Goal: Communication & Community: Answer question/provide support

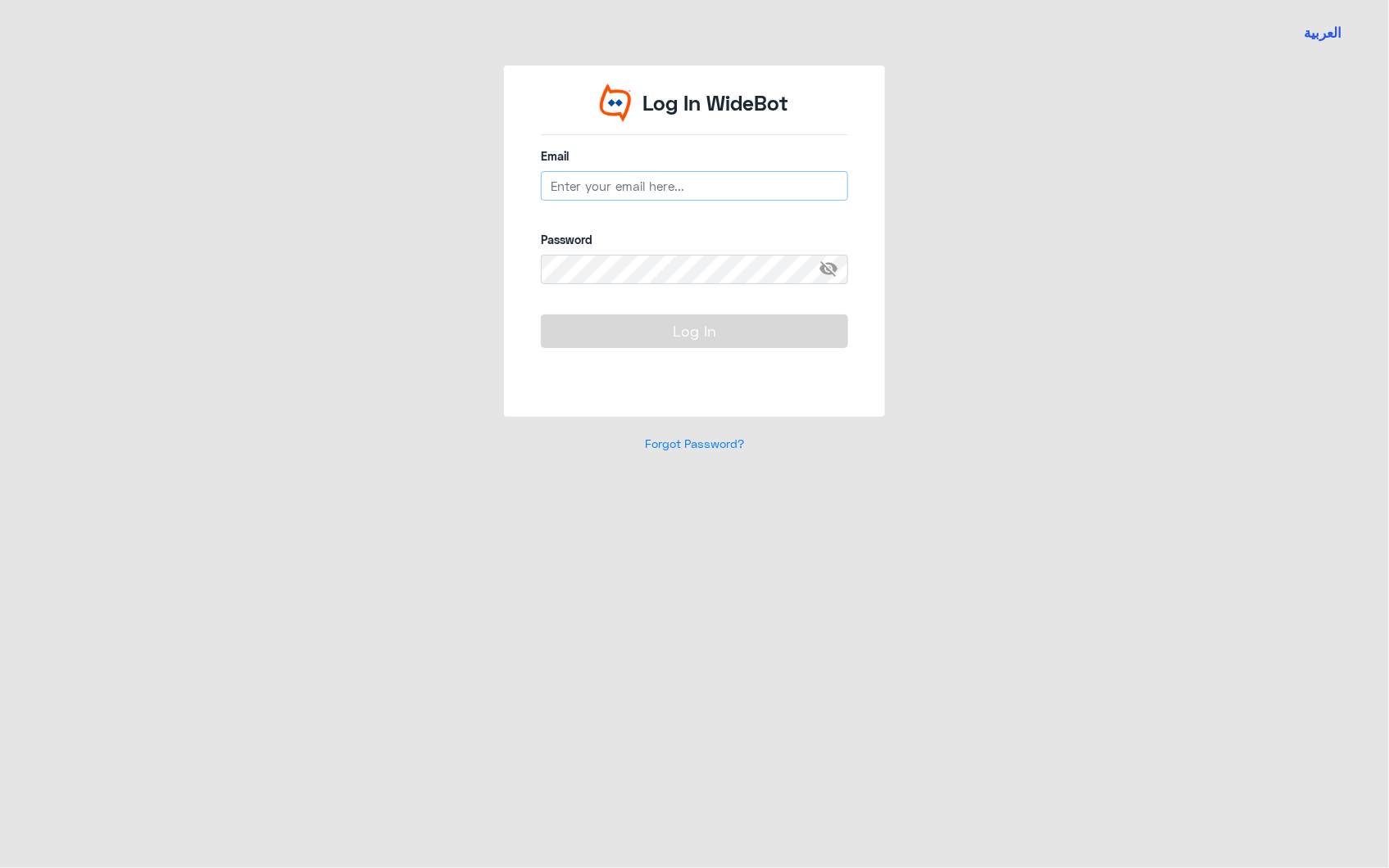
type input "[EMAIL_ADDRESS][DOMAIN_NAME]"
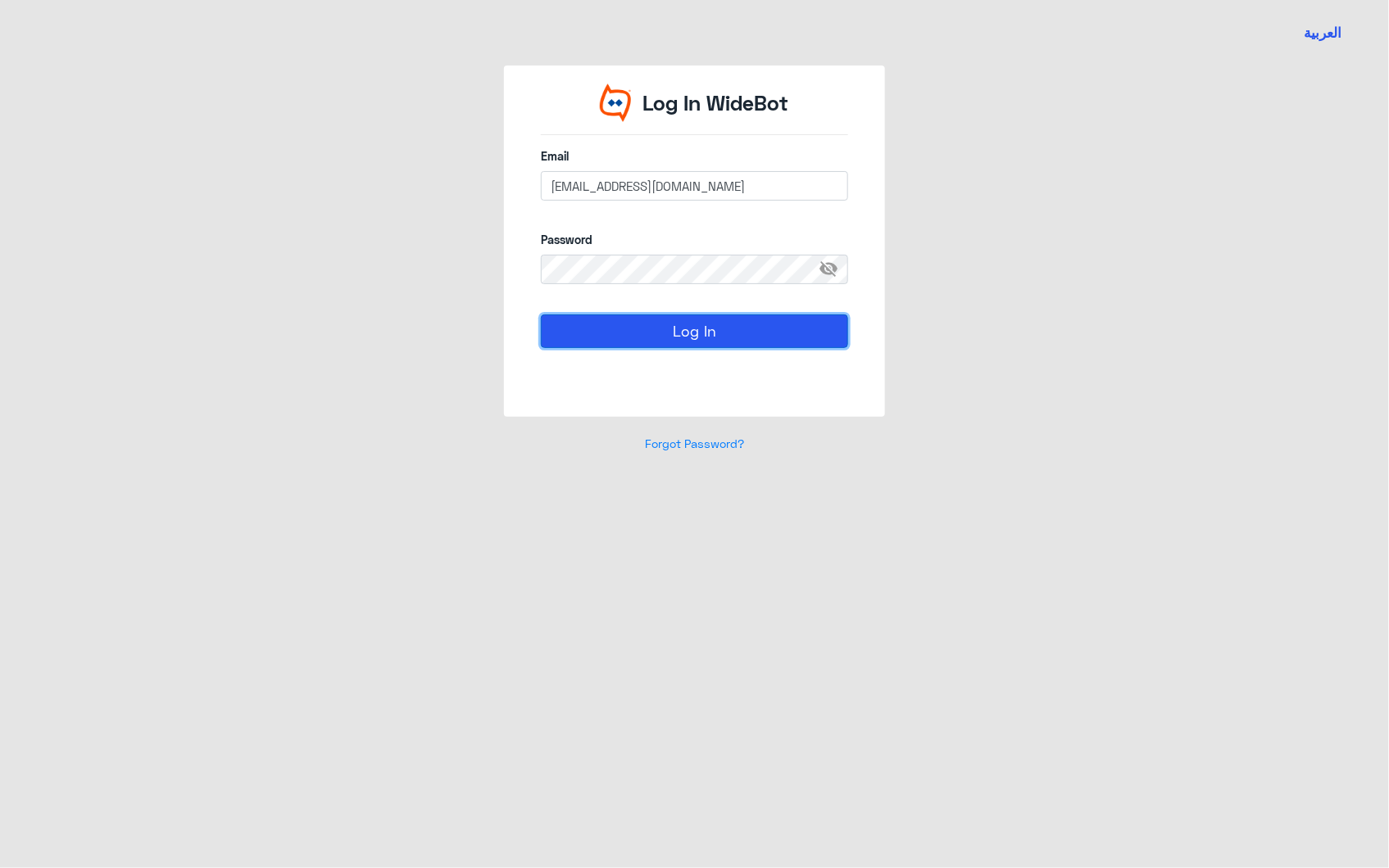
click at [680, 328] on button "Log In" at bounding box center [694, 330] width 307 height 33
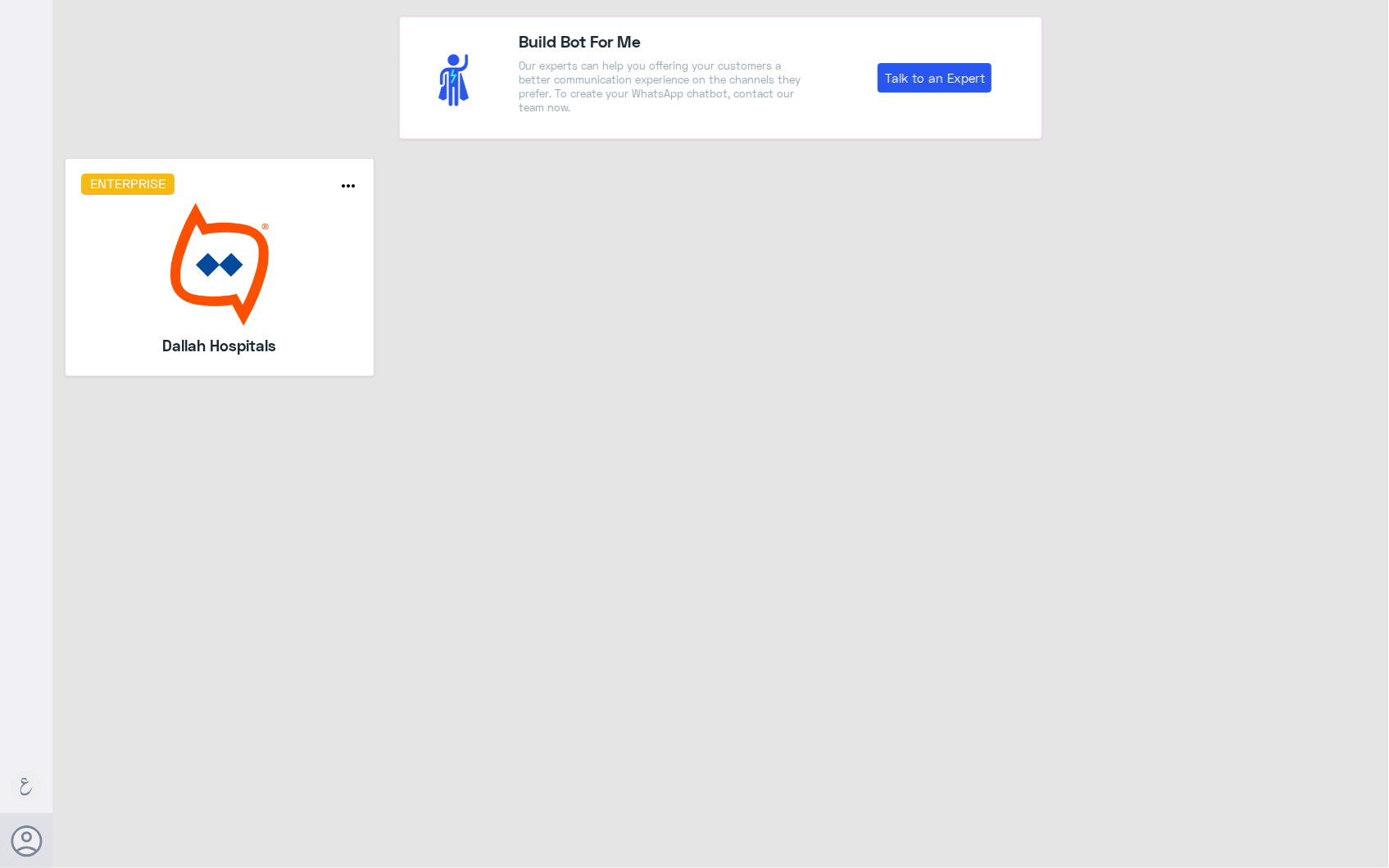
click at [315, 267] on img at bounding box center [219, 265] width 277 height 123
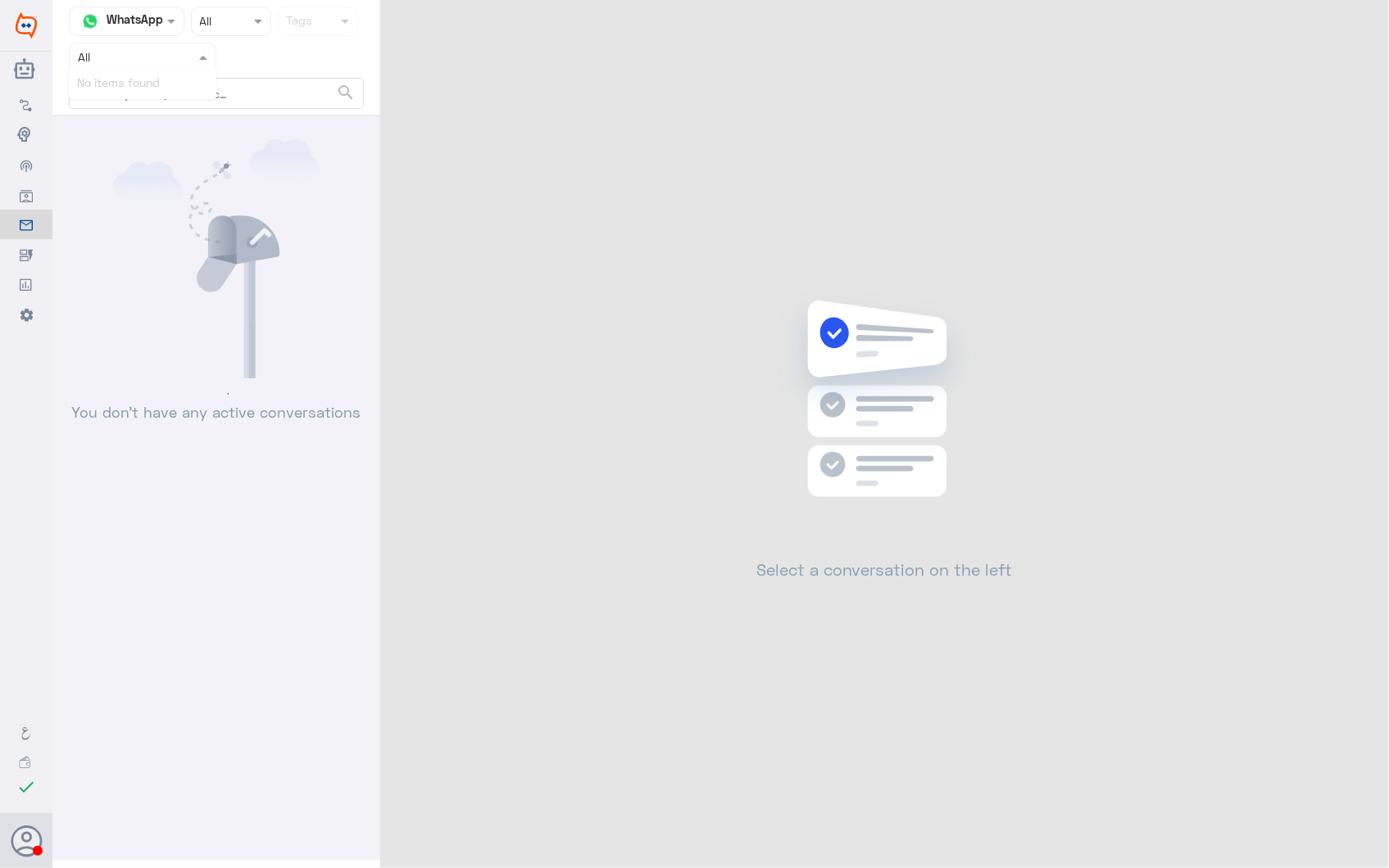
click at [173, 68] on nav "Channel WhatsApp Status × All Tags Assigned on All search No items found" at bounding box center [216, 61] width 328 height 110
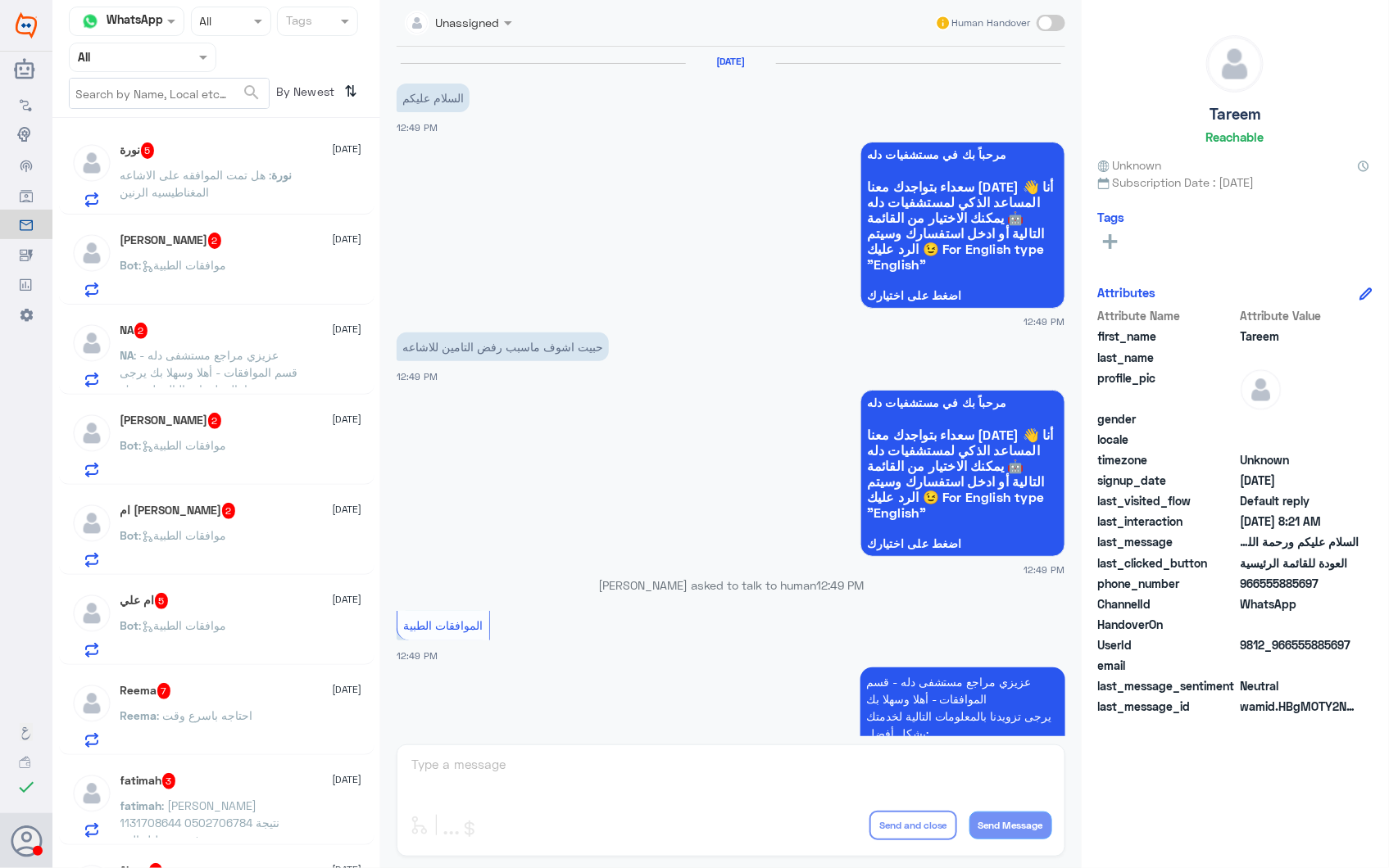
scroll to position [1682, 0]
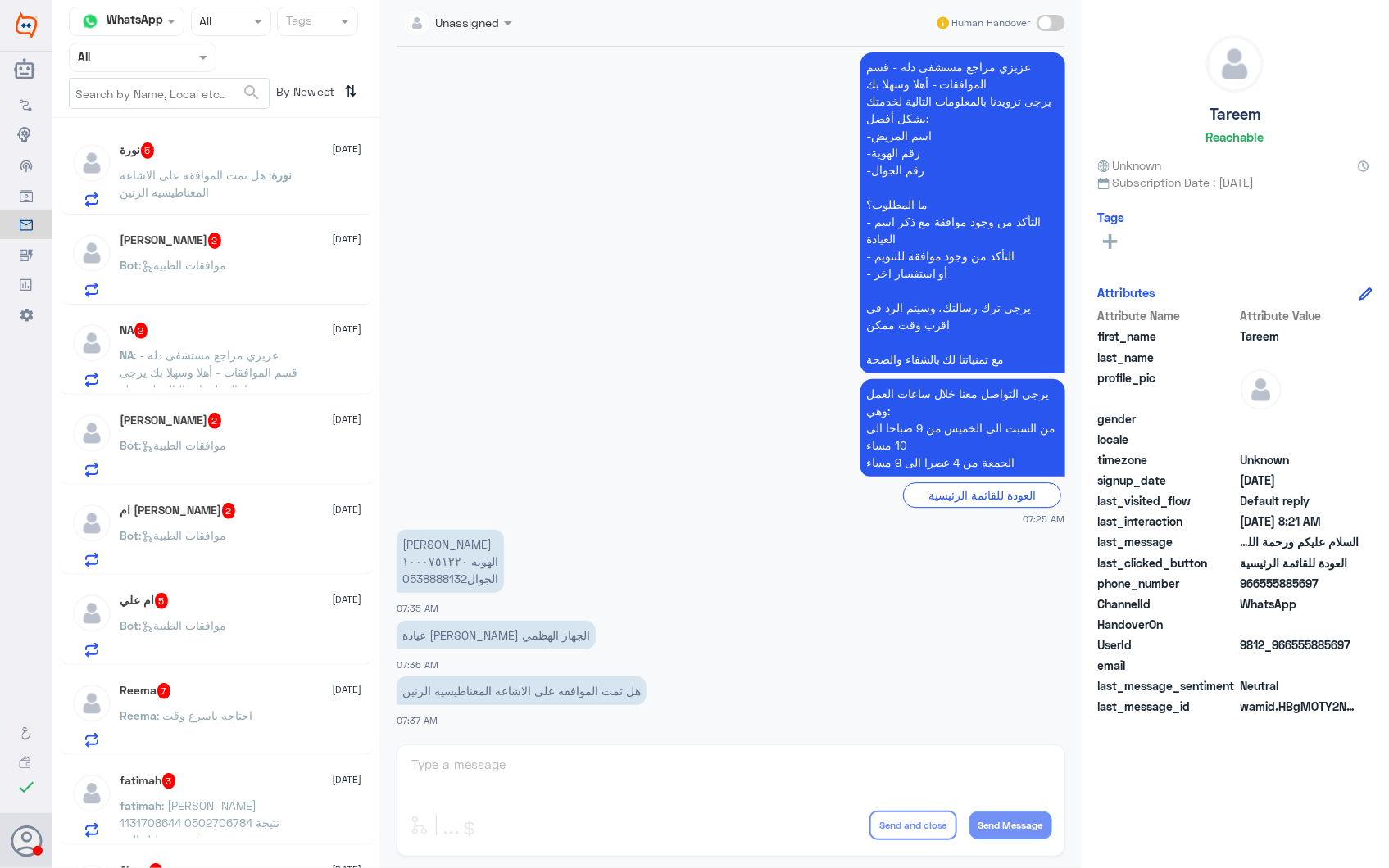
click at [177, 58] on div at bounding box center [142, 56] width 146 height 19
click at [154, 189] on div "Your Team" at bounding box center [142, 205] width 148 height 38
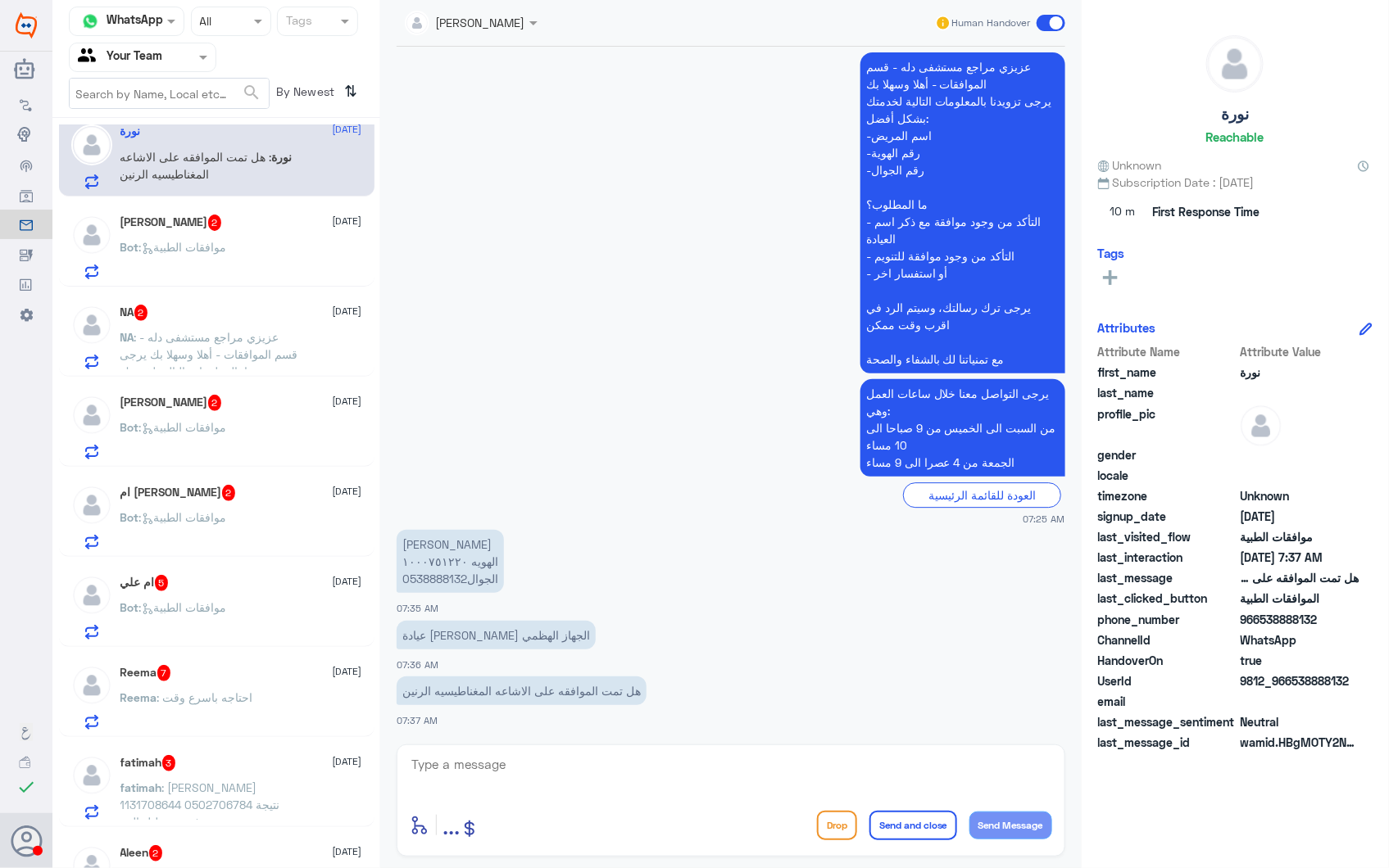
scroll to position [0, 0]
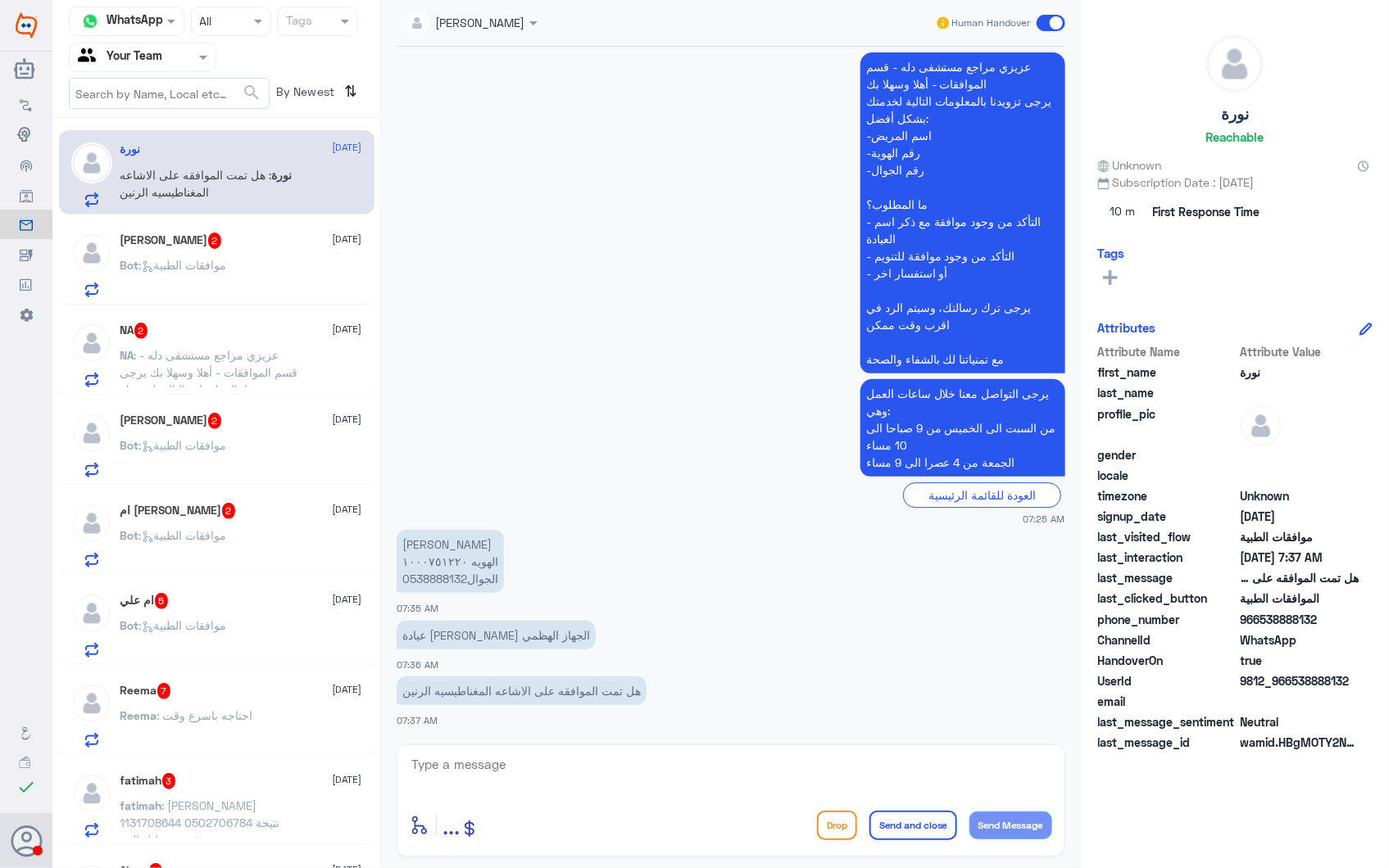
click at [290, 614] on div "ام علي 5 28 September Bot : موافقات الطبية" at bounding box center [241, 624] width 242 height 64
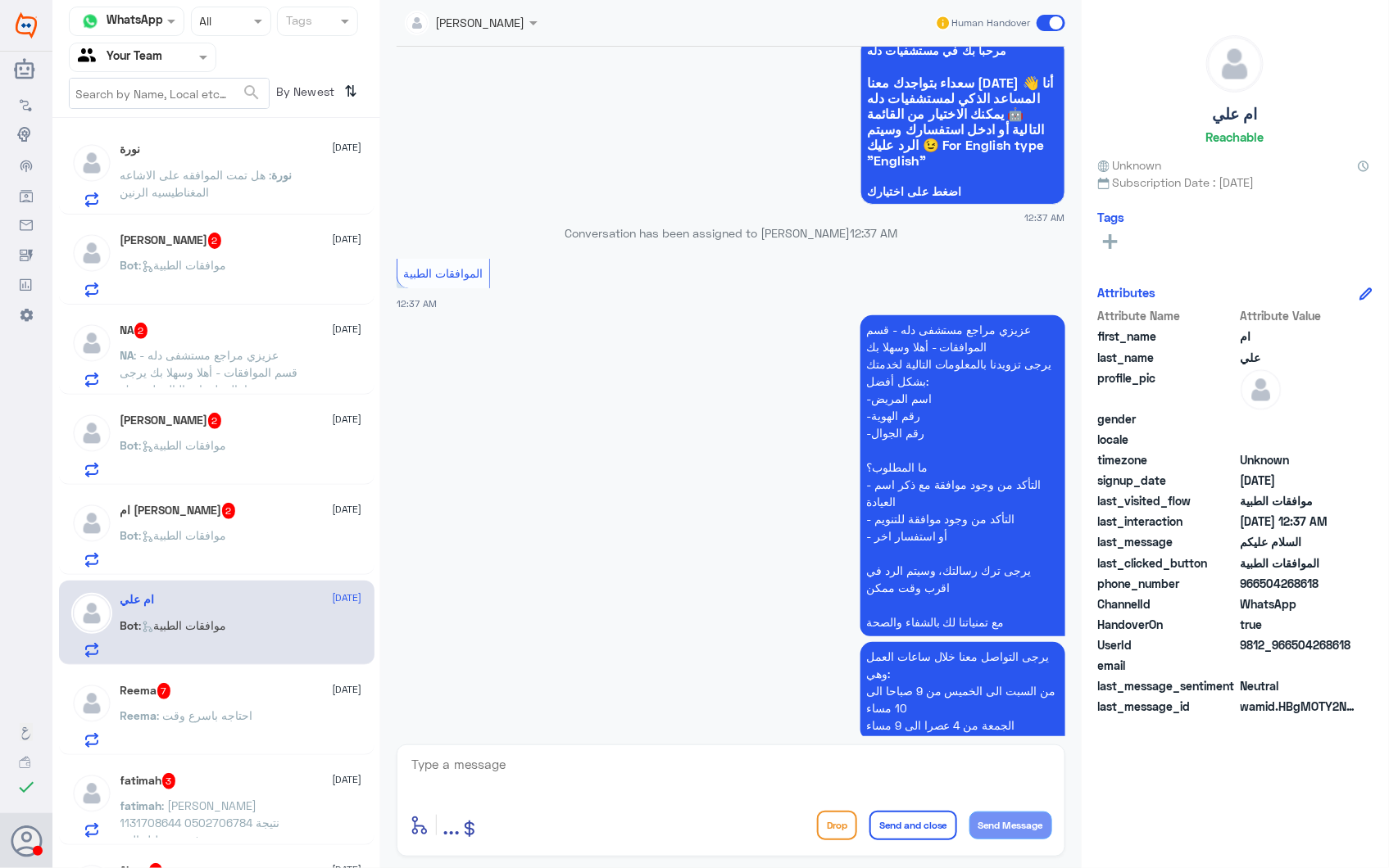
scroll to position [559, 0]
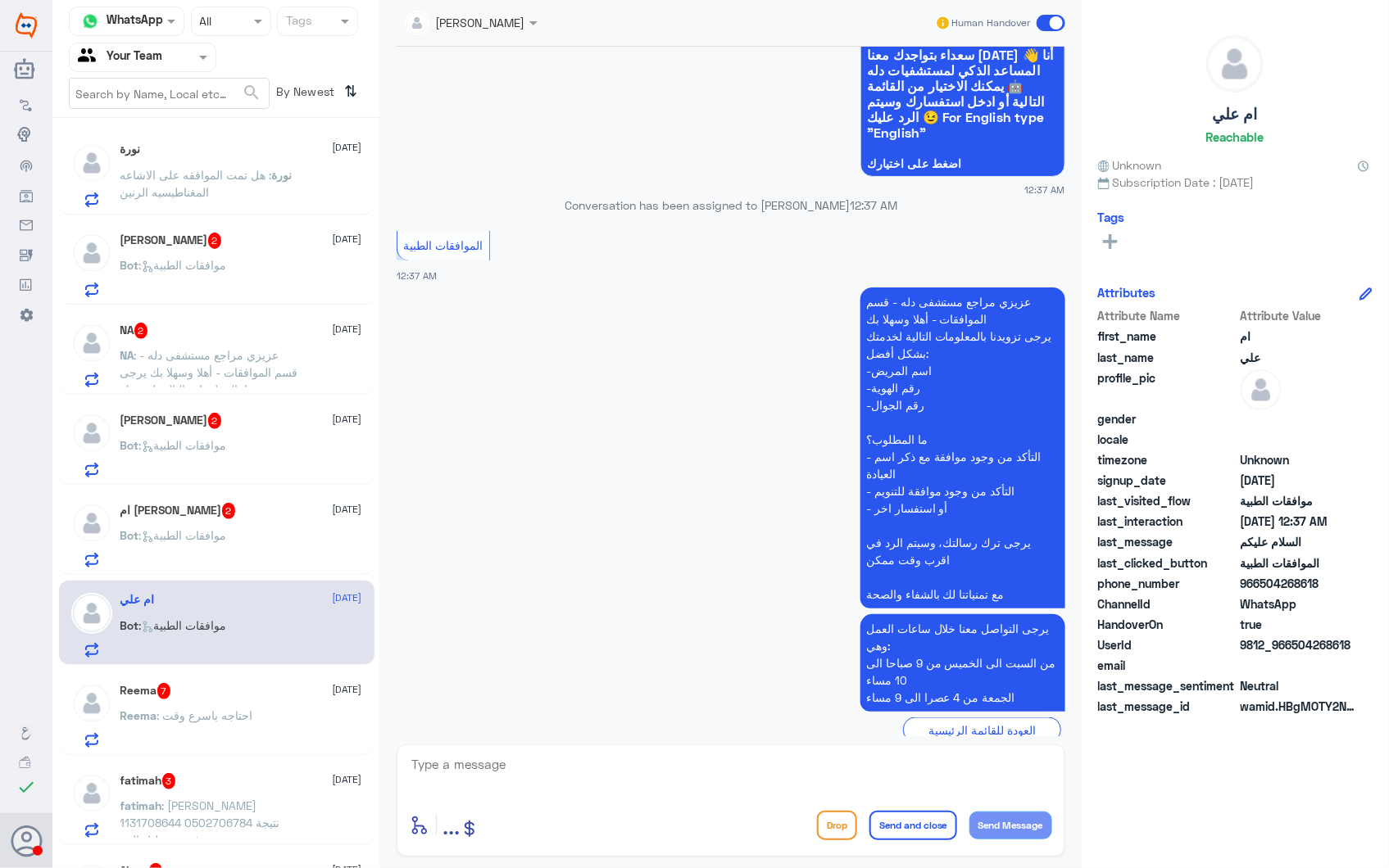
click at [452, 753] on textarea at bounding box center [731, 773] width 642 height 40
paste textarea "فضلاً زودنا برقم هويتك واستفسارك وسيتم معالجة طلبك بأقرب وقت."
type textarea "فضلاً زودنا برقم هويتك واستفسارك وسيتم معالجة طلبك بأقرب وقت."
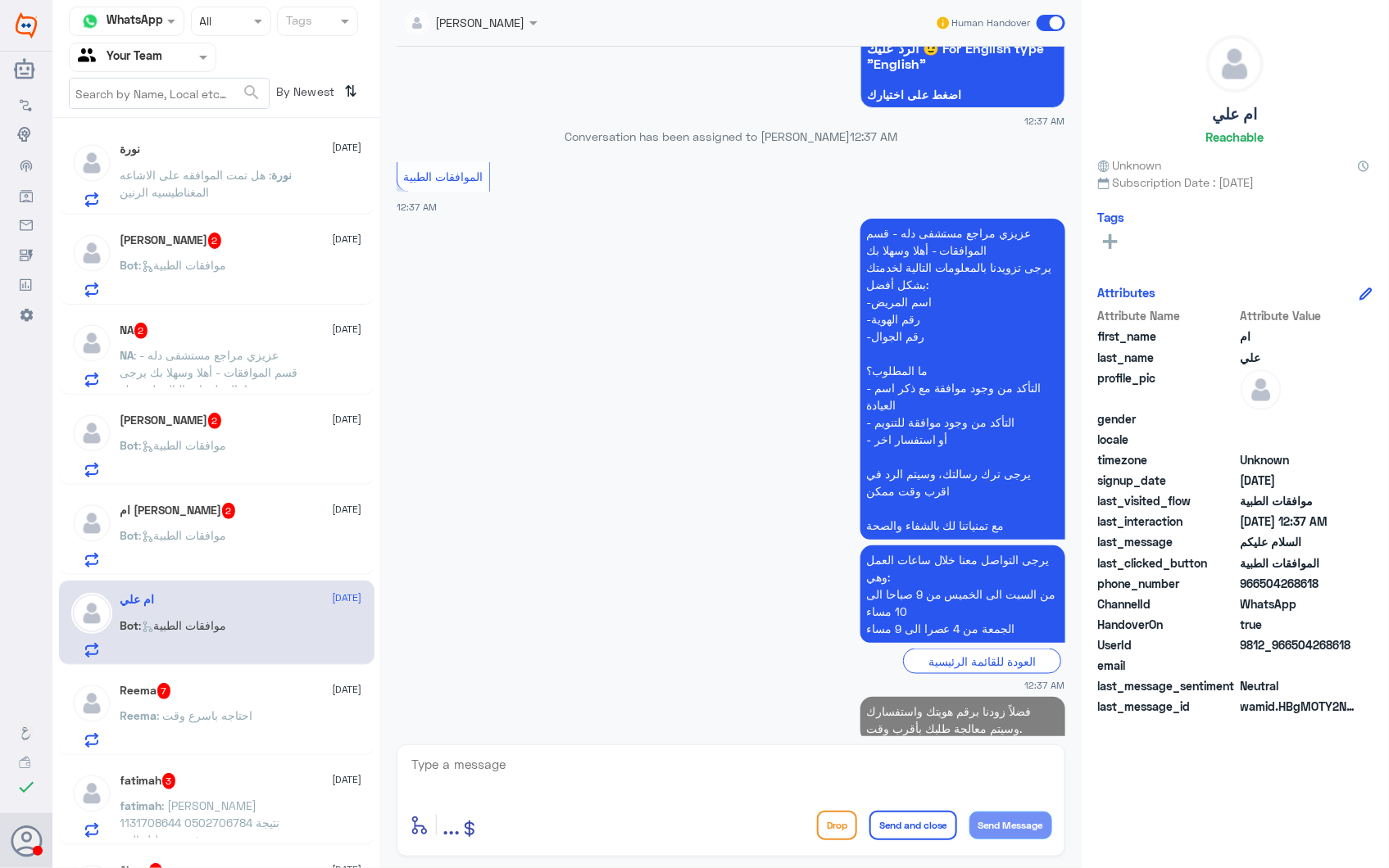
click at [240, 535] on div "Bot : موافقات الطبية" at bounding box center [241, 549] width 242 height 37
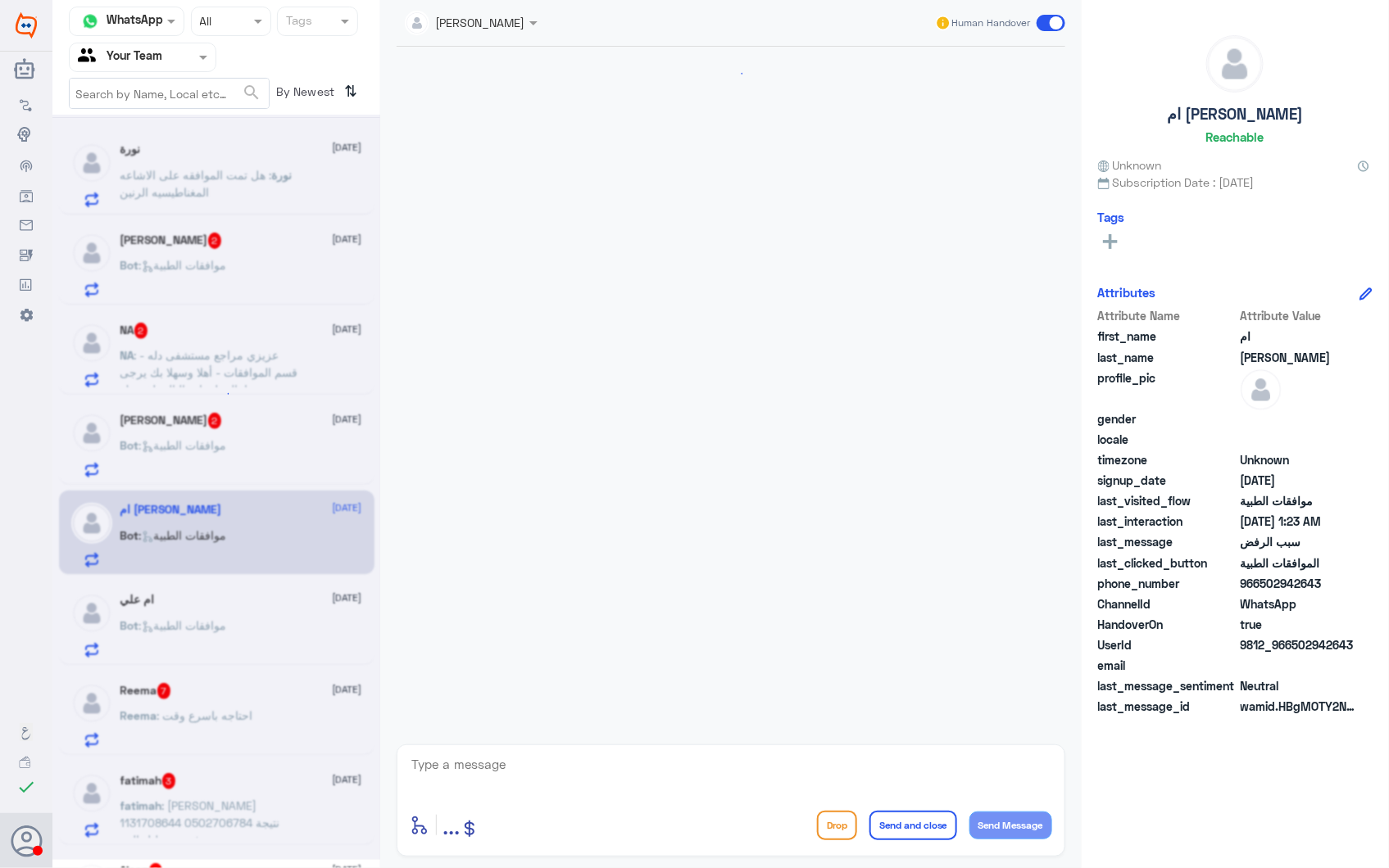
scroll to position [1144, 0]
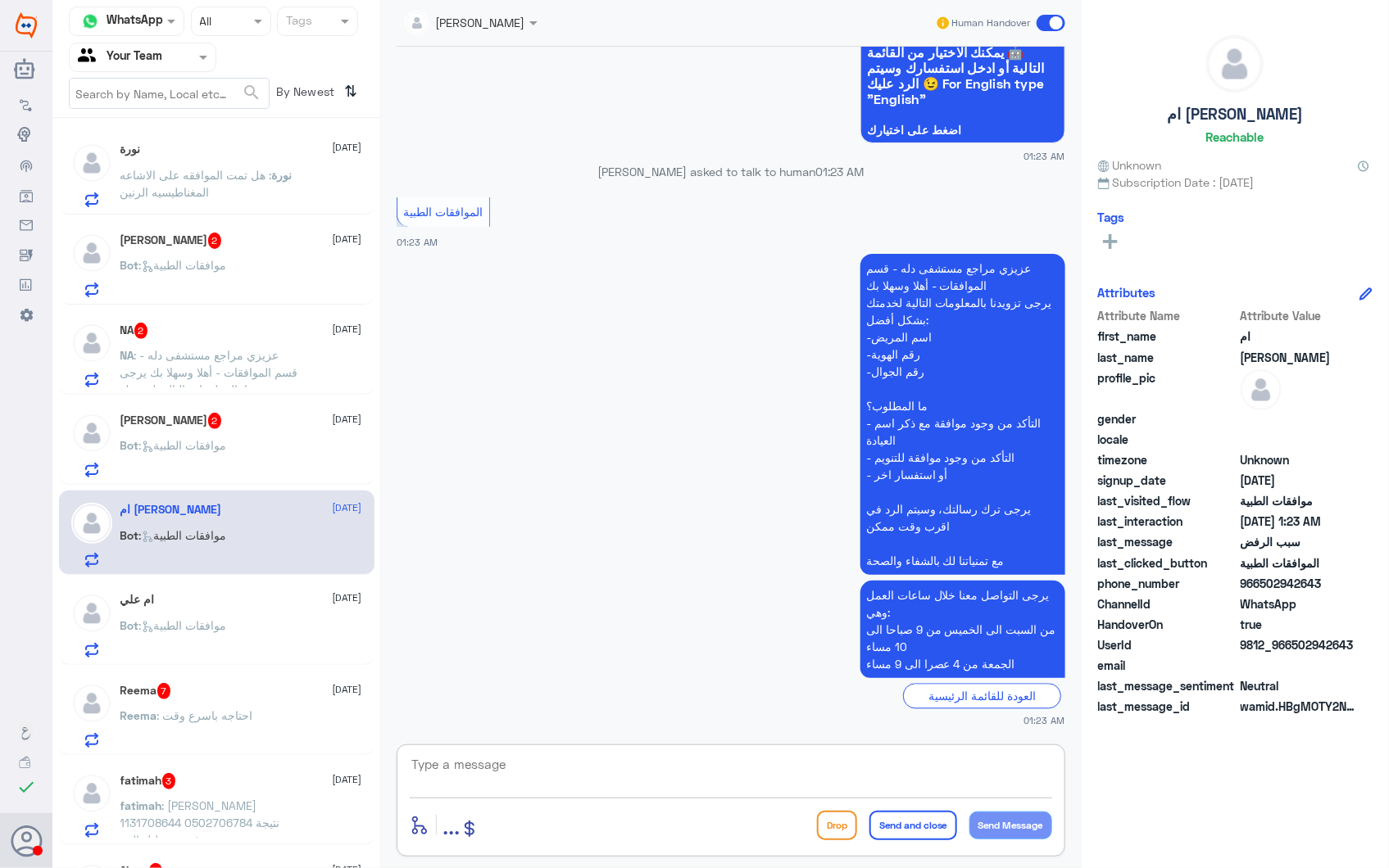
click at [468, 762] on textarea at bounding box center [731, 773] width 642 height 40
paste textarea "فضلاً زودنا برقم هويتك واستفسارك وسيتم معالجة طلبك بأقرب وقت."
type textarea "فضلاً زودنا برقم هويتك واستفسارك وسيتم معالجة طلبك بأقرب وقت."
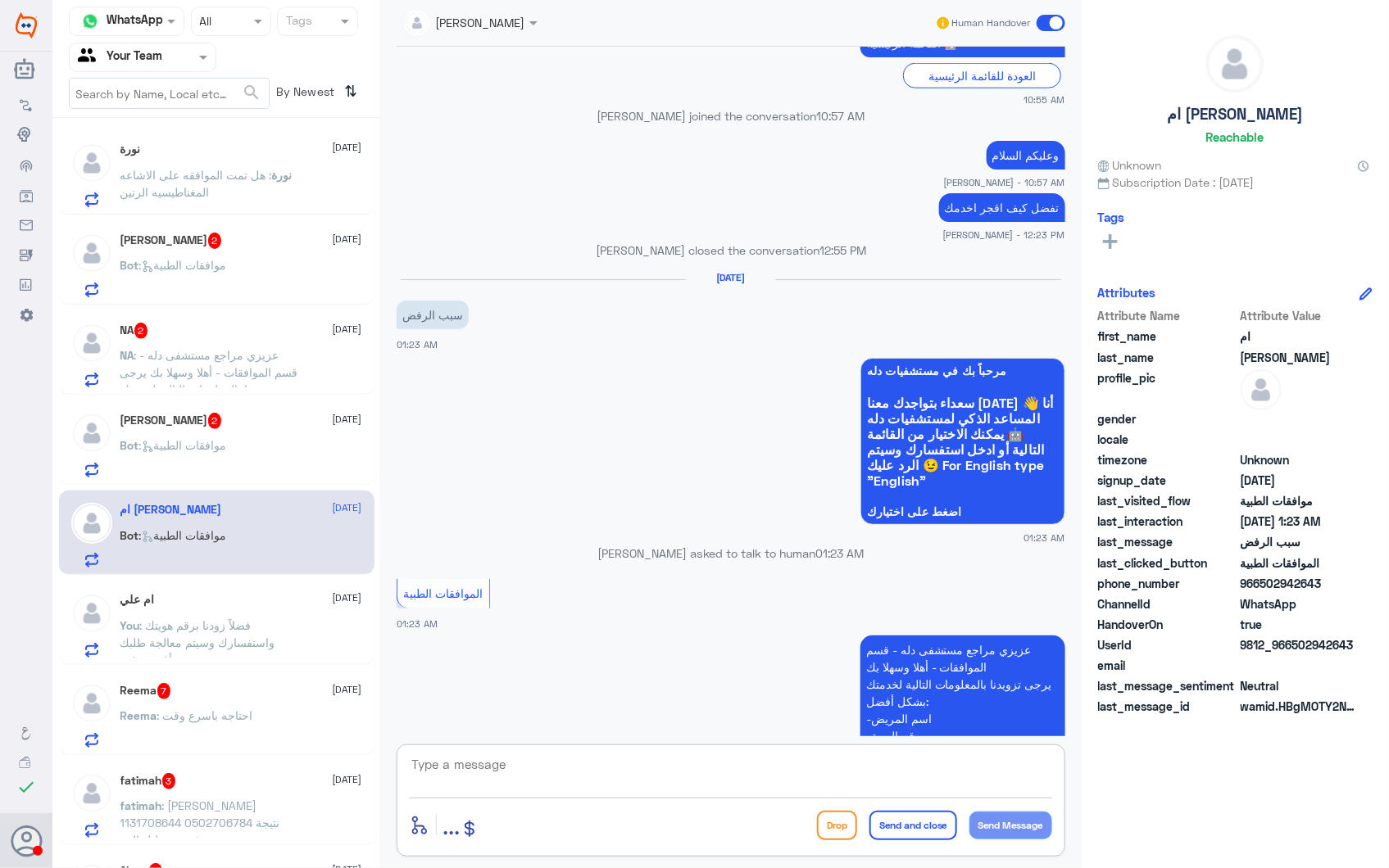
scroll to position [760, 0]
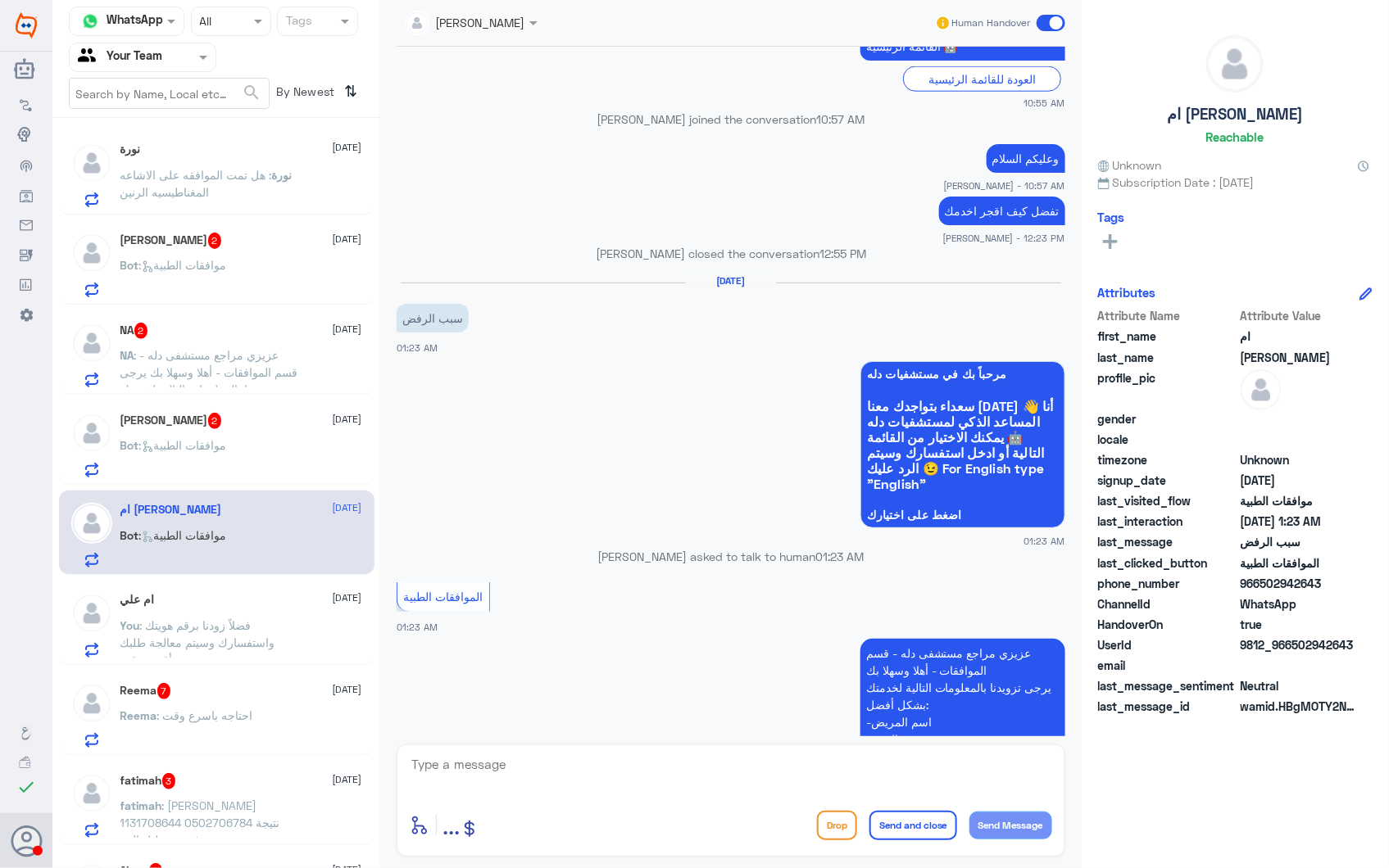
click at [191, 437] on p "Bot : موافقات الطبية" at bounding box center [173, 457] width 106 height 41
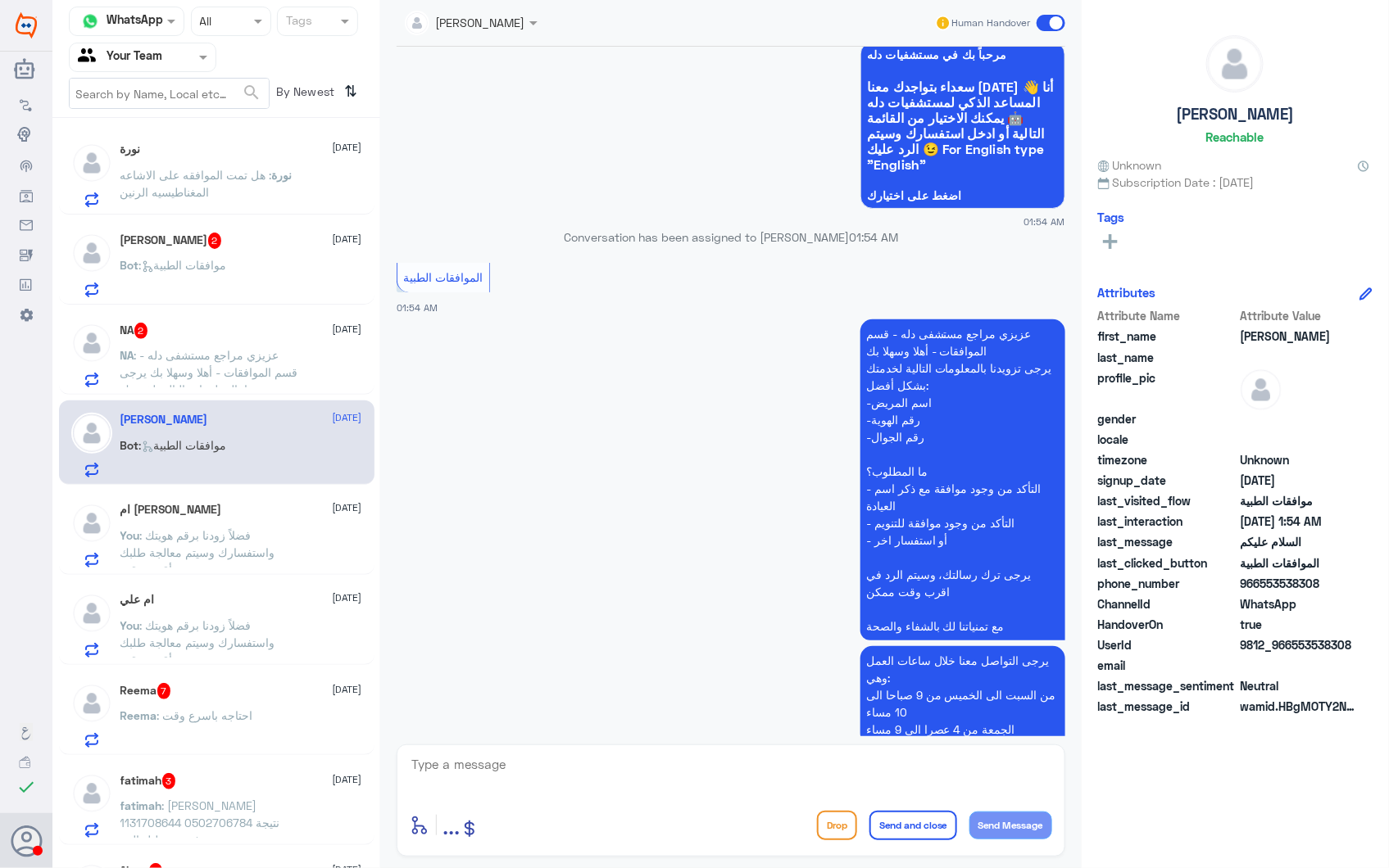
scroll to position [2199, 0]
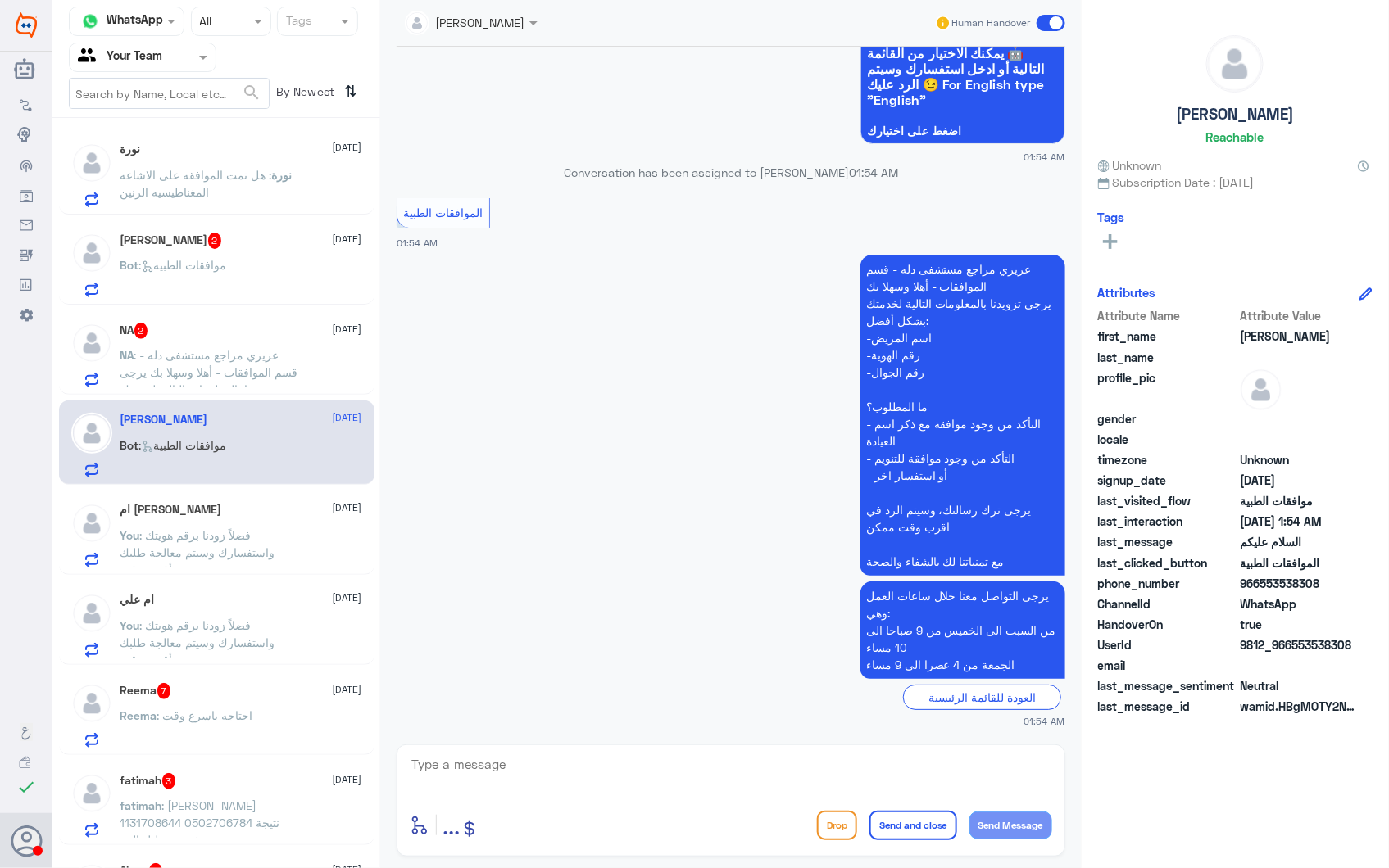
click at [505, 758] on textarea at bounding box center [731, 773] width 642 height 40
paste textarea "فضلاً زودنا برقم هويتك واستفسارك وسيتم معالجة طلبك بأقرب وقت."
type textarea "فضلاً زودنا برقم هويتك واستفسارك وسيتم معالجة طلبك بأقرب وقت."
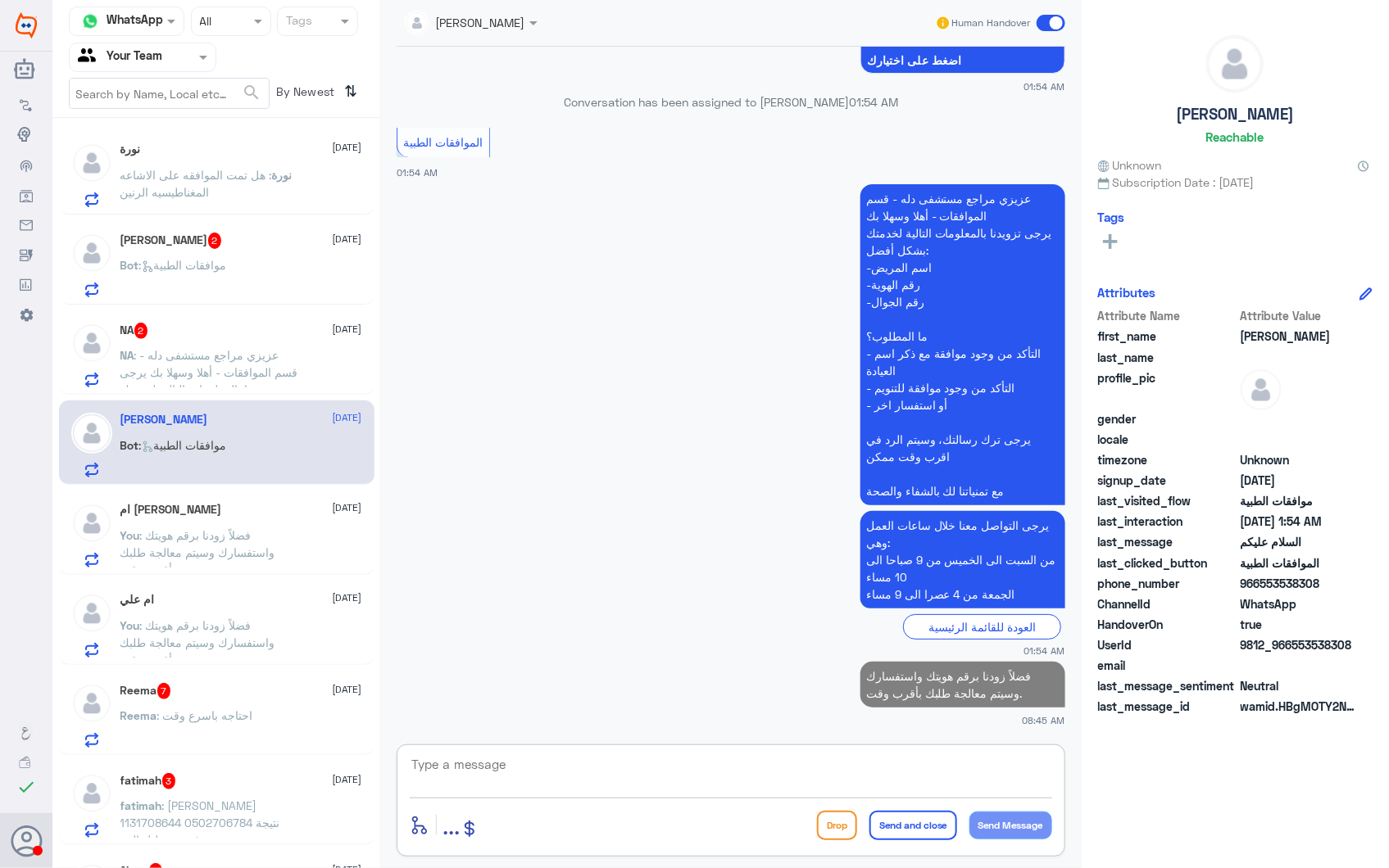
click at [145, 357] on span ": عزيزي مراجع مستشفى دله - قسم الموافقات - أهلا وسهلا بك يرجى تزويدنا بالمعلوما…" at bounding box center [208, 449] width 177 height 203
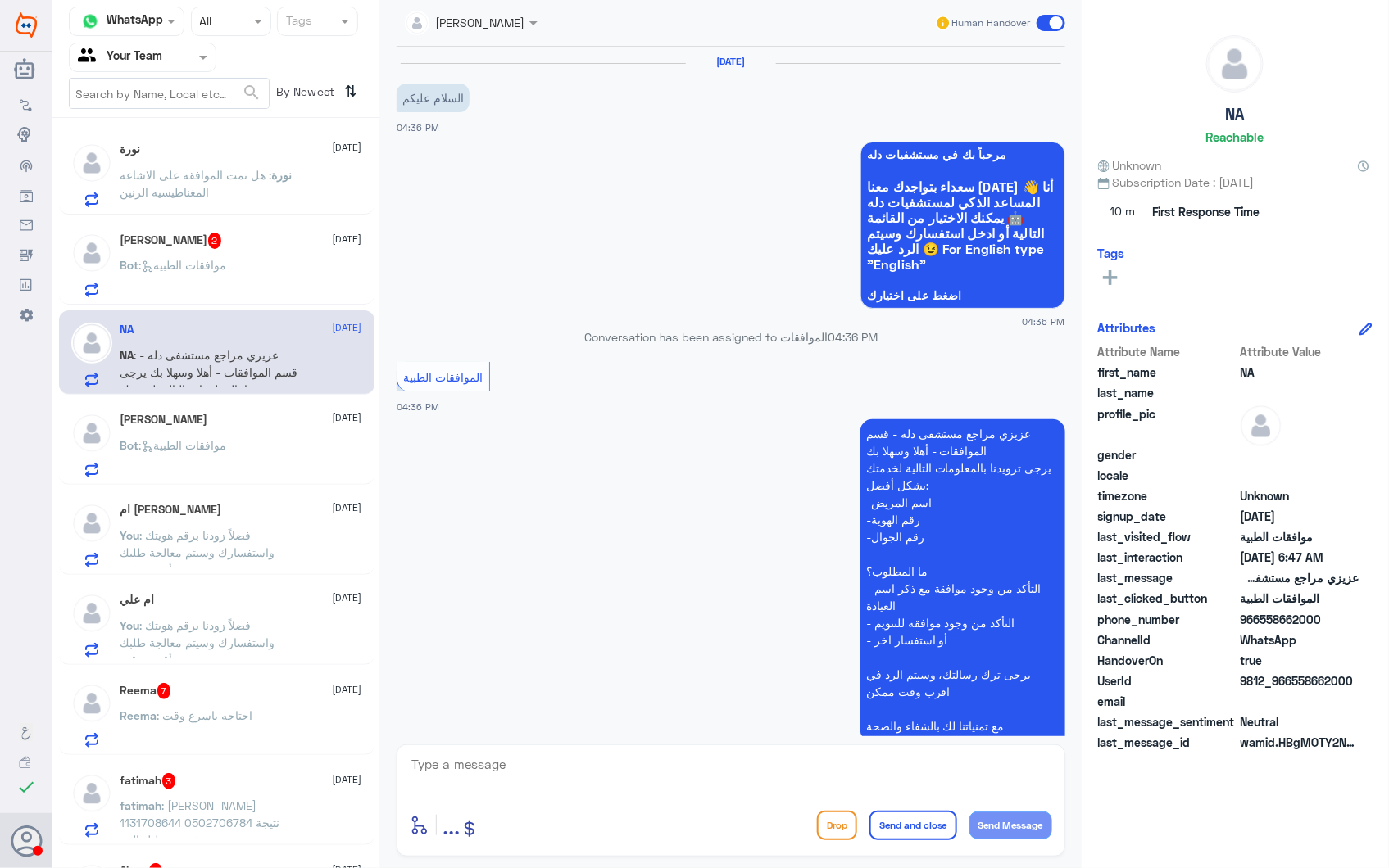
scroll to position [1959, 0]
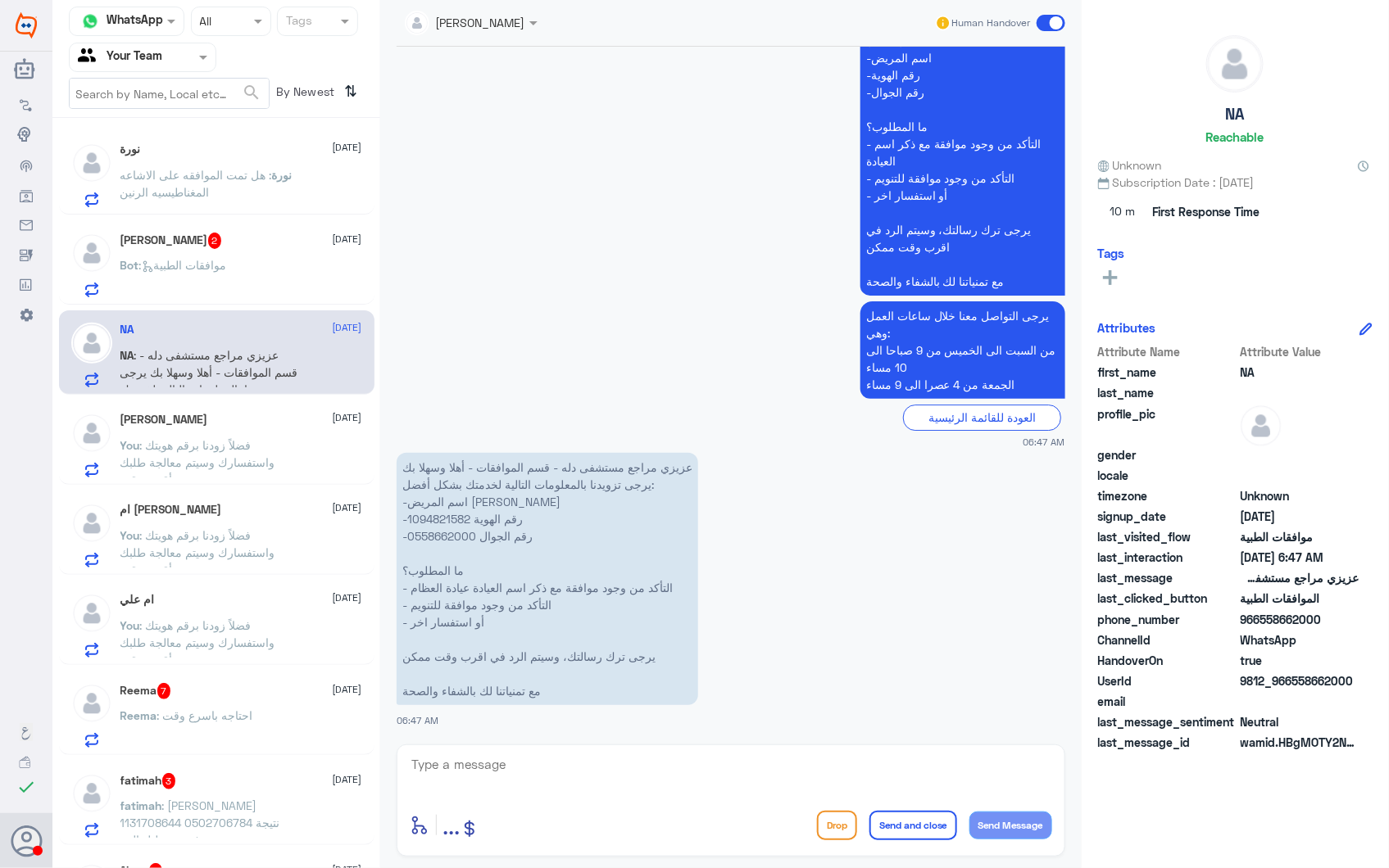
click at [424, 517] on p "عزيزي مراجع مستشفى دله - قسم الموافقات - أهلا وسهلا بك يرجى تزويدنا بالمعلومات …" at bounding box center [547, 579] width 301 height 253
copy p "1094821582"
drag, startPoint x: 682, startPoint y: 752, endPoint x: 685, endPoint y: 766, distance: 14.3
click at [683, 762] on textarea at bounding box center [731, 773] width 642 height 40
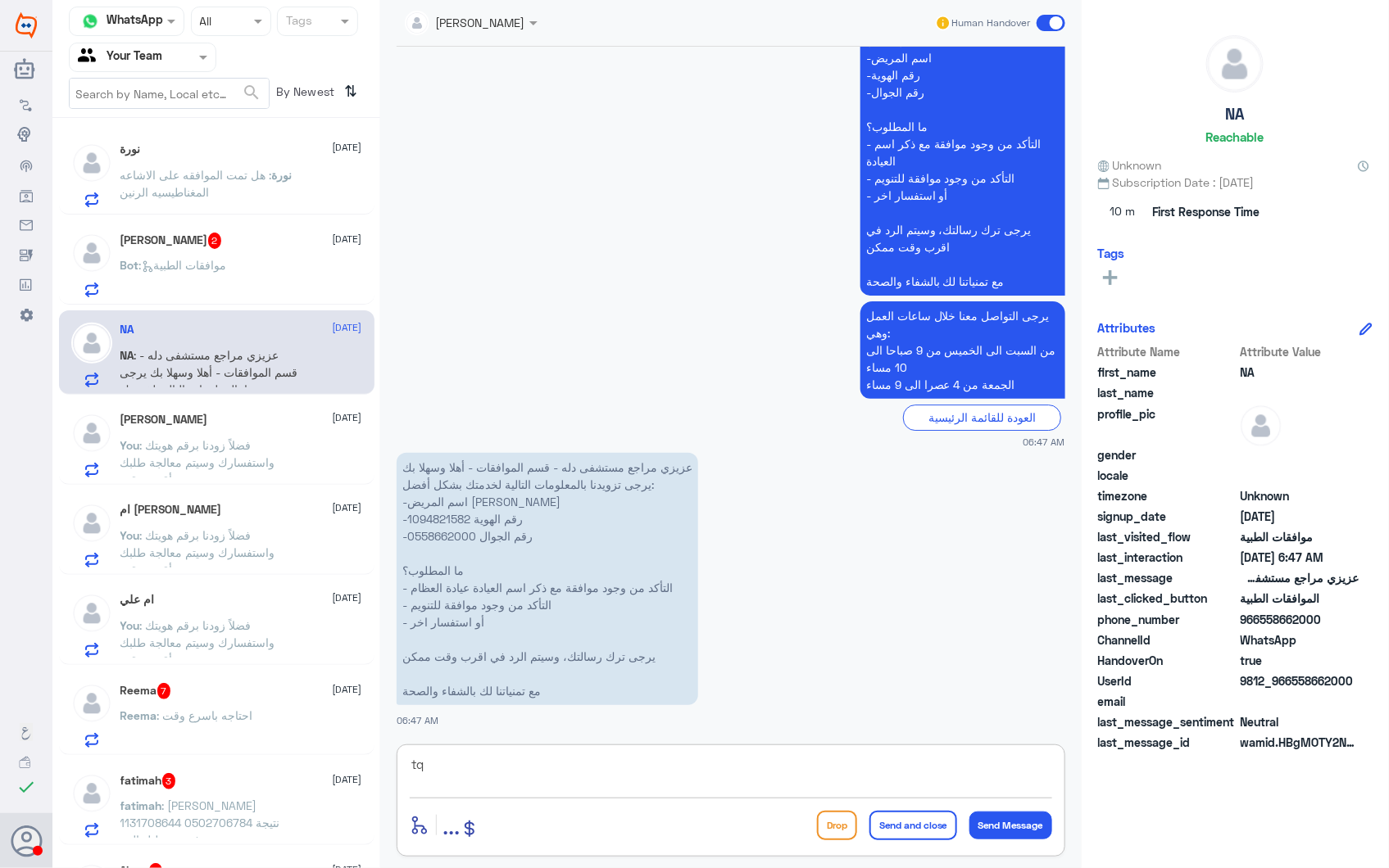
type textarea "t"
type textarea "فضلاً وضح استفسارك"
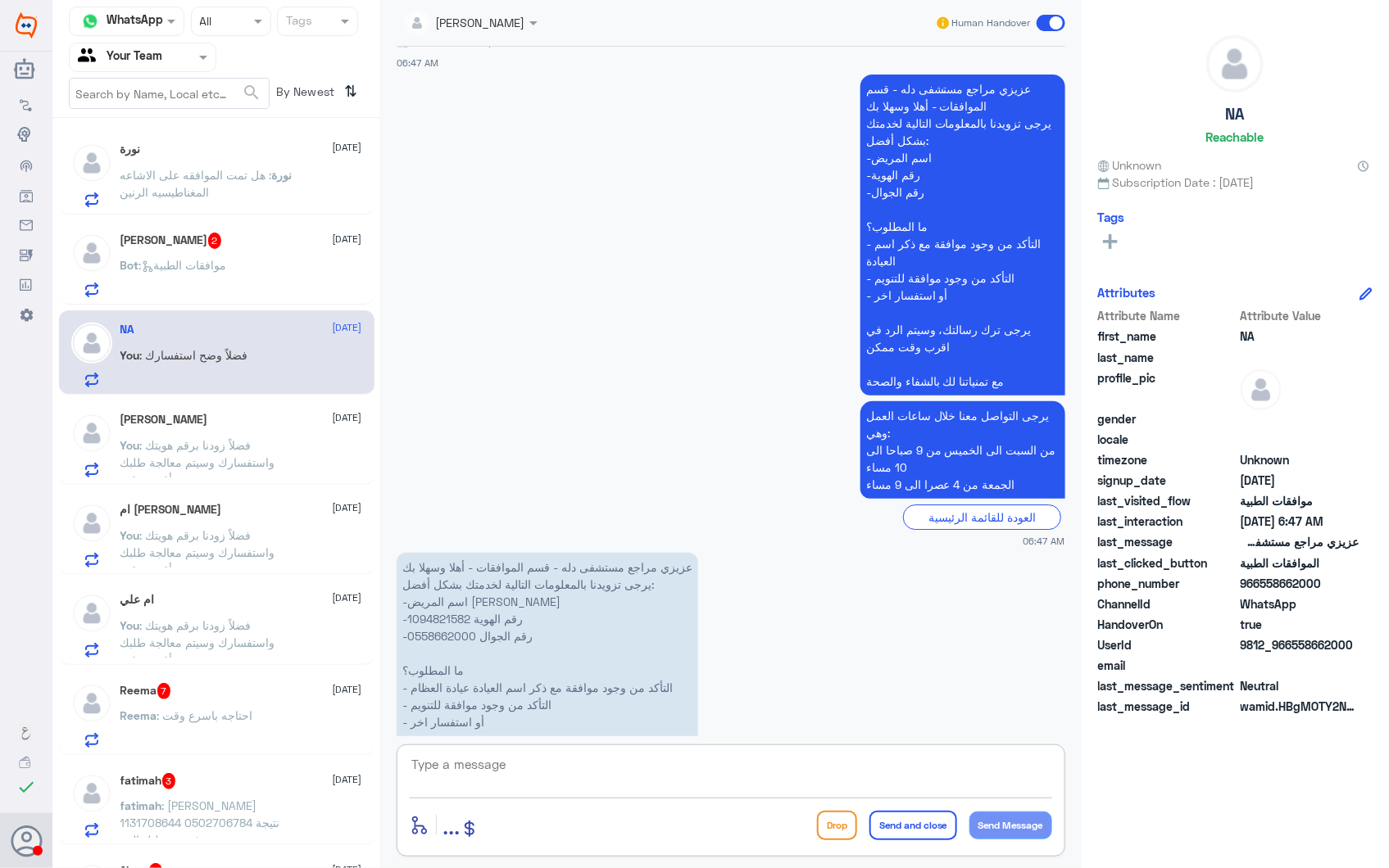
scroll to position [2010, 0]
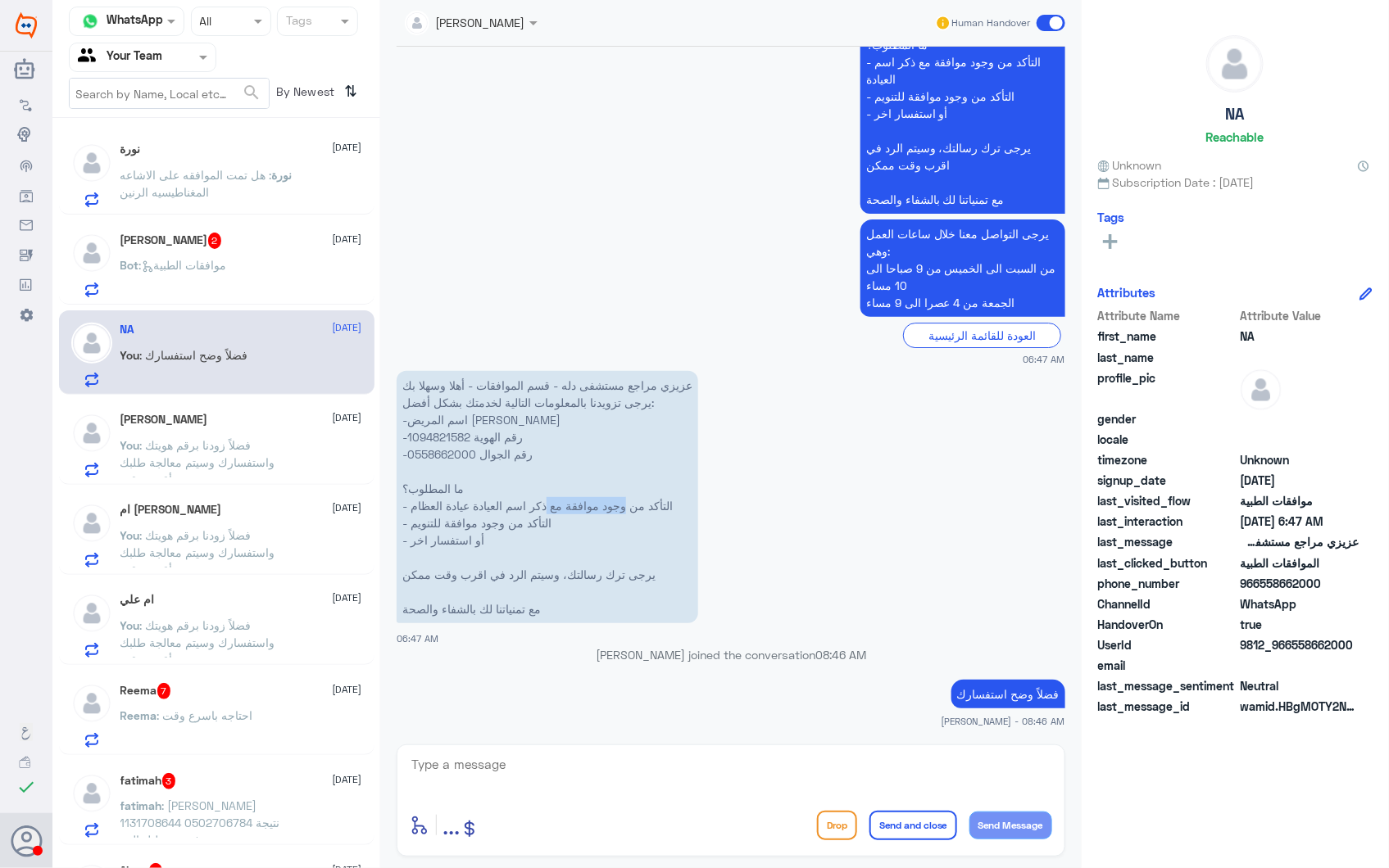
drag, startPoint x: 668, startPoint y: 505, endPoint x: 528, endPoint y: 507, distance: 140.0
click at [528, 507] on p "عزيزي مراجع مستشفى دله - قسم الموافقات - أهلا وسهلا بك يرجى تزويدنا بالمعلومات …" at bounding box center [547, 496] width 301 height 253
drag, startPoint x: 528, startPoint y: 507, endPoint x: 583, endPoint y: 510, distance: 55.1
click at [583, 510] on p "عزيزي مراجع مستشفى دله - قسم الموافقات - أهلا وسهلا بك يرجى تزويدنا بالمعلومات …" at bounding box center [547, 496] width 301 height 253
click at [677, 772] on textarea at bounding box center [731, 773] width 642 height 40
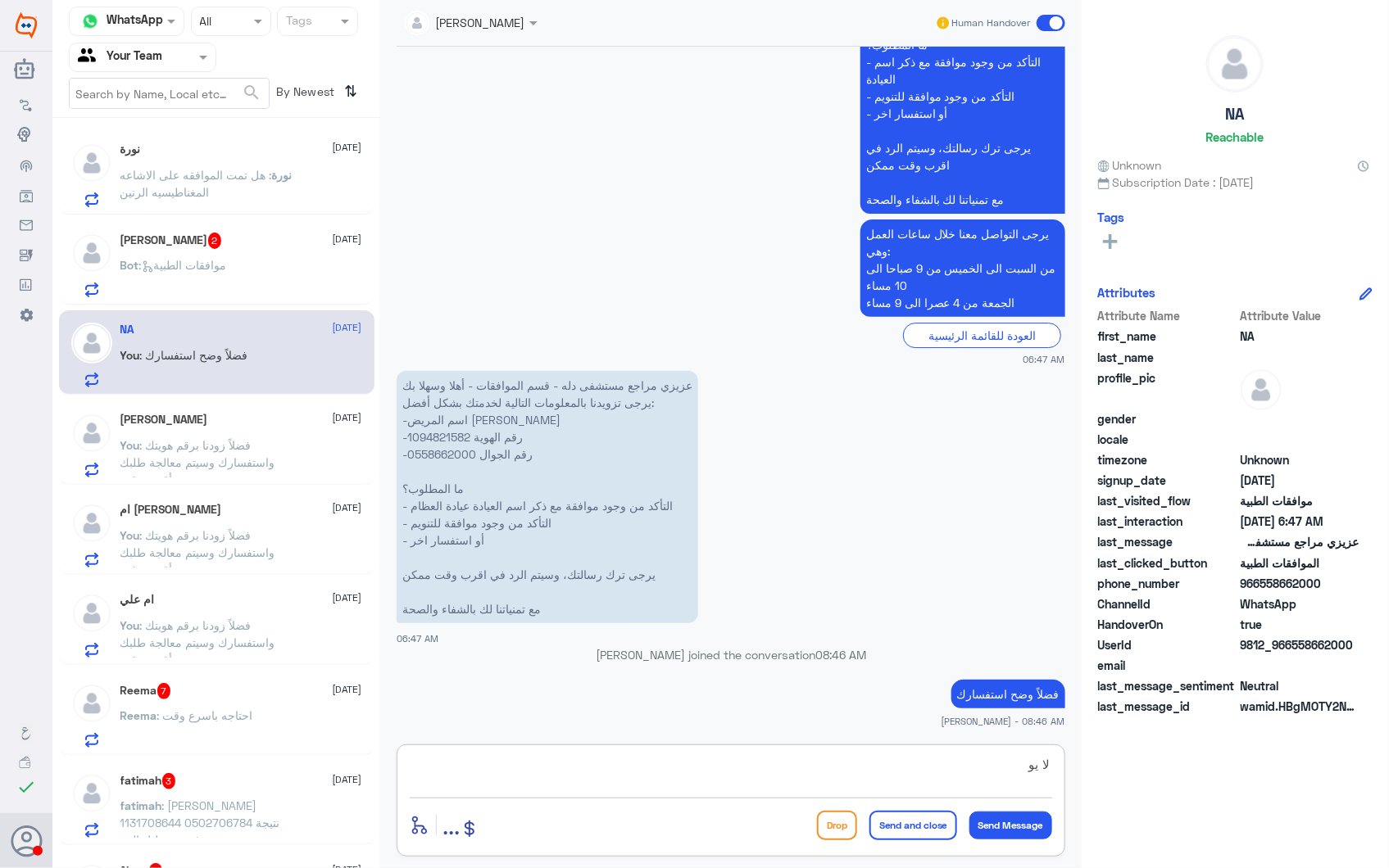
scroll to position [2067, 0]
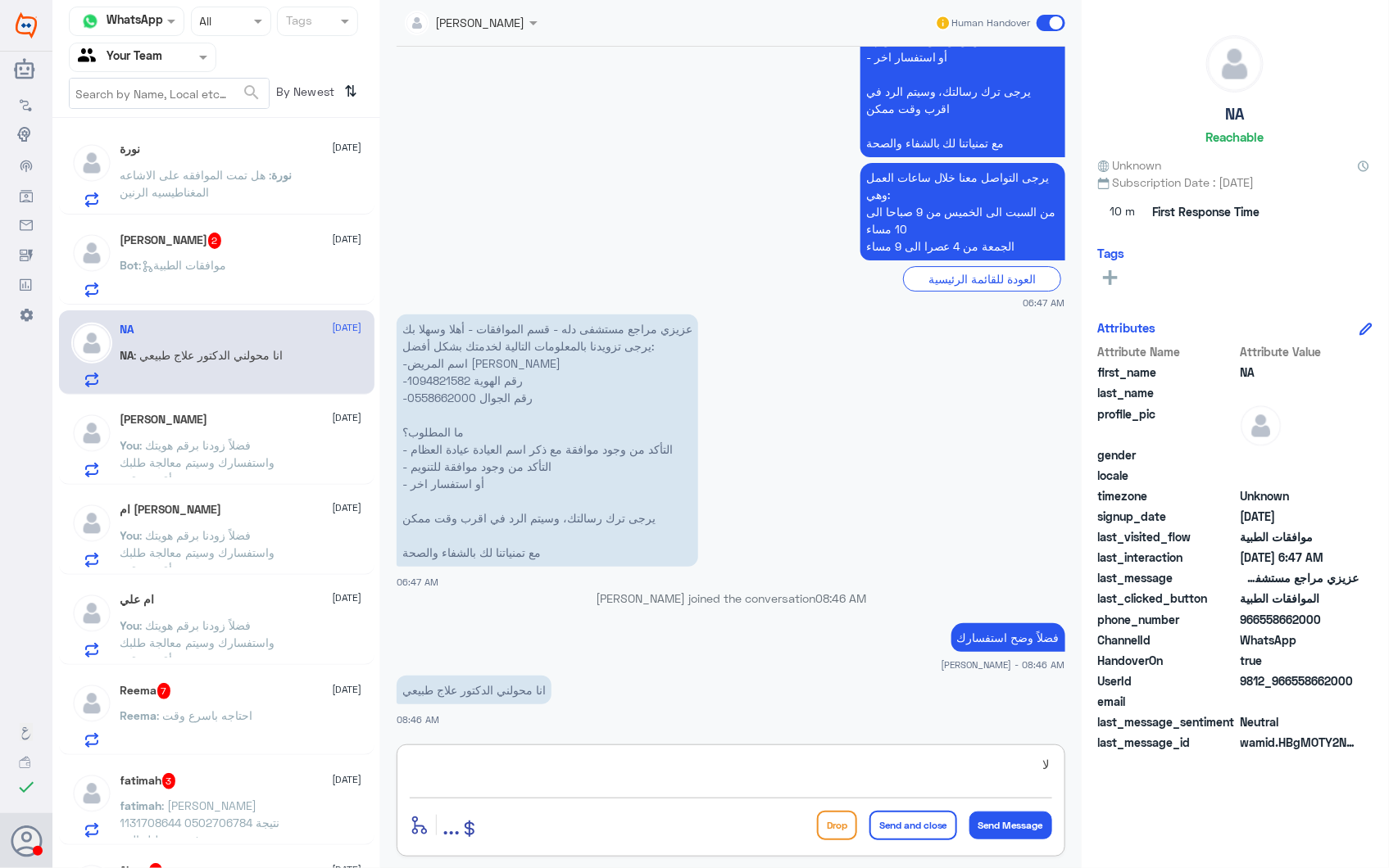
type textarea "ل"
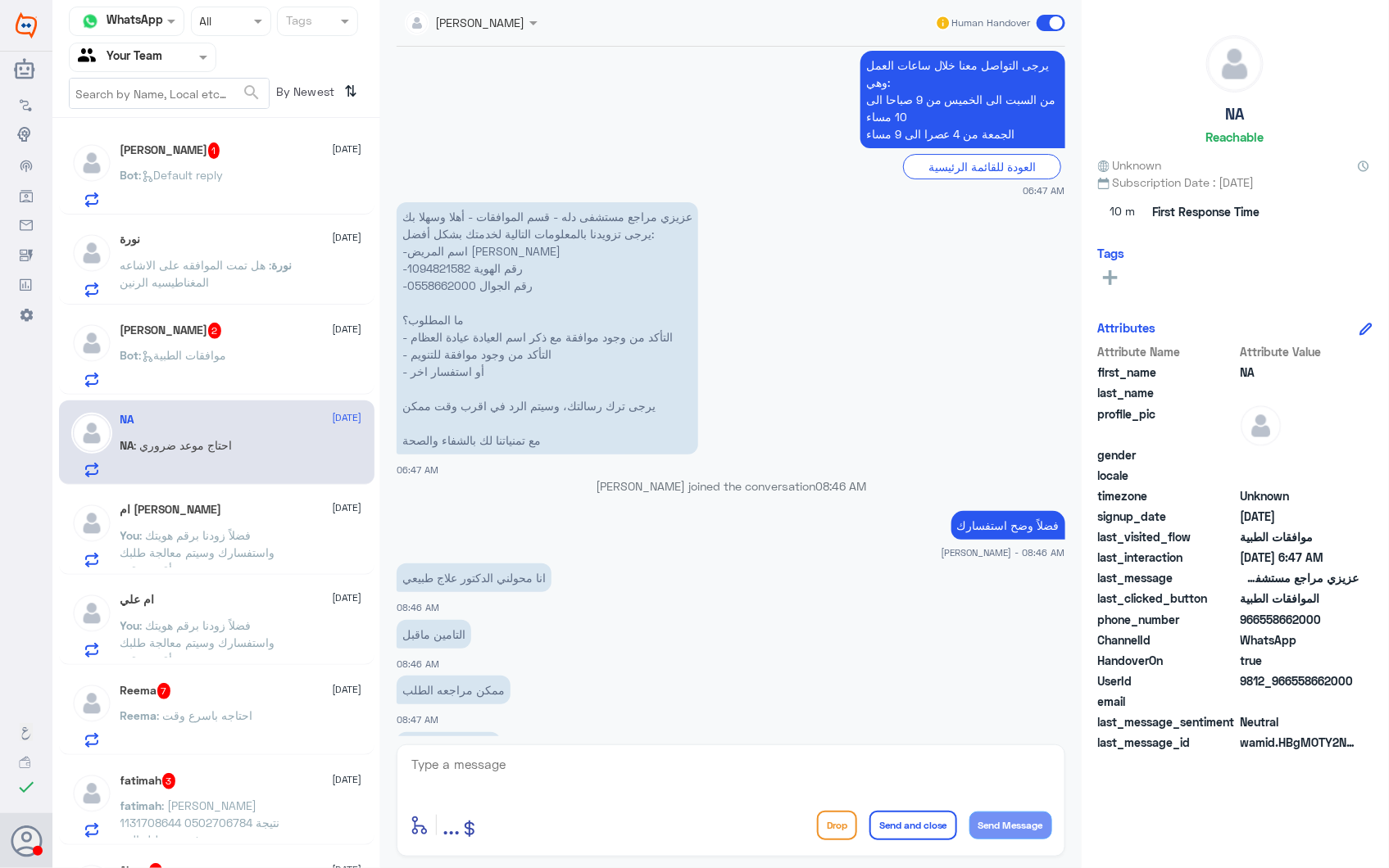
scroll to position [2235, 0]
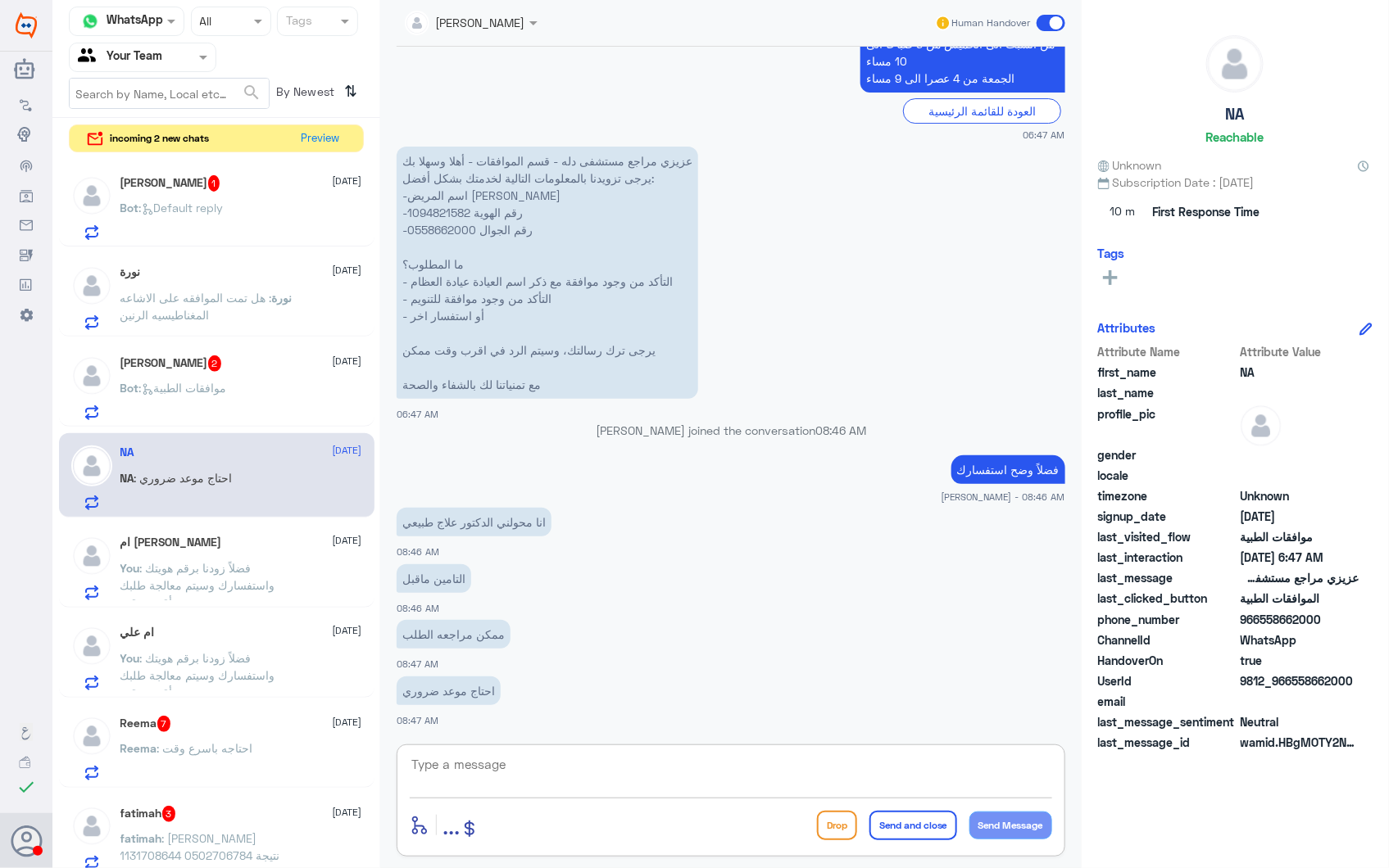
click at [536, 754] on textarea at bounding box center [731, 773] width 642 height 40
type textarea "v"
type textarea "رفع الطلب الان بتقرير الطبيب والاشعة"
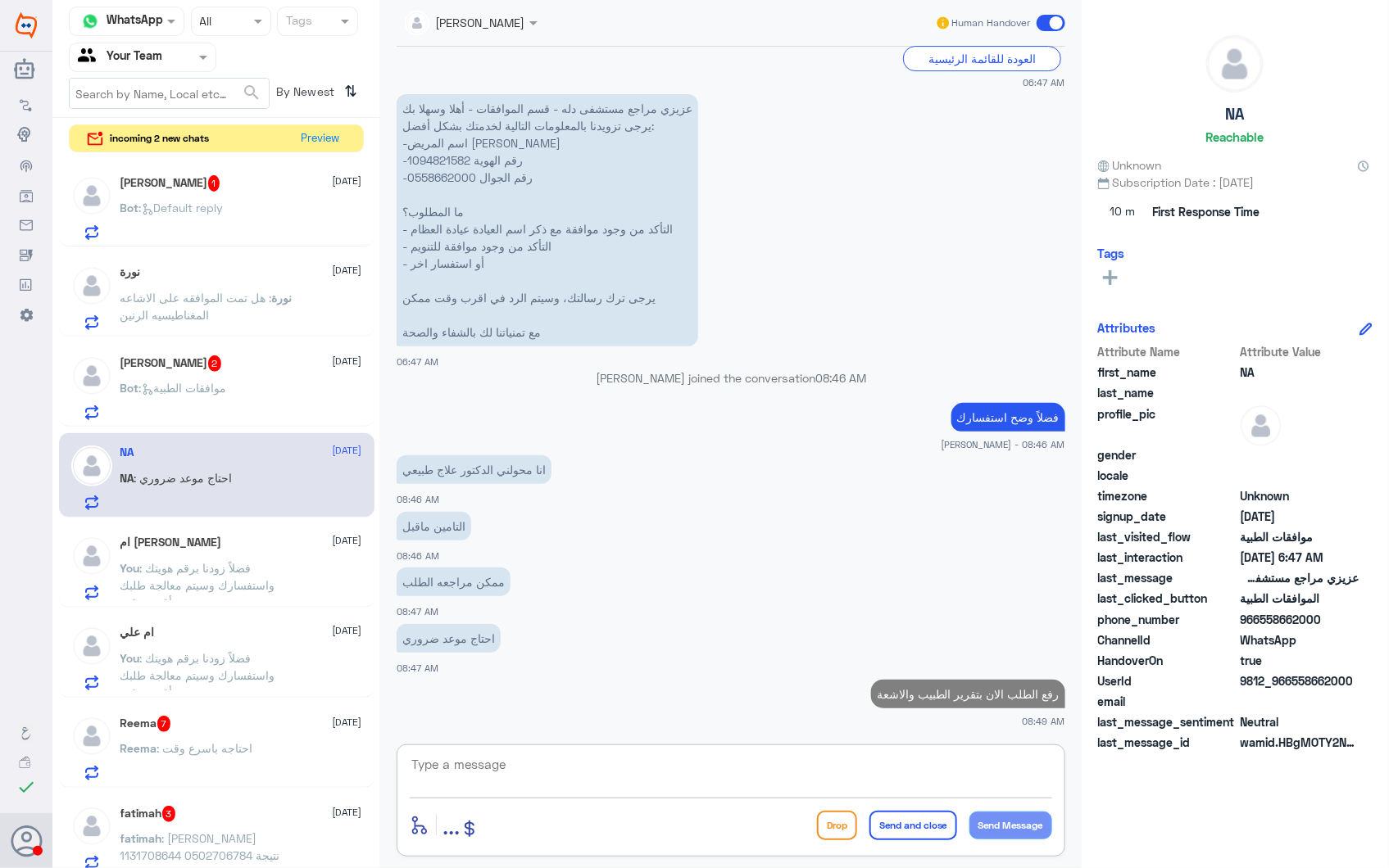
click at [256, 390] on div "Bot : موافقات الطبية" at bounding box center [241, 401] width 242 height 37
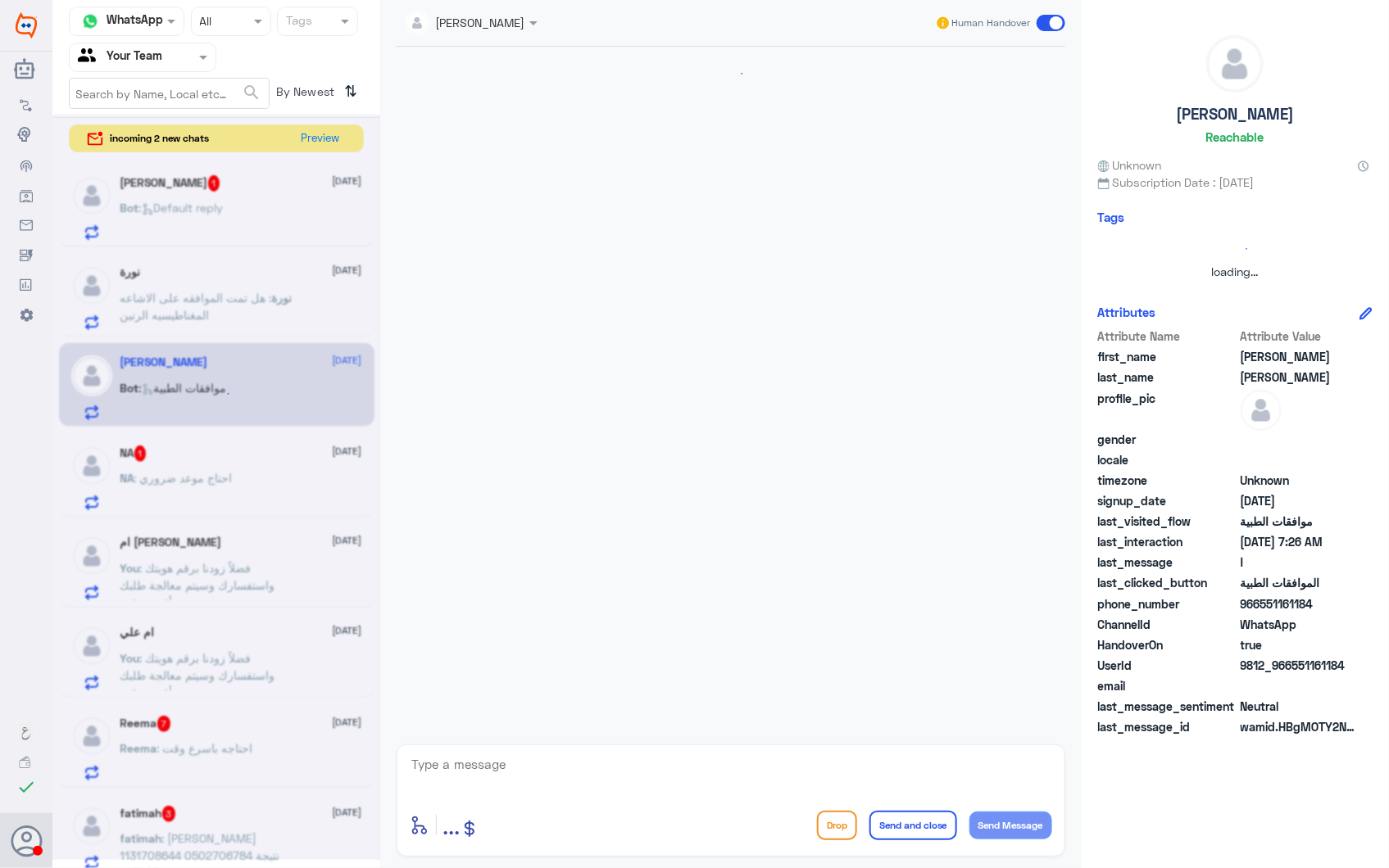
scroll to position [165, 0]
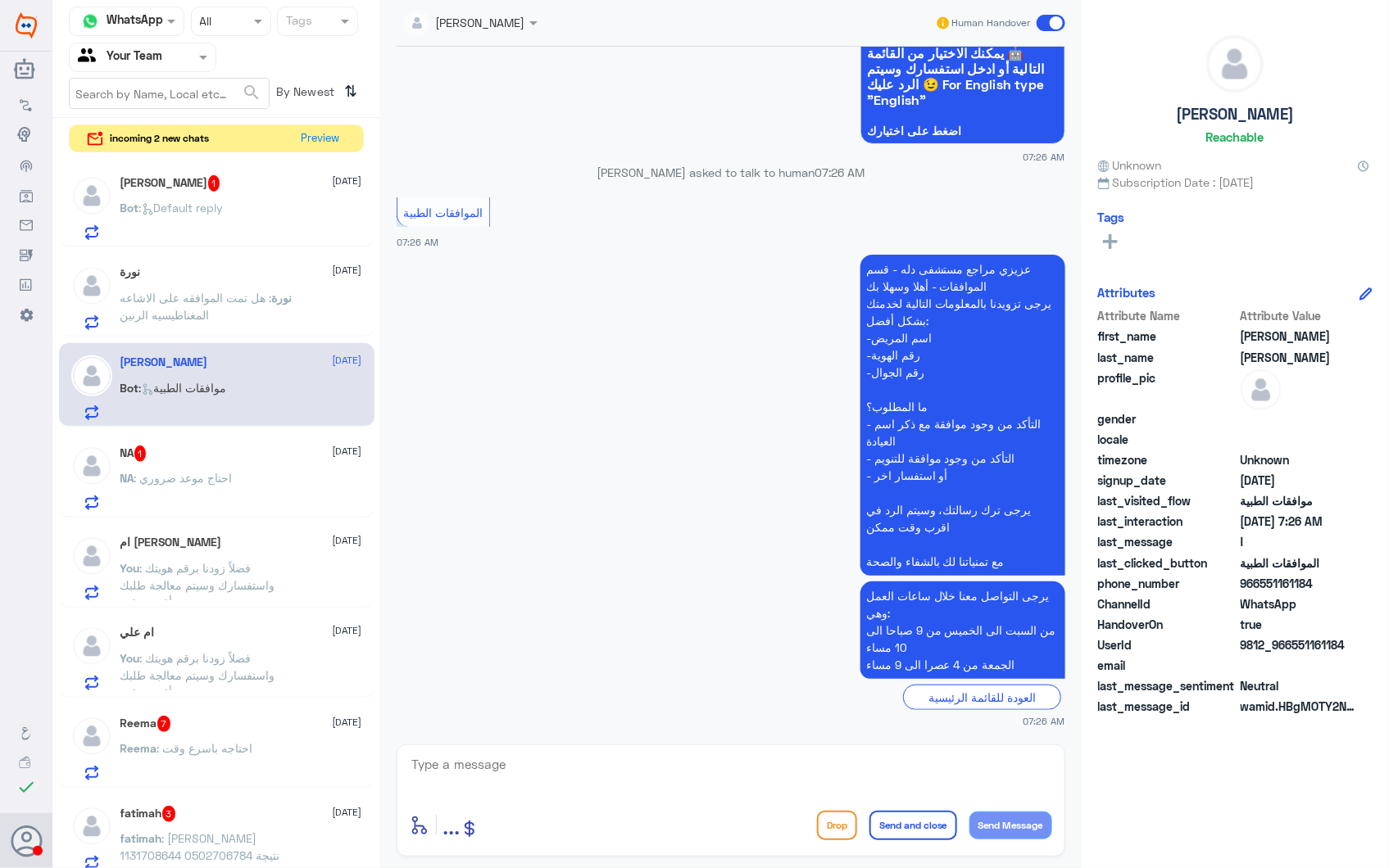
click at [247, 460] on div "NA 1 28 September NA : احتاج موعد ضروري" at bounding box center [241, 478] width 242 height 64
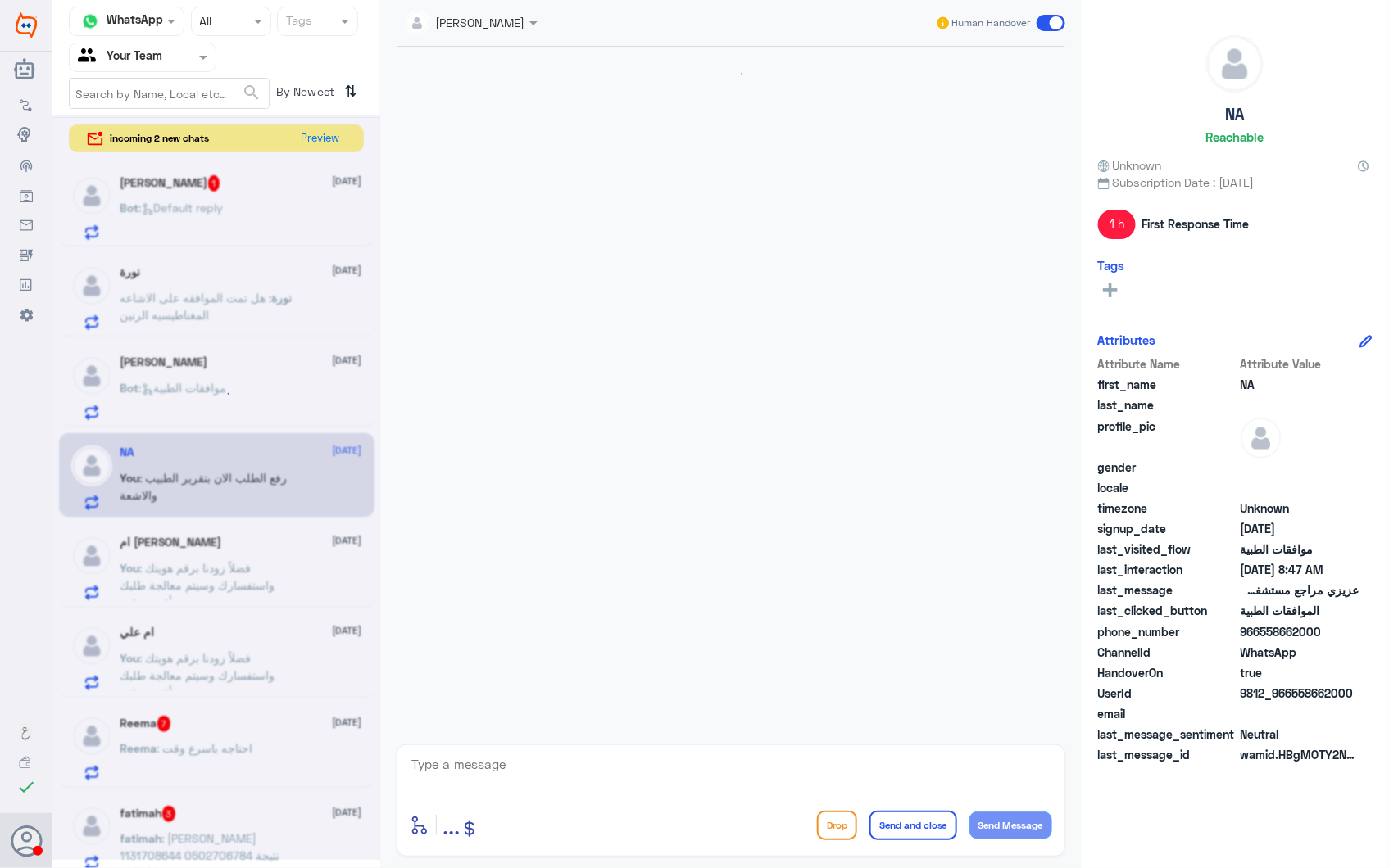
scroll to position [2318, 0]
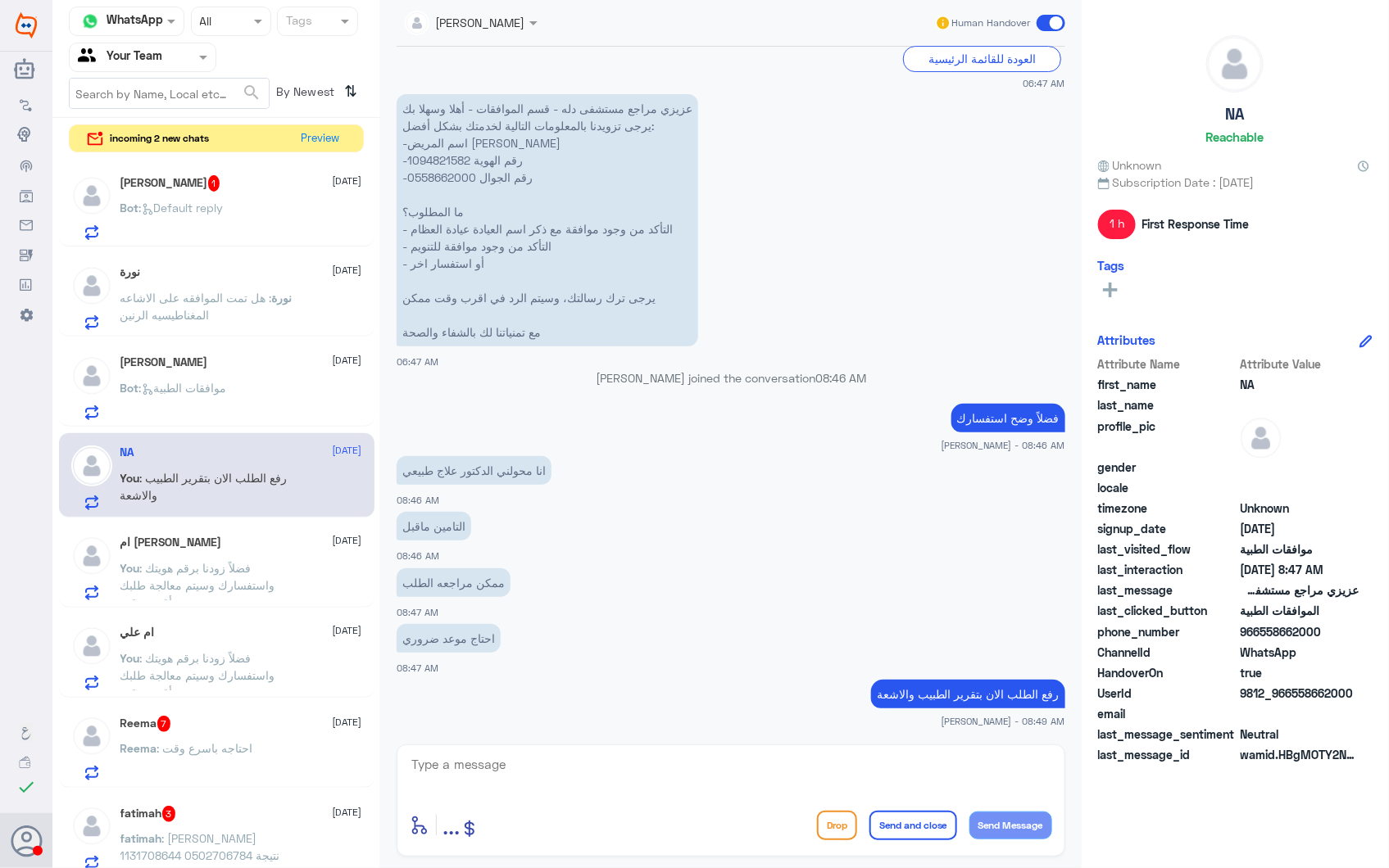
drag, startPoint x: 571, startPoint y: 758, endPoint x: 583, endPoint y: 779, distance: 24.2
click at [571, 760] on textarea at bounding box center [731, 773] width 642 height 40
type textarea "طلبكم تحت الاجراء"
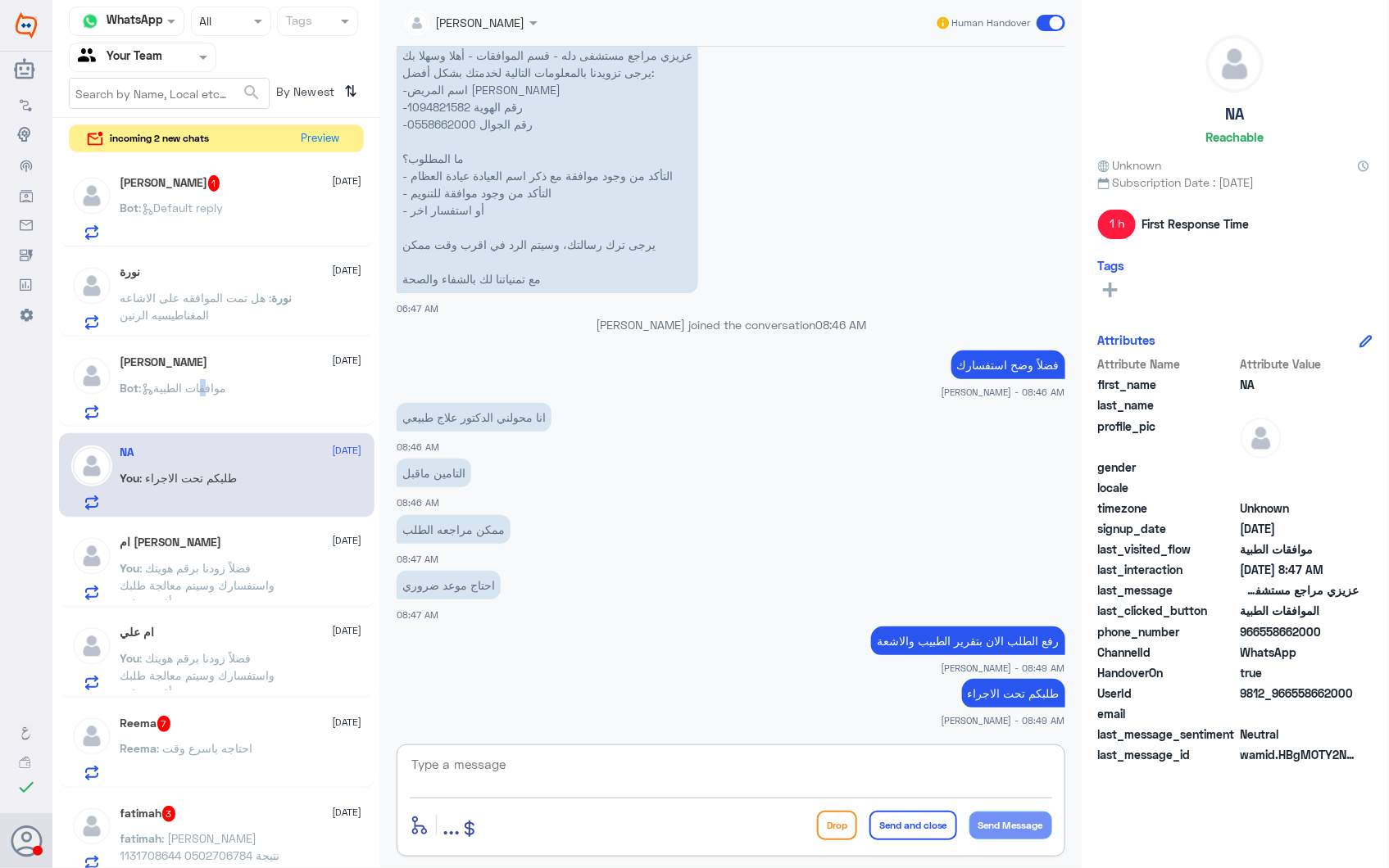
click at [215, 418] on div "عبدالله بن عبدالرحمن 28 September Bot : موافقات الطبية" at bounding box center [217, 384] width 315 height 84
click at [181, 347] on div "عبدالله بن عبدالرحمن 28 September Bot : موافقات الطبية" at bounding box center [217, 384] width 315 height 84
click at [236, 369] on div "عبدالله بن عبدالرحمن 28 September" at bounding box center [241, 363] width 242 height 14
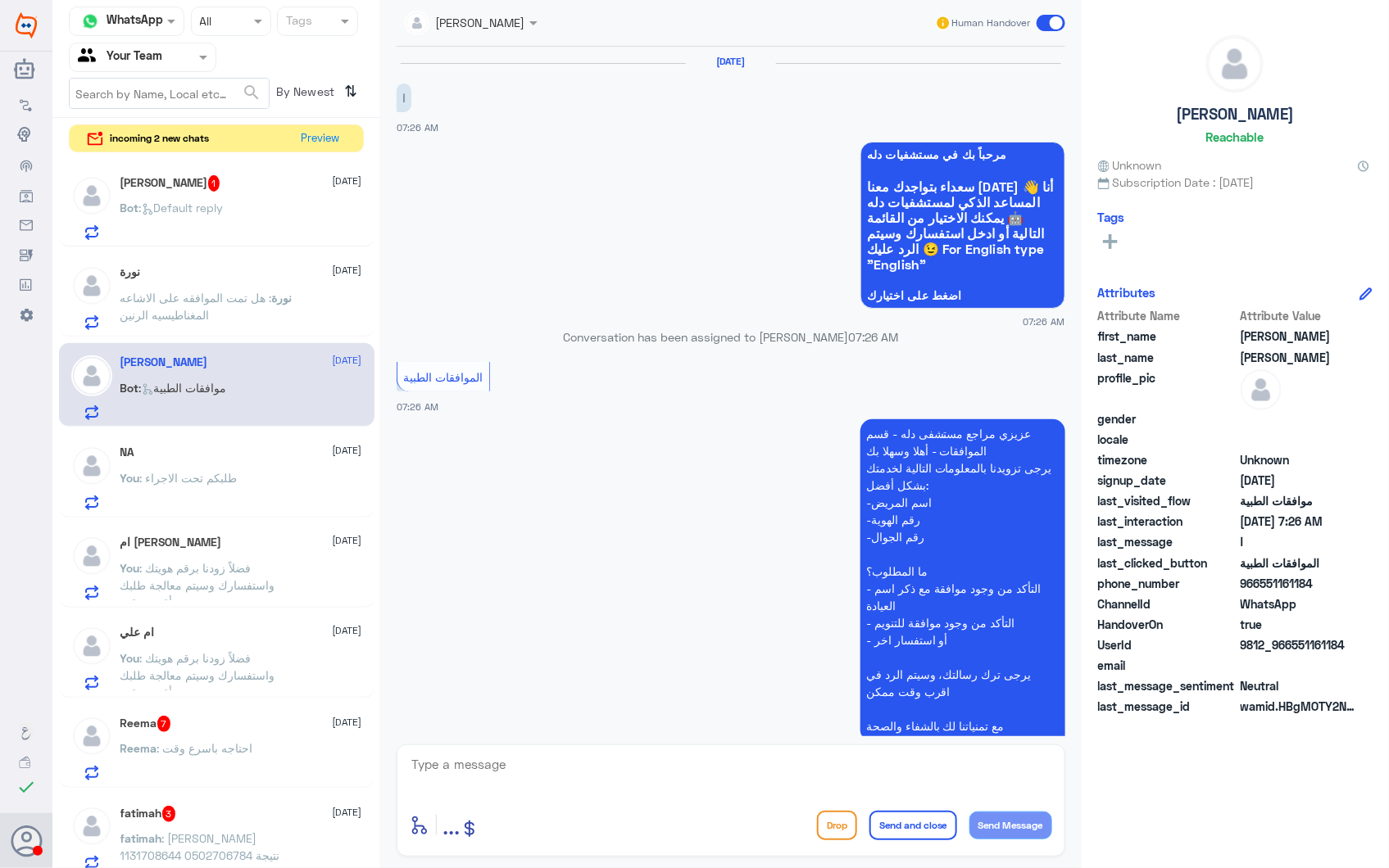
scroll to position [165, 0]
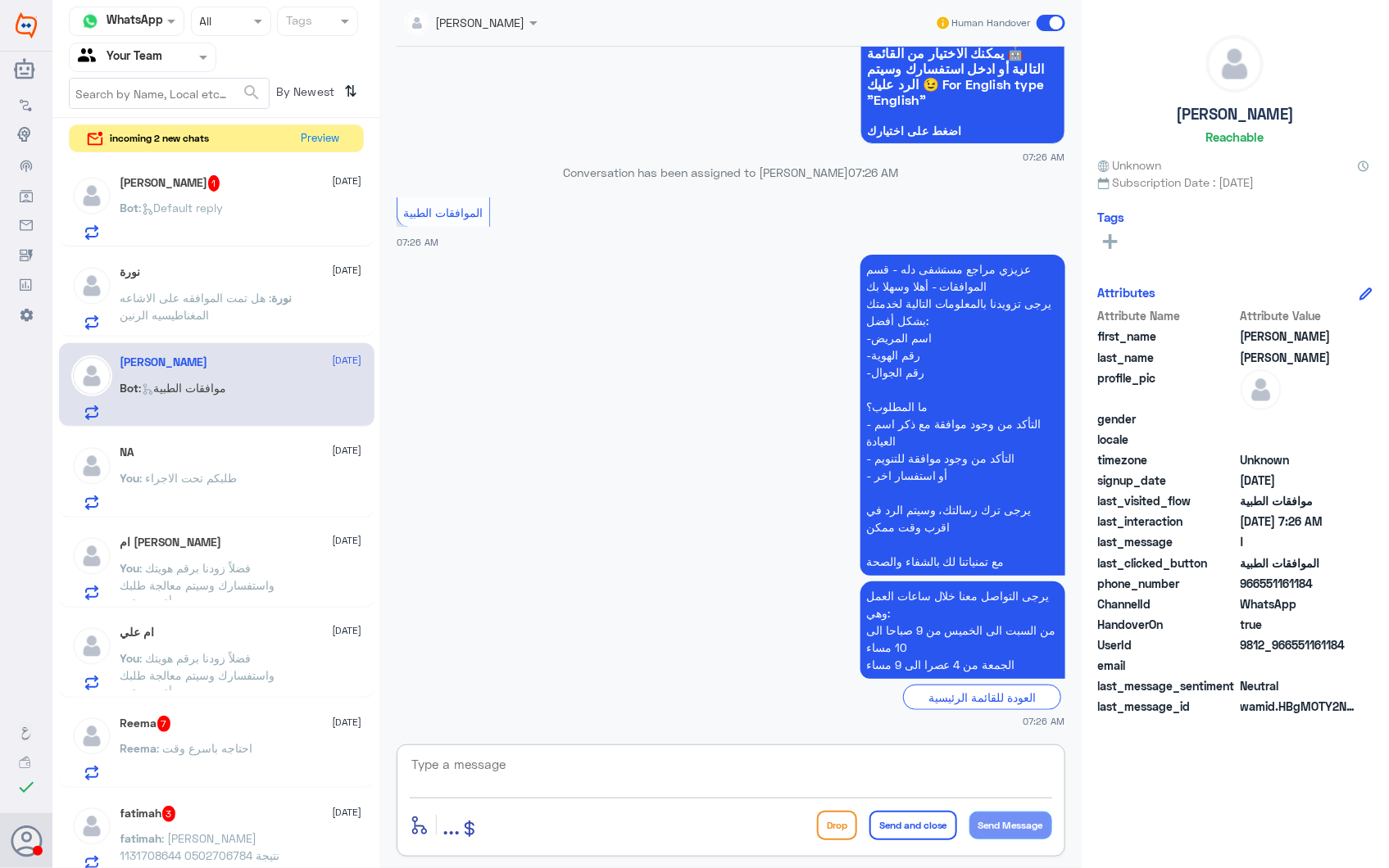
click at [565, 760] on textarea at bounding box center [731, 773] width 642 height 40
paste textarea "فضلاً زودنا برقم هويتك واستفسارك وسيتم معالجة طلبك بأقرب وقت."
type textarea "فضلاً زودنا برقم هويتك واستفسارك وسيتم معالجة طلبك بأقرب وقت."
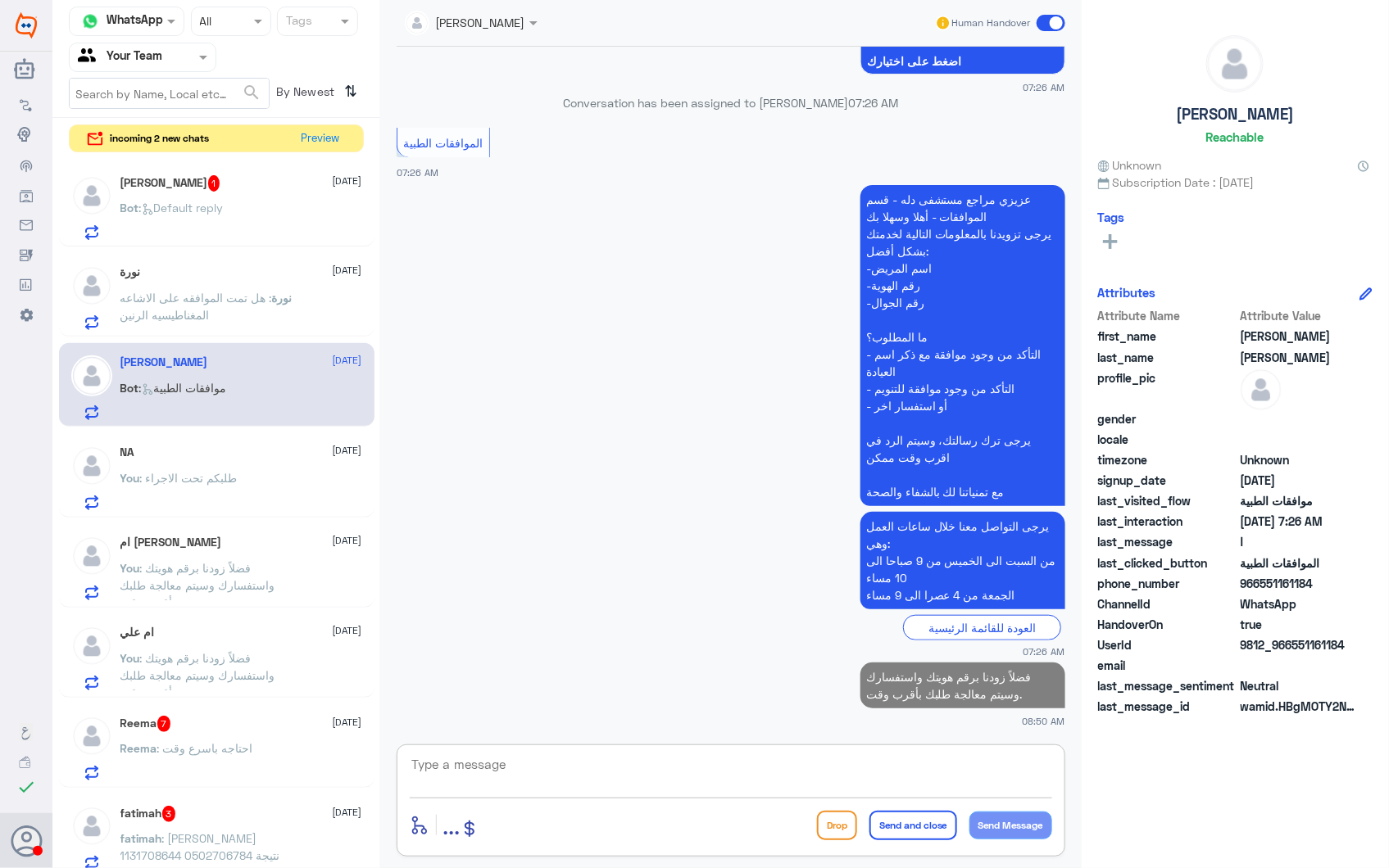
click at [228, 304] on p "نورة : هل تمت الموافقه على الاشاعه المغناطيسيه الرنين" at bounding box center [212, 309] width 184 height 41
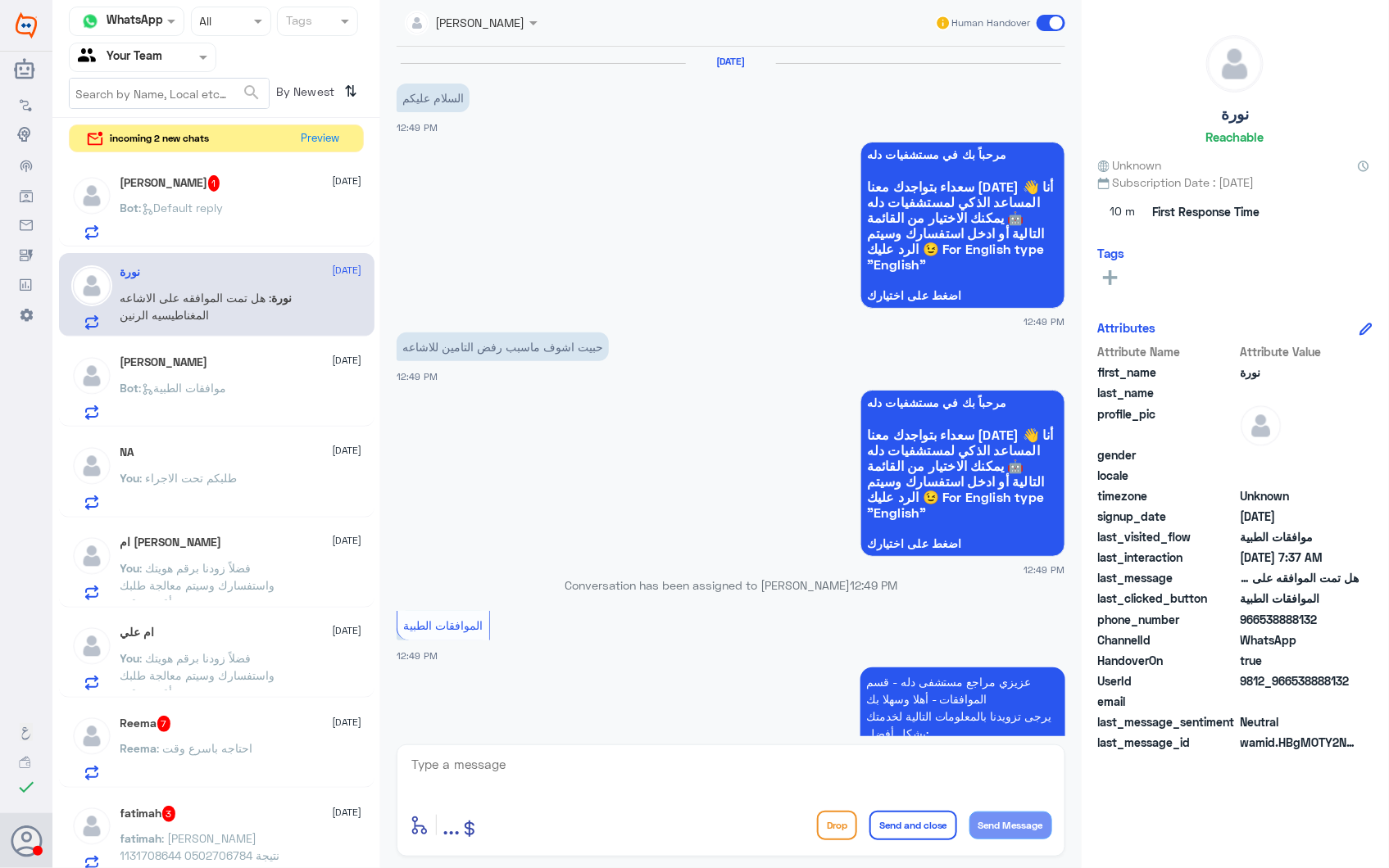
scroll to position [1682, 0]
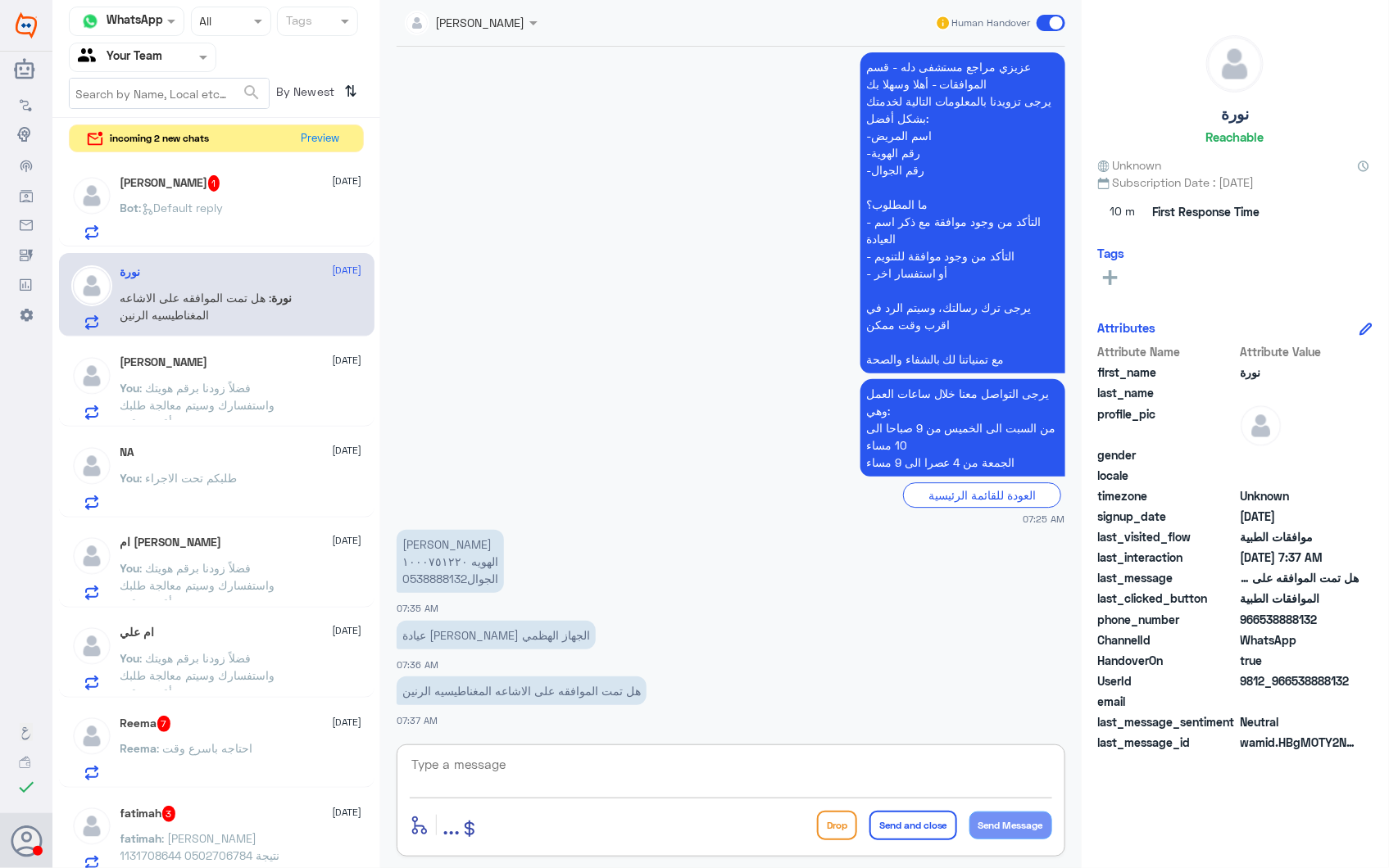
drag, startPoint x: 453, startPoint y: 757, endPoint x: 600, endPoint y: 773, distance: 147.9
click at [453, 758] on textarea at bounding box center [731, 773] width 642 height 40
drag, startPoint x: 518, startPoint y: 762, endPoint x: 284, endPoint y: 762, distance: 234.0
click at [336, 762] on div "Channel WhatsApp Status × All Tags Agent Filter Your Team search By Newest ⇅ in…" at bounding box center [721, 436] width 1336 height 873
click at [420, 760] on textarea "100751220" at bounding box center [731, 773] width 642 height 40
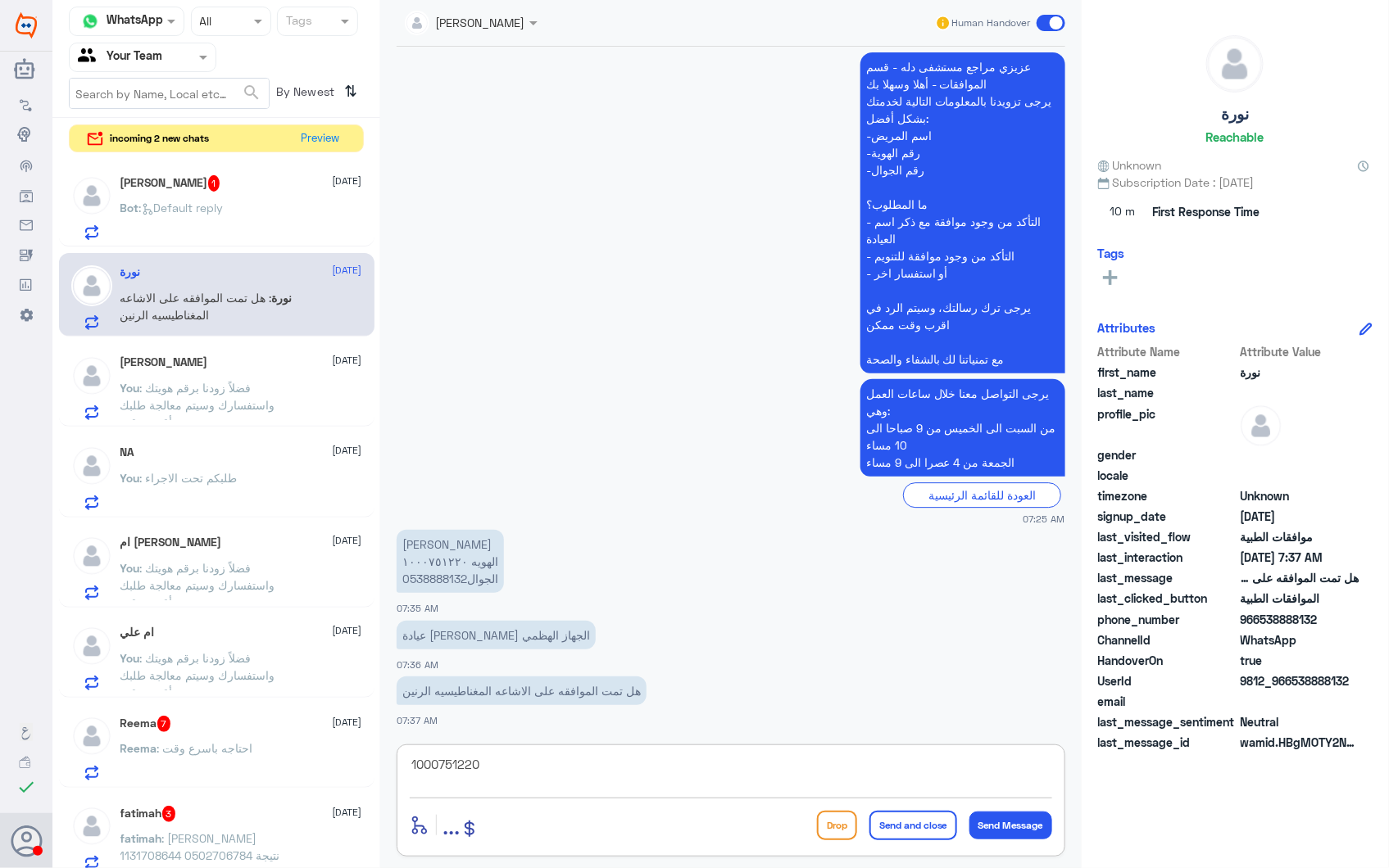
drag, startPoint x: 535, startPoint y: 764, endPoint x: 241, endPoint y: 729, distance: 296.1
click at [307, 738] on div "Channel WhatsApp Status × All Tags Agent Filter Your Team search By Newest ⇅ in…" at bounding box center [721, 436] width 1336 height 873
click at [739, 772] on textarea "1000751220" at bounding box center [731, 773] width 642 height 40
drag, startPoint x: 739, startPoint y: 772, endPoint x: 472, endPoint y: 763, distance: 267.2
click at [472, 763] on textarea "1000751220" at bounding box center [731, 773] width 642 height 40
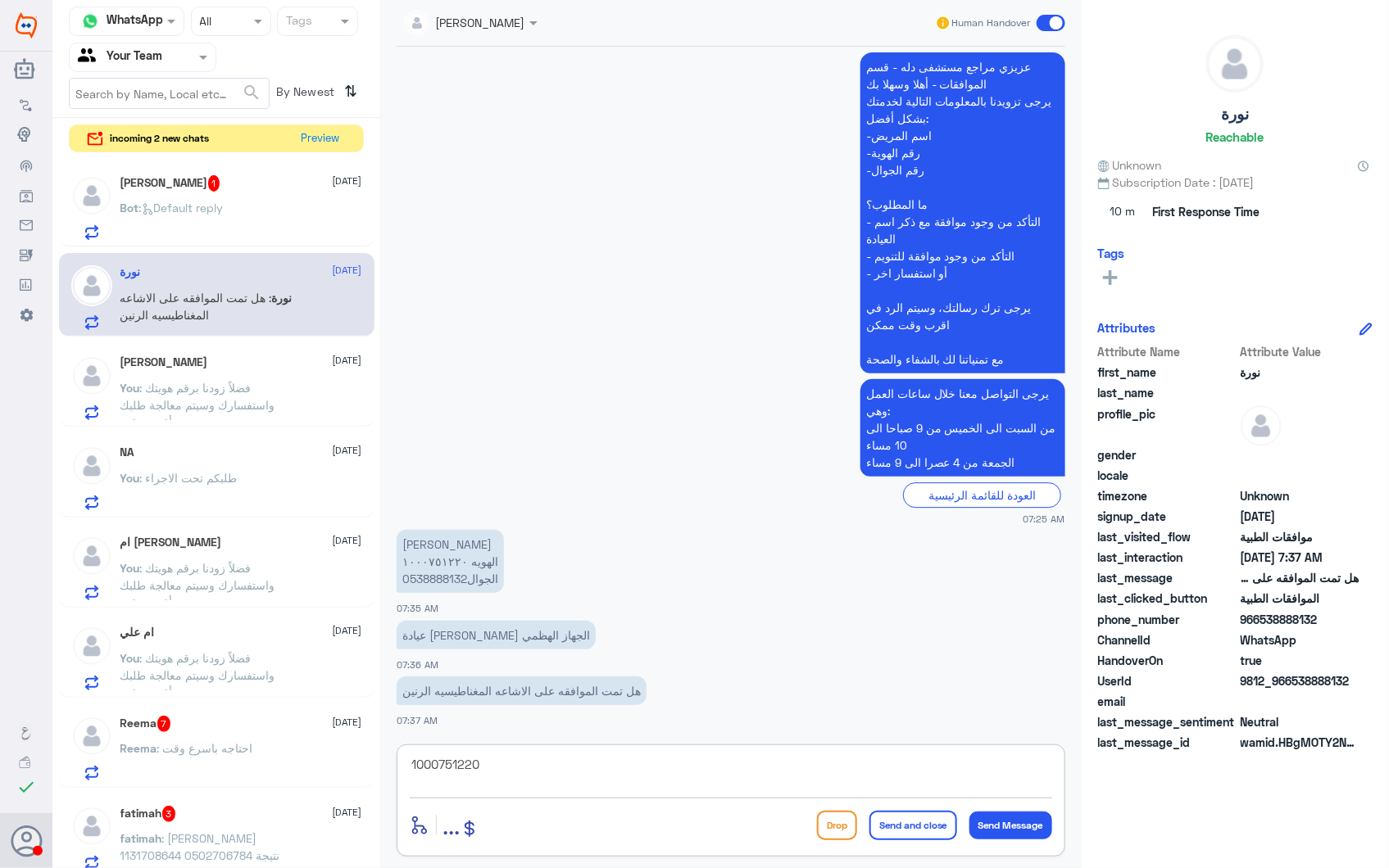
click at [468, 766] on textarea "1000751220" at bounding box center [731, 773] width 642 height 40
drag, startPoint x: 501, startPoint y: 766, endPoint x: 304, endPoint y: 738, distance: 199.0
click at [304, 738] on div "Channel WhatsApp Status × All Tags Agent Filter Your Team search By Newest ⇅ in…" at bounding box center [721, 436] width 1336 height 873
type textarea "k"
paste textarea "MR CHOLANGIOGRAM"
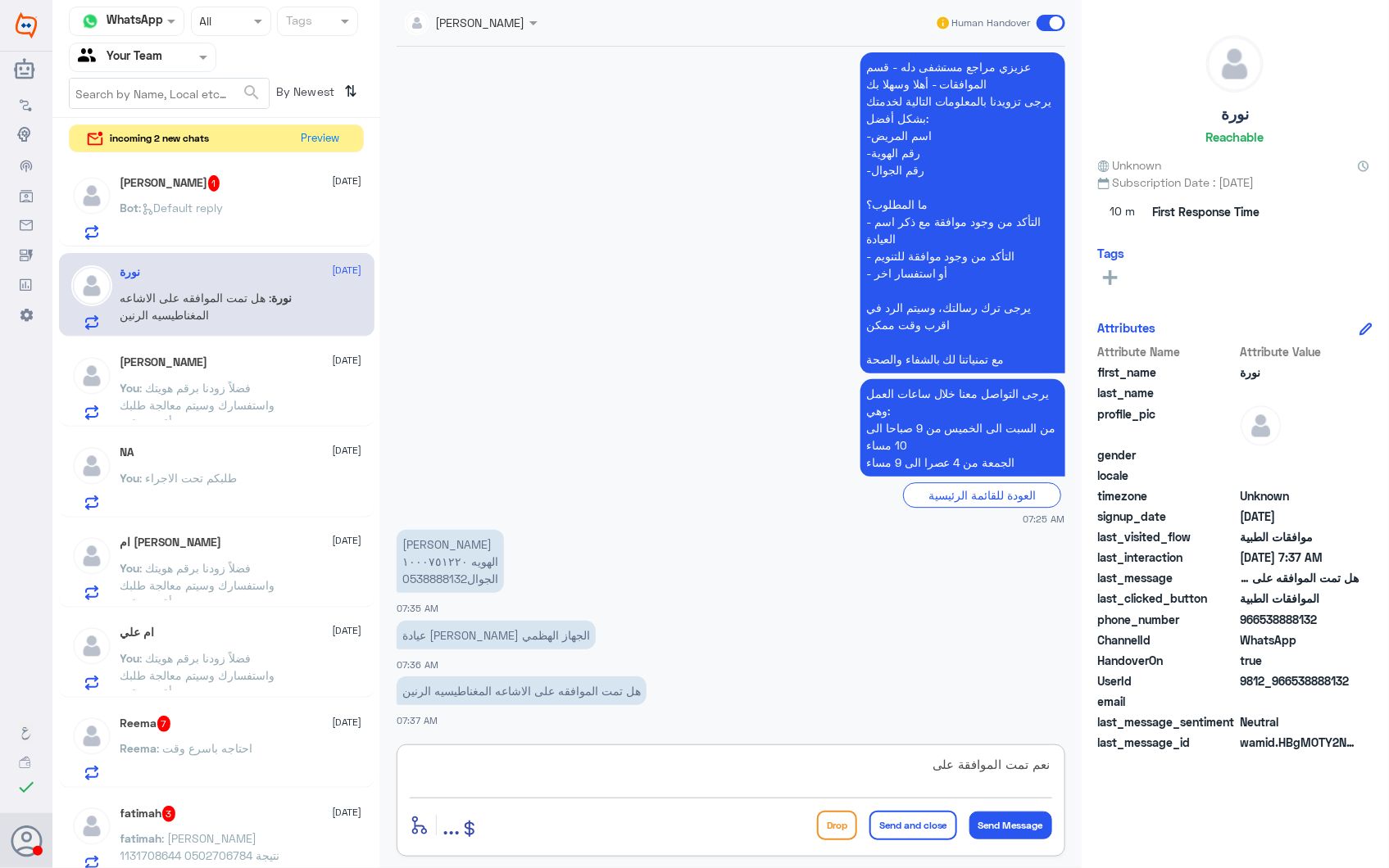
type textarea "نعم تمت الموافقة على MR CHOLANGIOGRAM"
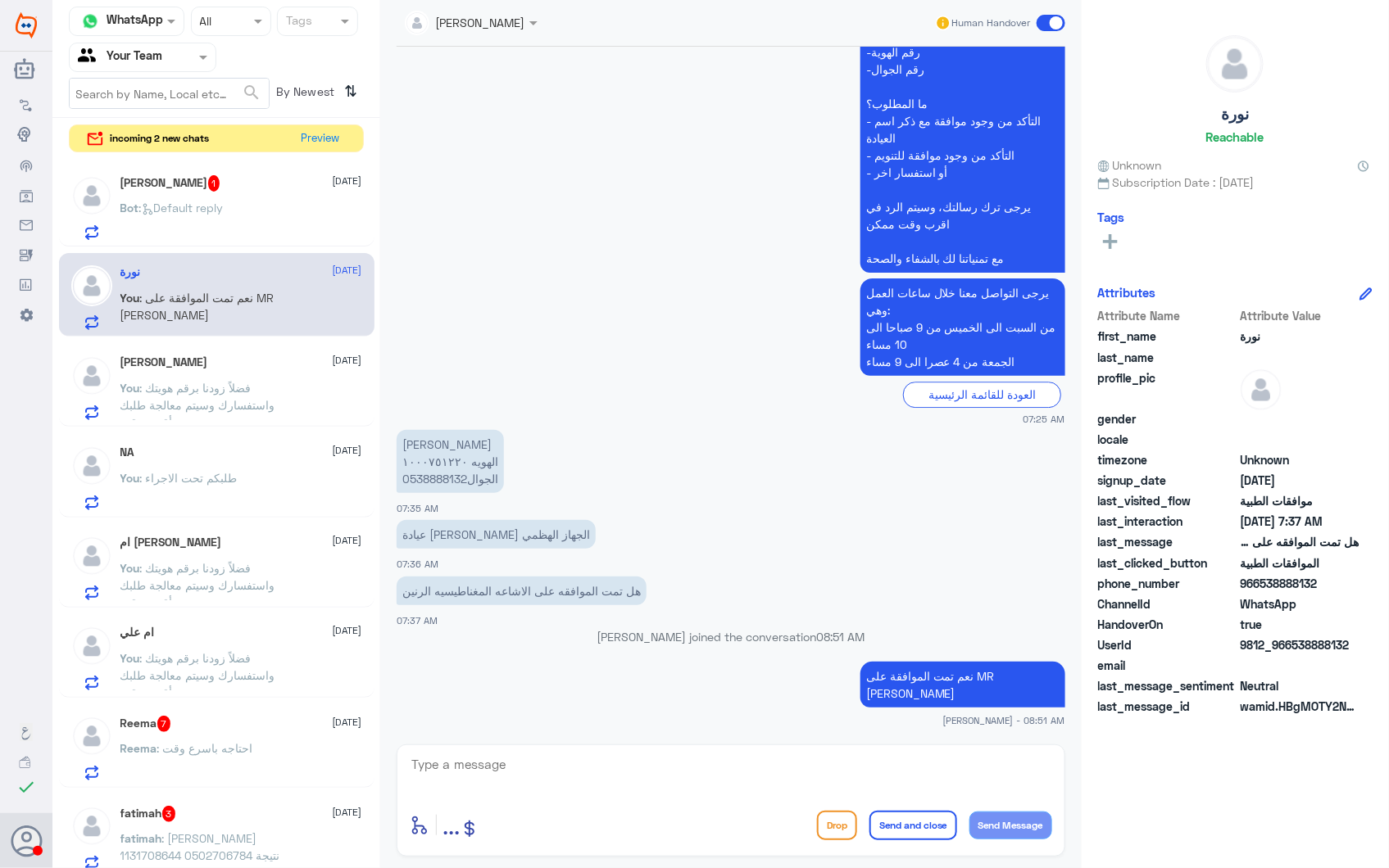
click at [208, 210] on span ": Default reply" at bounding box center [181, 207] width 84 height 14
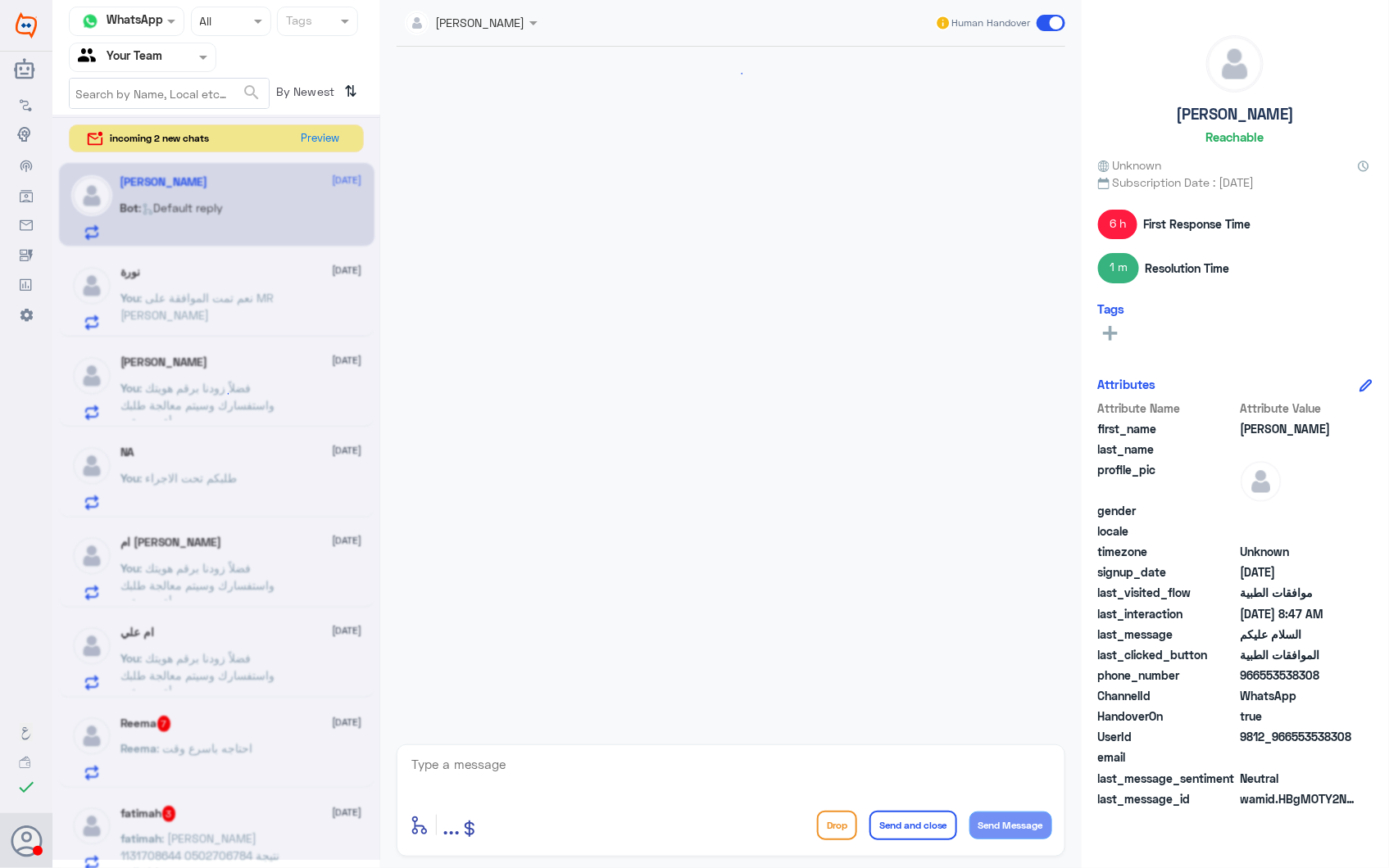
scroll to position [2339, 0]
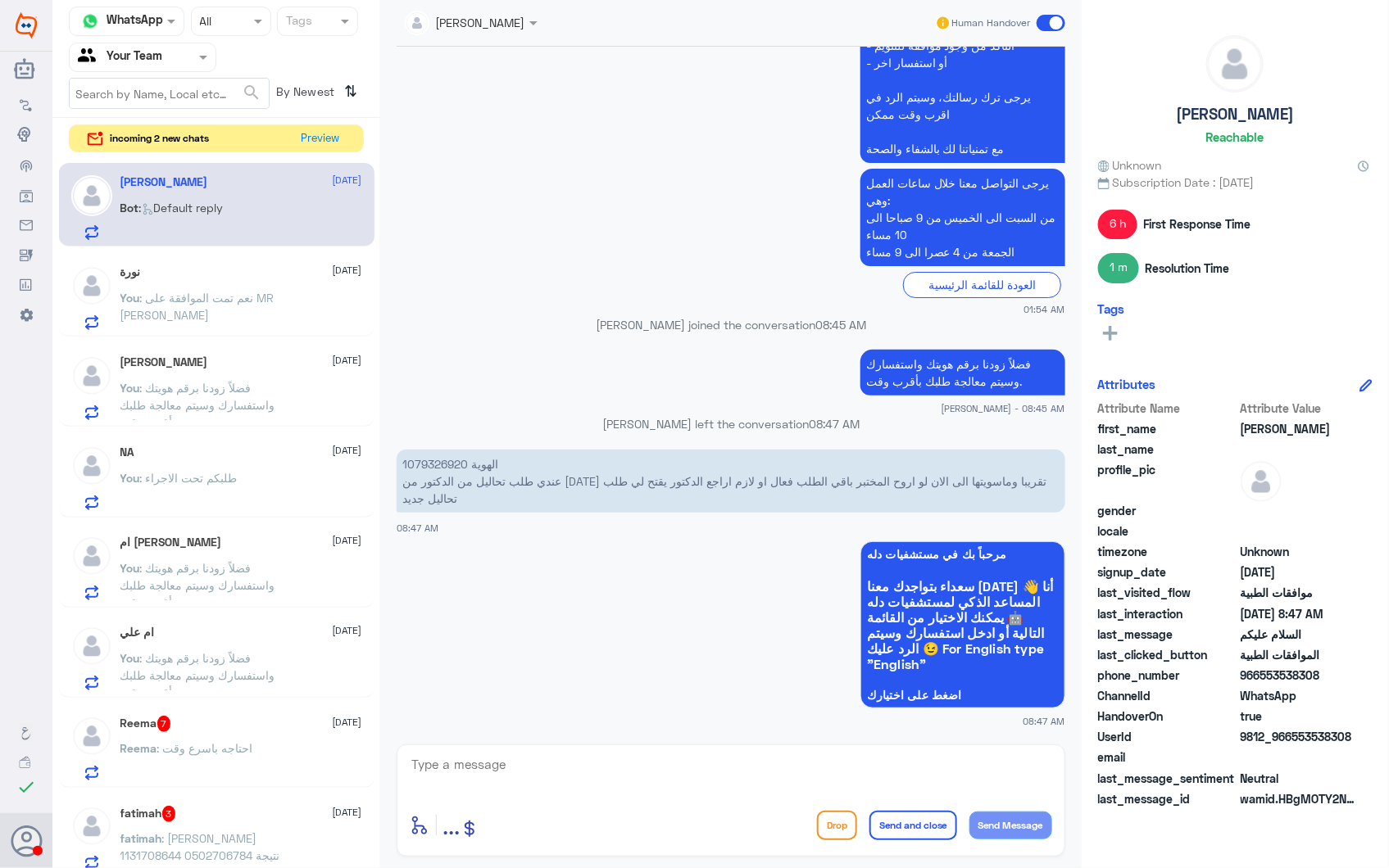
click at [422, 456] on p "الهوية 1079326920 عندي طلب تحاليل من الدكتور من قبل شهرين تقريبا وماسويتها الى …" at bounding box center [731, 482] width 668 height 63
copy p "1079326920"
click at [422, 461] on p "الهوية 1079326920 عندي طلب تحاليل من الدكتور من قبل شهرين تقريبا وماسويتها الى …" at bounding box center [731, 482] width 668 height 63
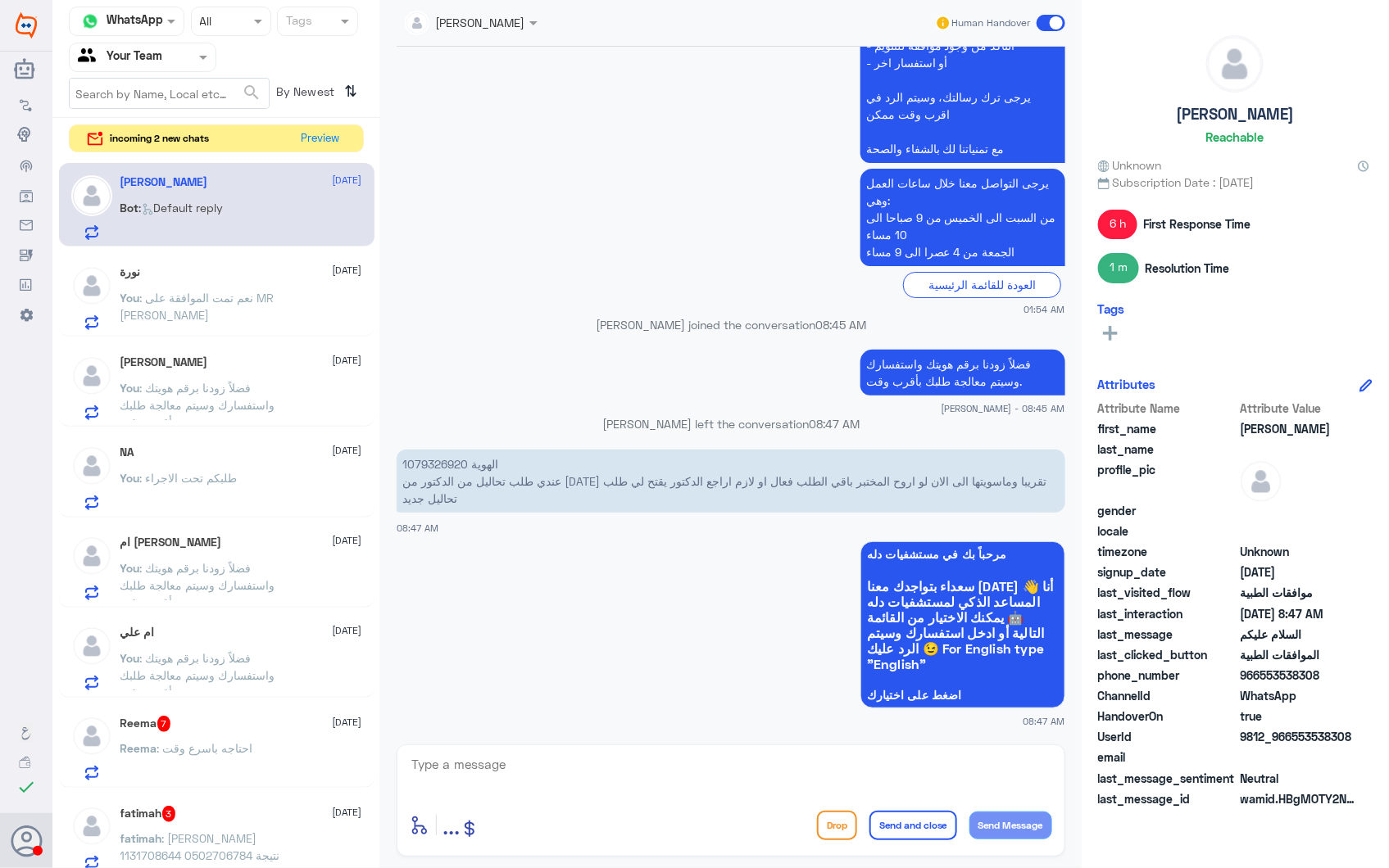
click at [711, 777] on textarea at bounding box center [731, 773] width 642 height 40
type textarea "دلة نمار أم النخيل؟"
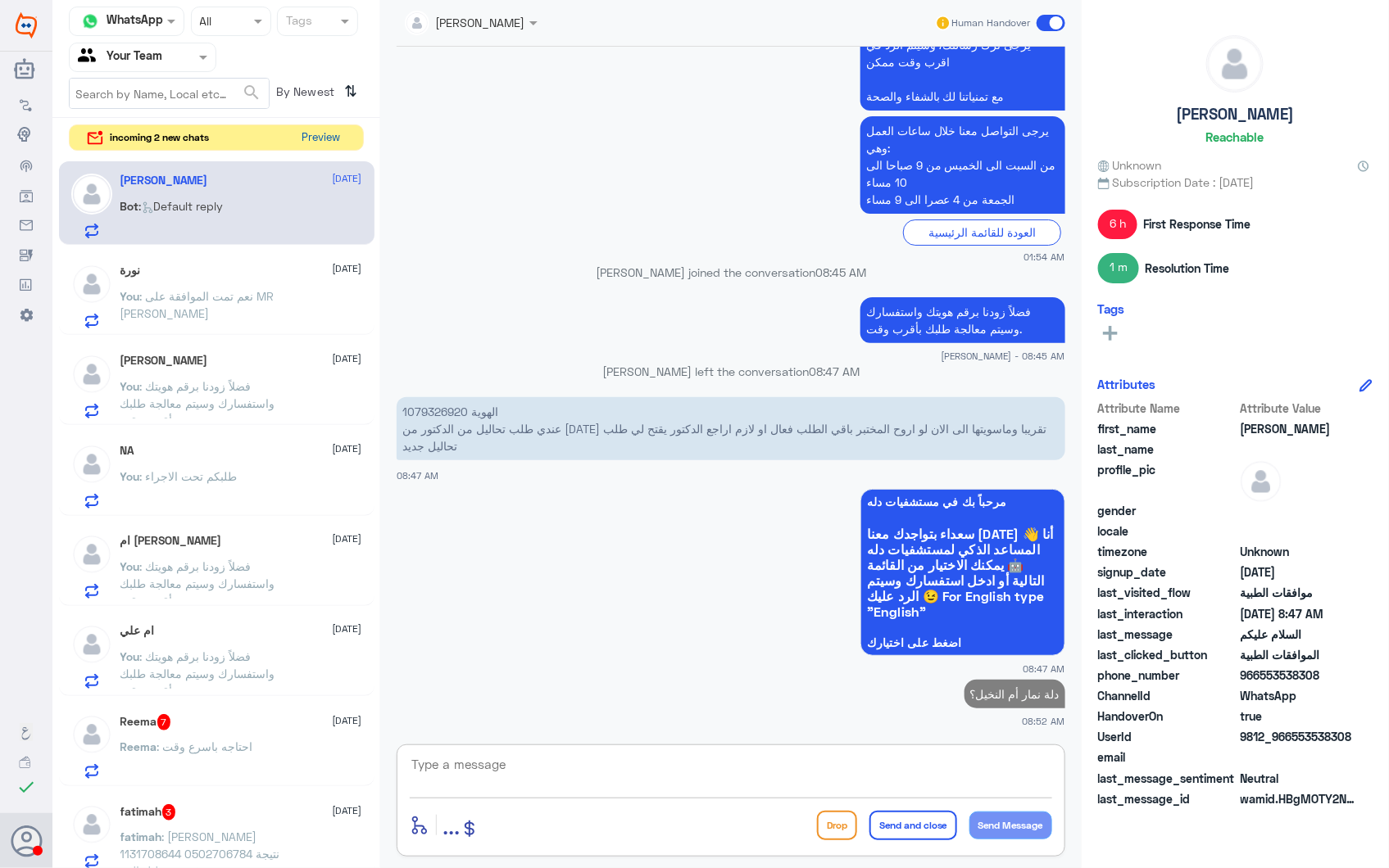
click at [325, 138] on button "Preview" at bounding box center [320, 138] width 51 height 26
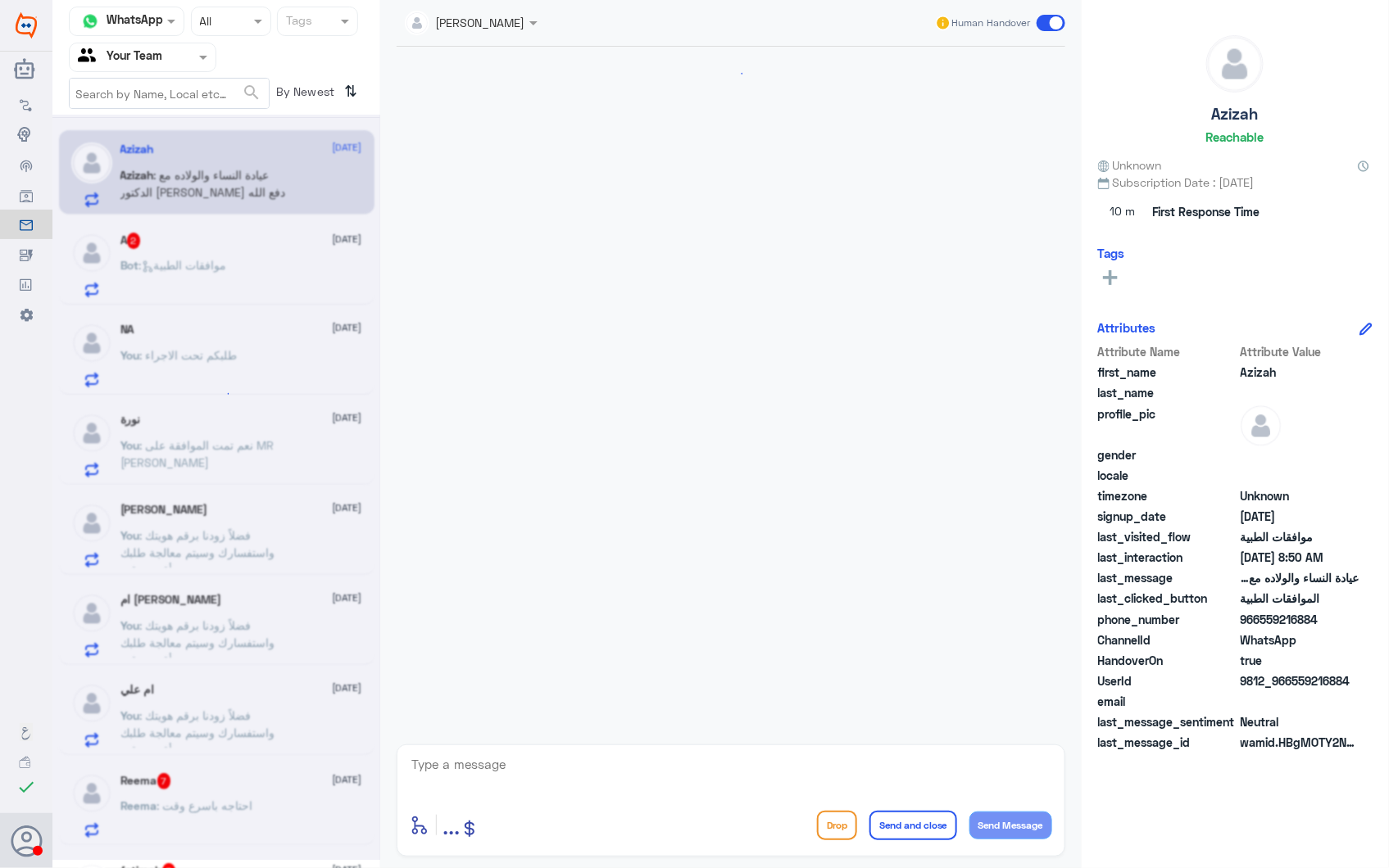
scroll to position [367, 0]
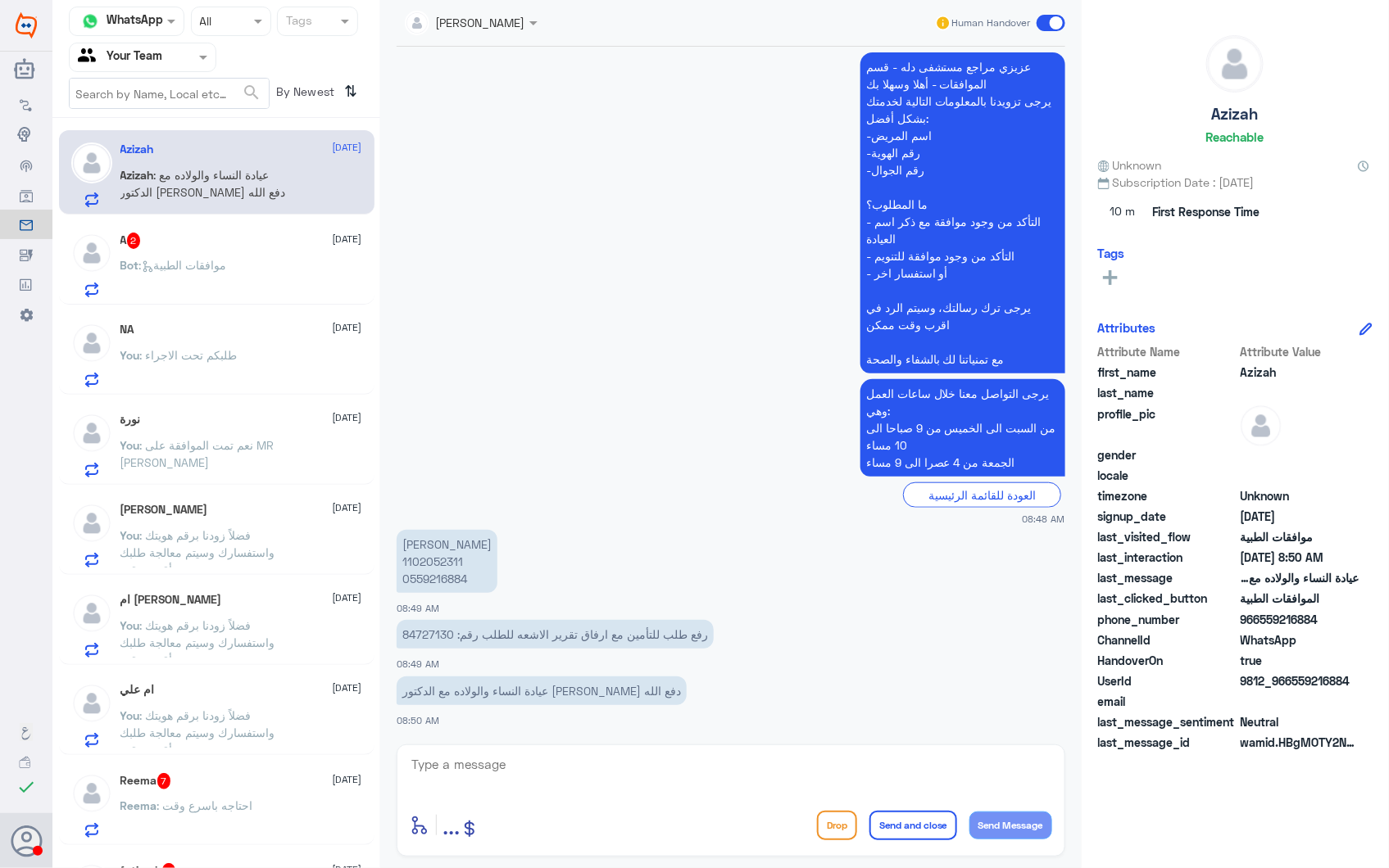
click at [250, 267] on div "Bot : موافقات الطبية" at bounding box center [241, 278] width 242 height 37
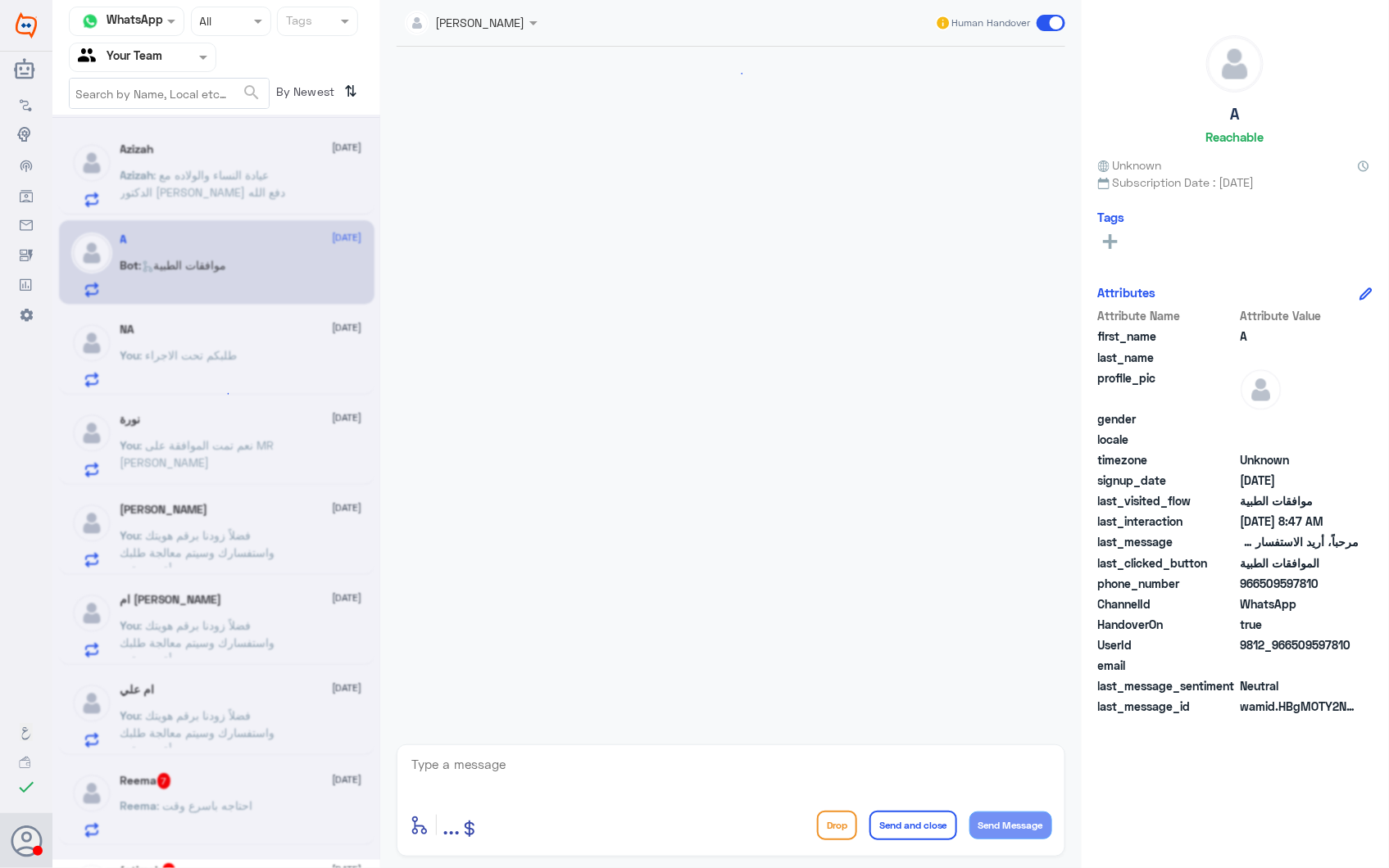
scroll to position [165, 0]
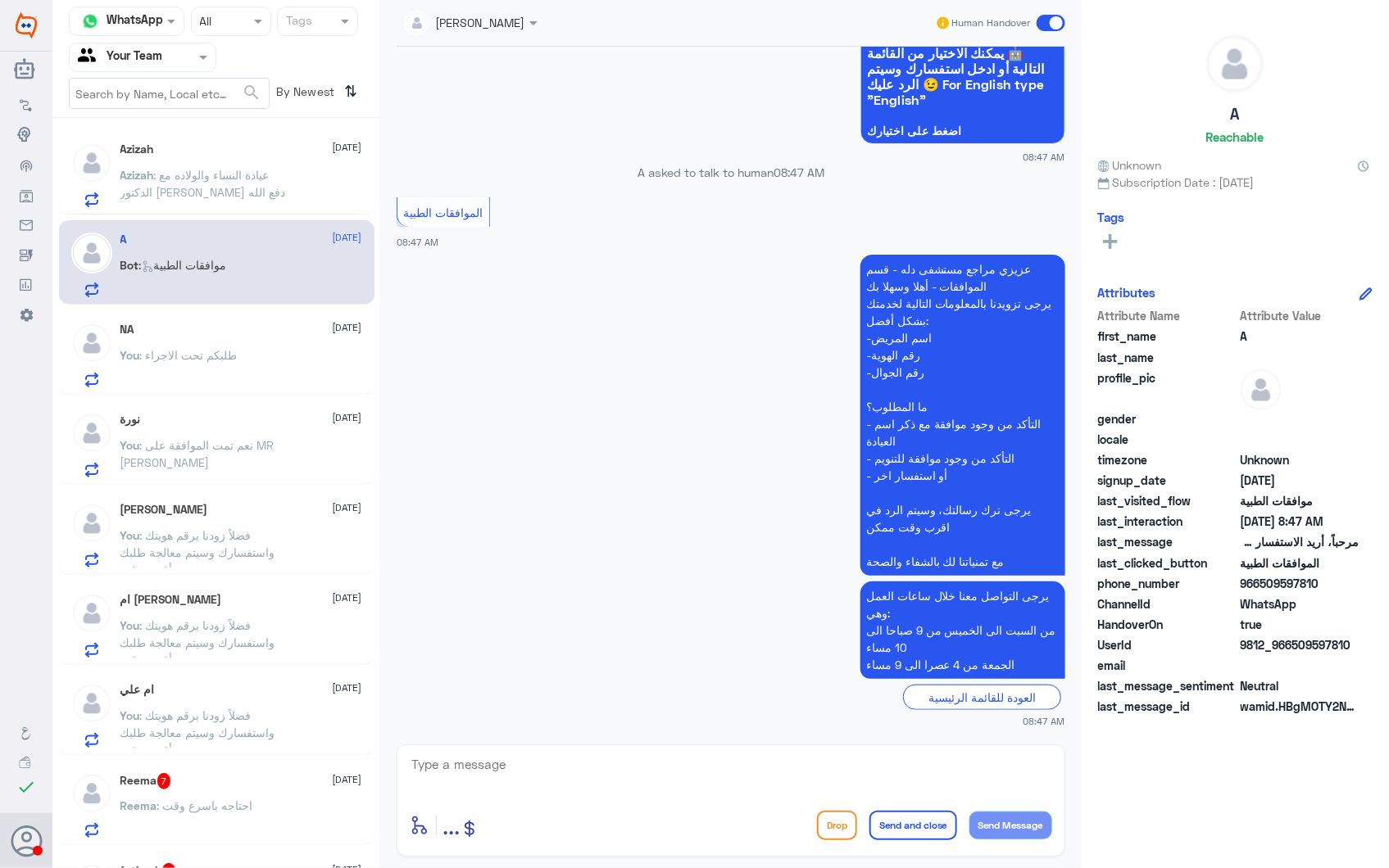
click at [177, 373] on p "You : طلبكم تحت الاجراء" at bounding box center [178, 367] width 117 height 41
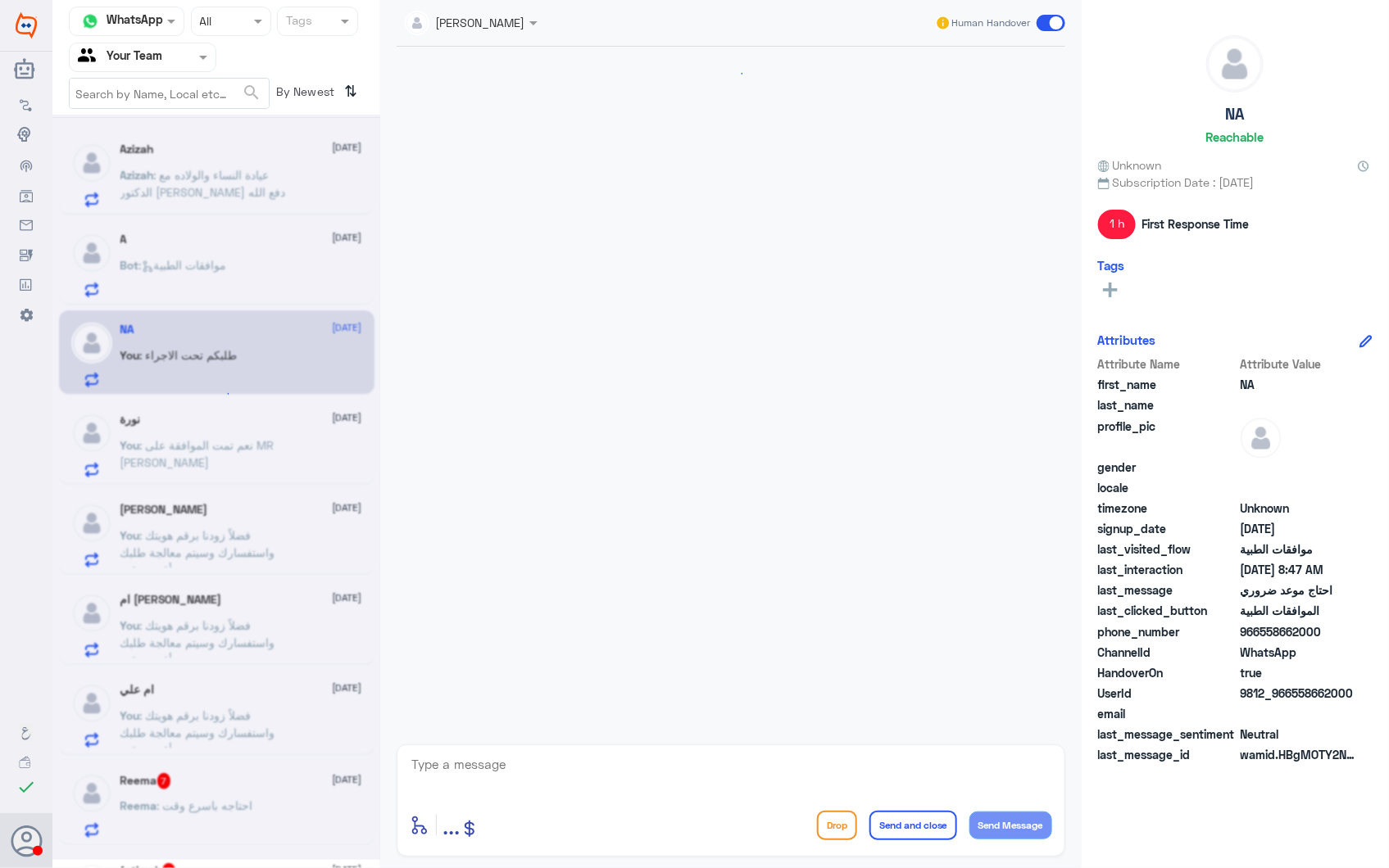
scroll to position [2370, 0]
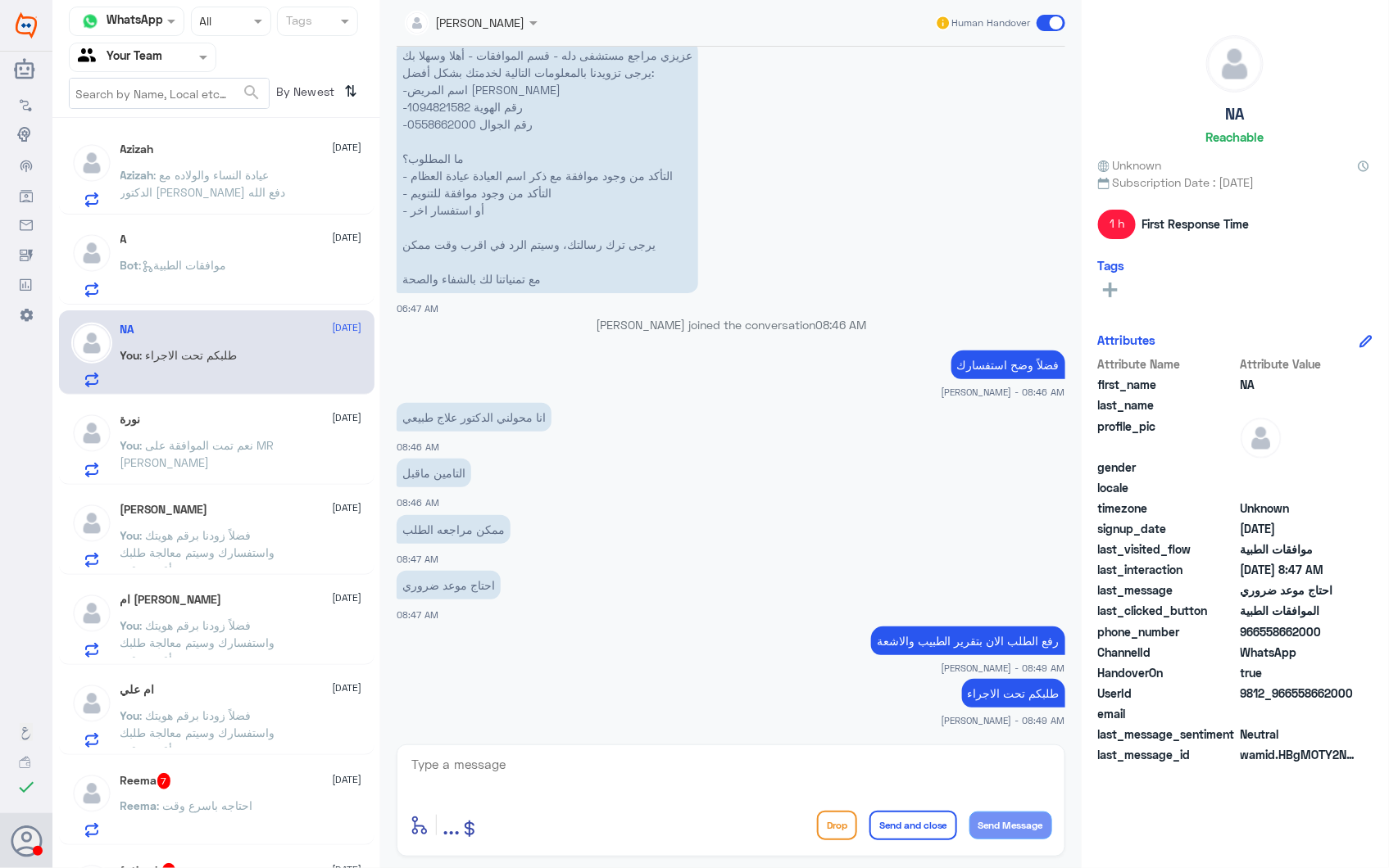
click at [211, 279] on p "Bot : موافقات الطبية" at bounding box center [173, 276] width 106 height 41
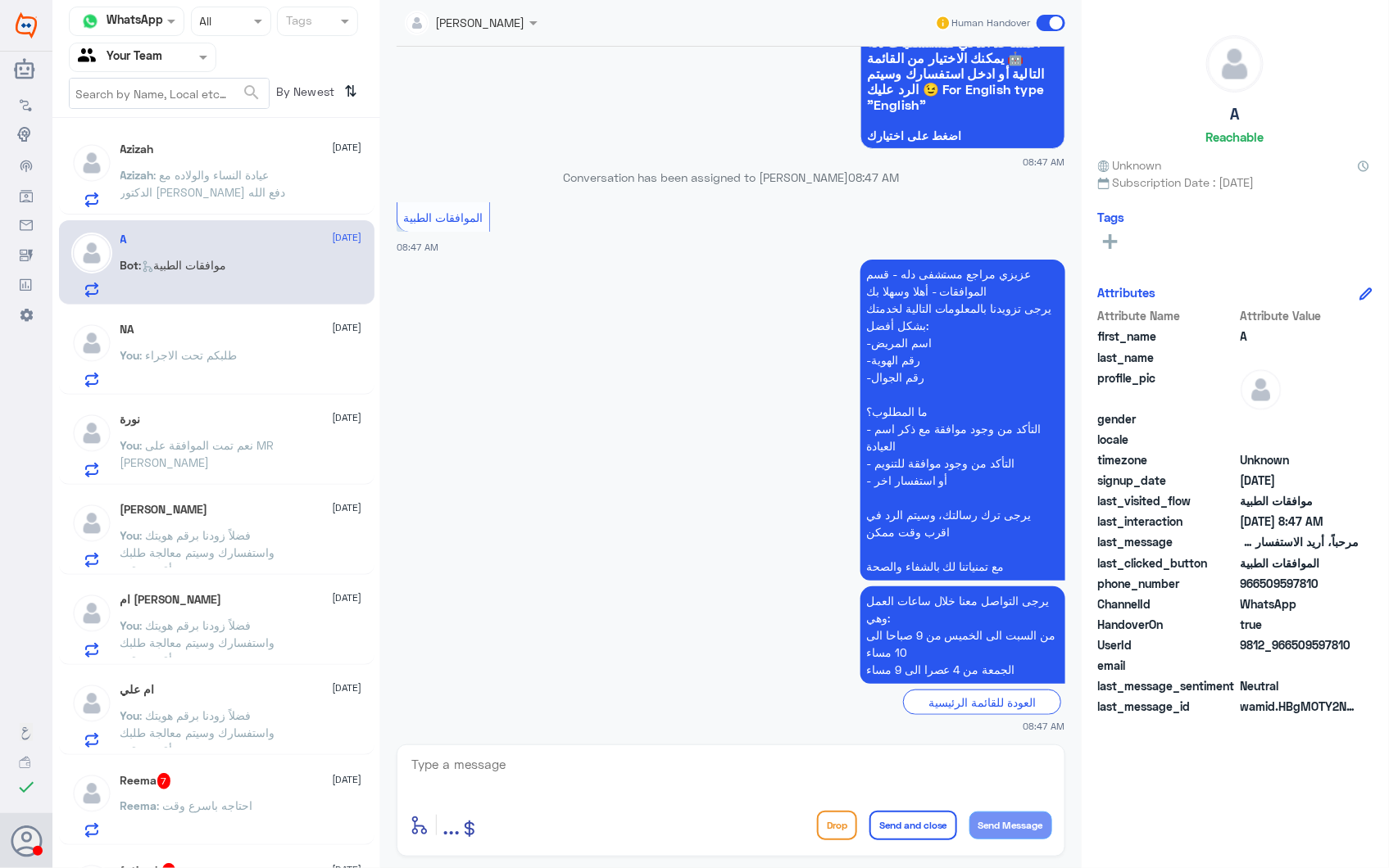
scroll to position [165, 0]
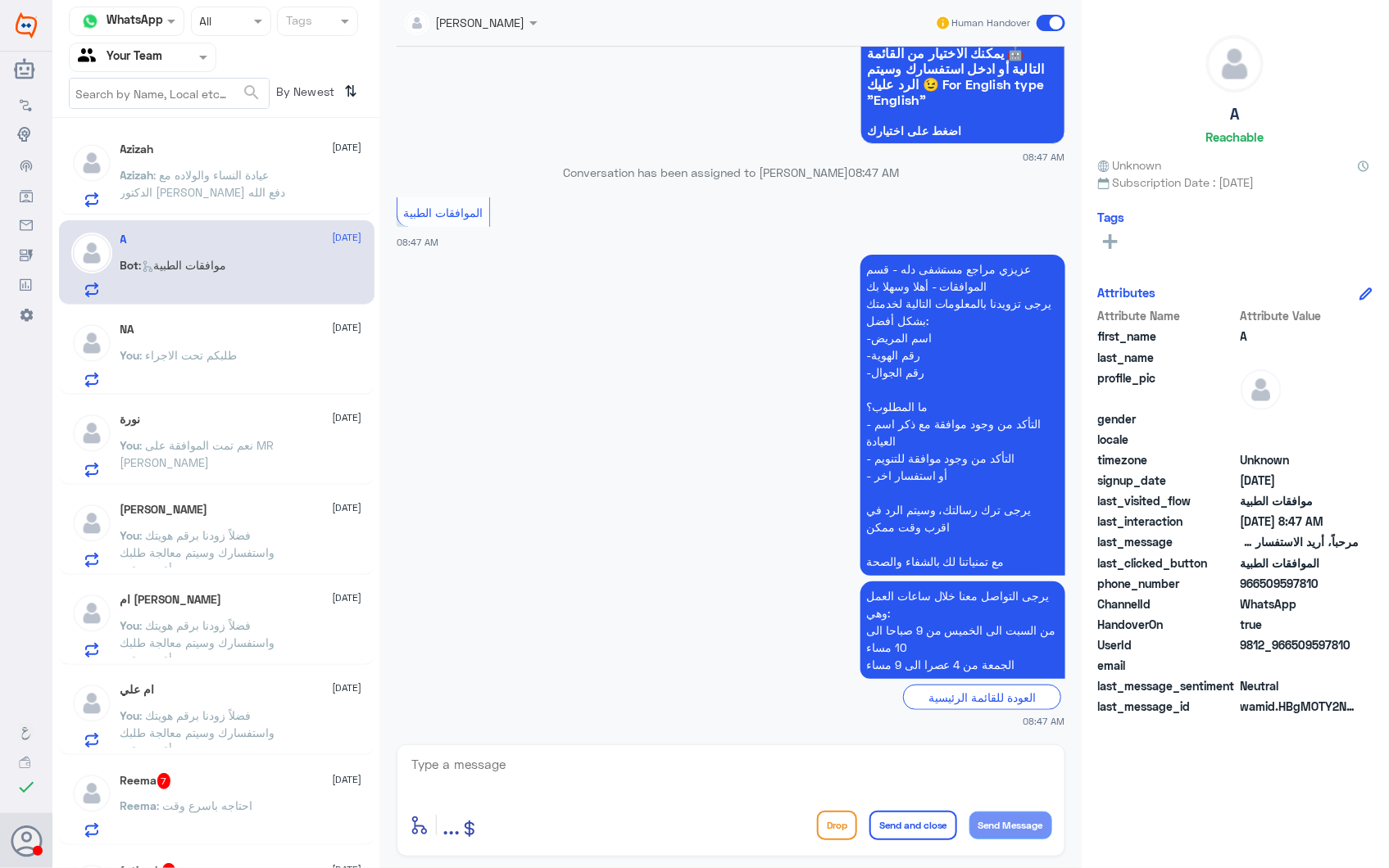
click at [470, 40] on div "Areej ALBasheer Human Handover" at bounding box center [731, 23] width 668 height 47
click at [487, 27] on input "text" at bounding box center [450, 21] width 92 height 19
click at [471, 93] on div "عبدالكريم الموسى" at bounding box center [500, 100] width 89 height 17
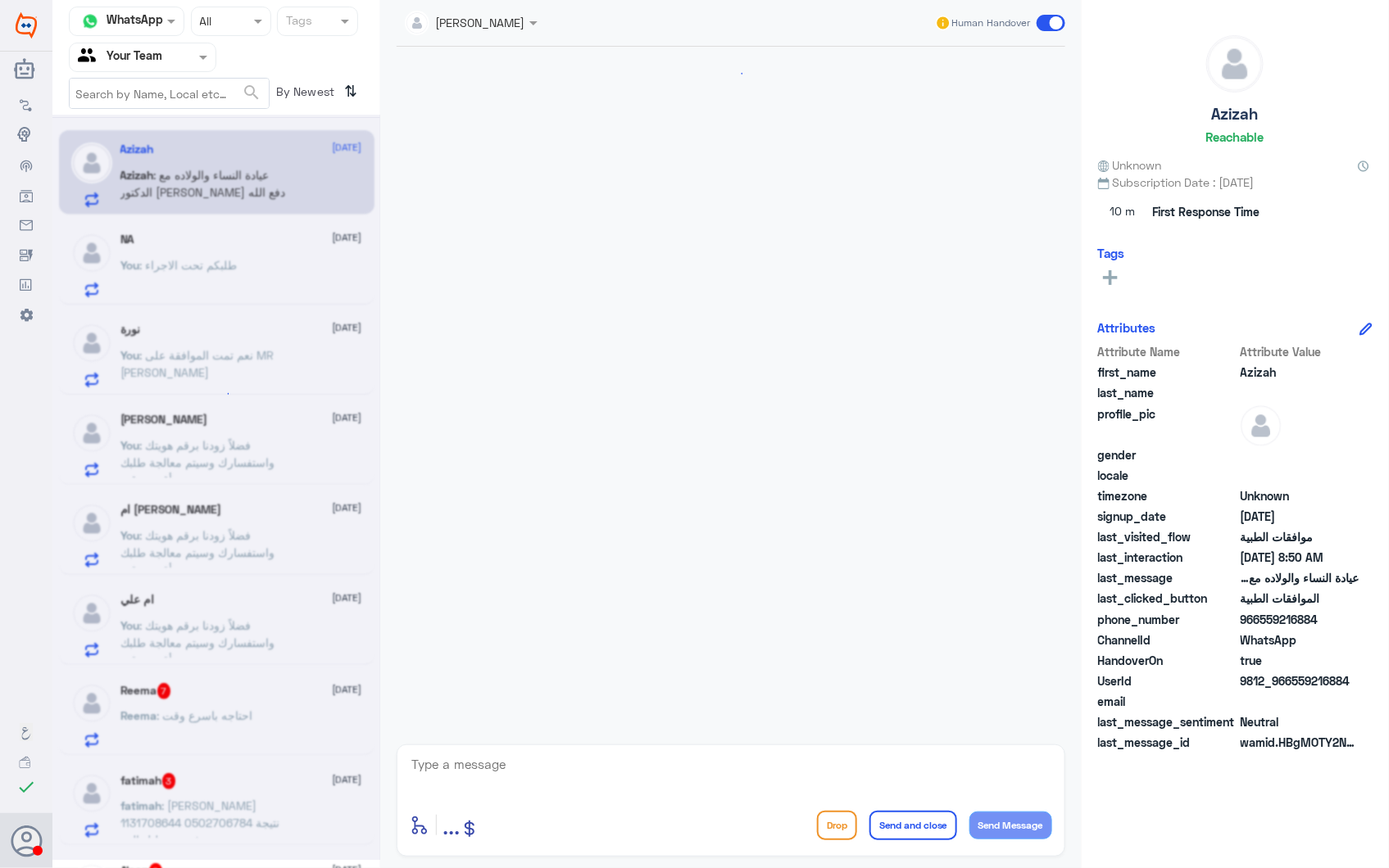
scroll to position [367, 0]
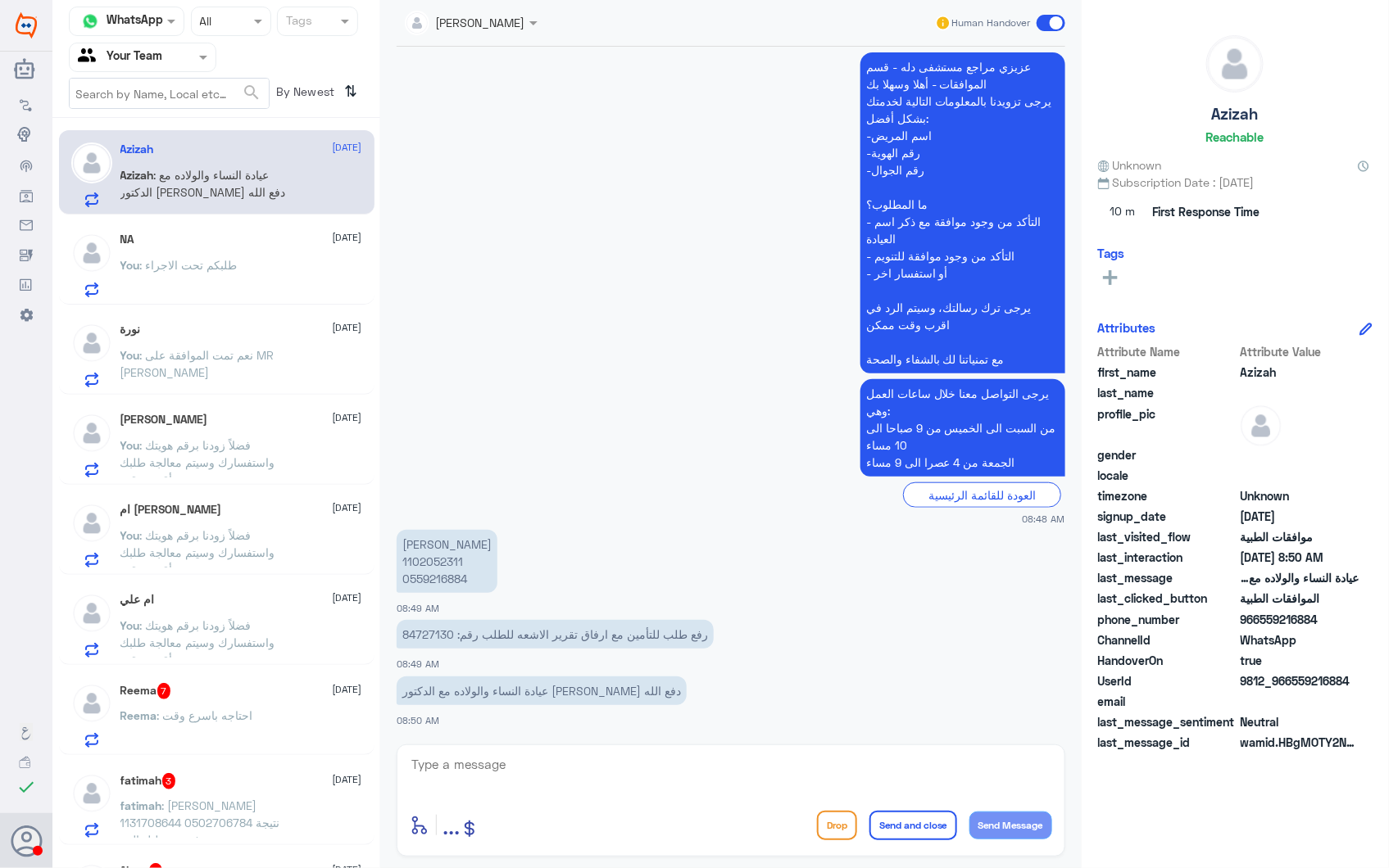
click at [403, 552] on p "عزيزه القحطاني 1102052311 0559216884" at bounding box center [447, 562] width 101 height 63
drag, startPoint x: 403, startPoint y: 552, endPoint x: 418, endPoint y: 551, distance: 15.0
click at [418, 551] on p "عزيزه القحطاني 1102052311 0559216884" at bounding box center [447, 562] width 101 height 63
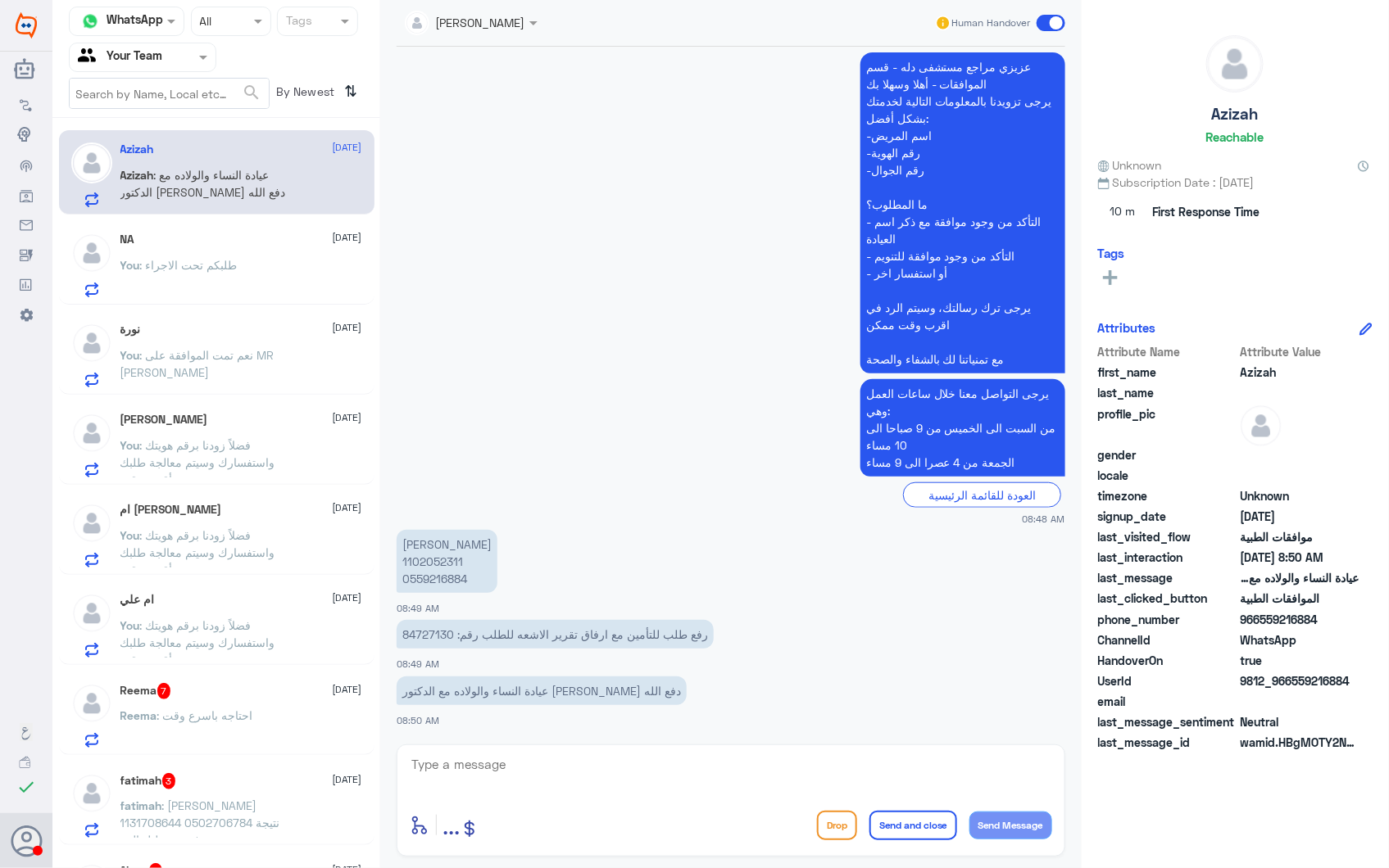
drag, startPoint x: 418, startPoint y: 551, endPoint x: 421, endPoint y: 560, distance: 9.5
click at [421, 560] on p "عزيزه القحطاني 1102052311 0559216884" at bounding box center [447, 562] width 101 height 63
copy p "1102052311"
click at [420, 627] on p "رفع طلب للتأمين مع ارفاق تقرير الاشعه للطلب رقم: 84727130" at bounding box center [555, 634] width 317 height 29
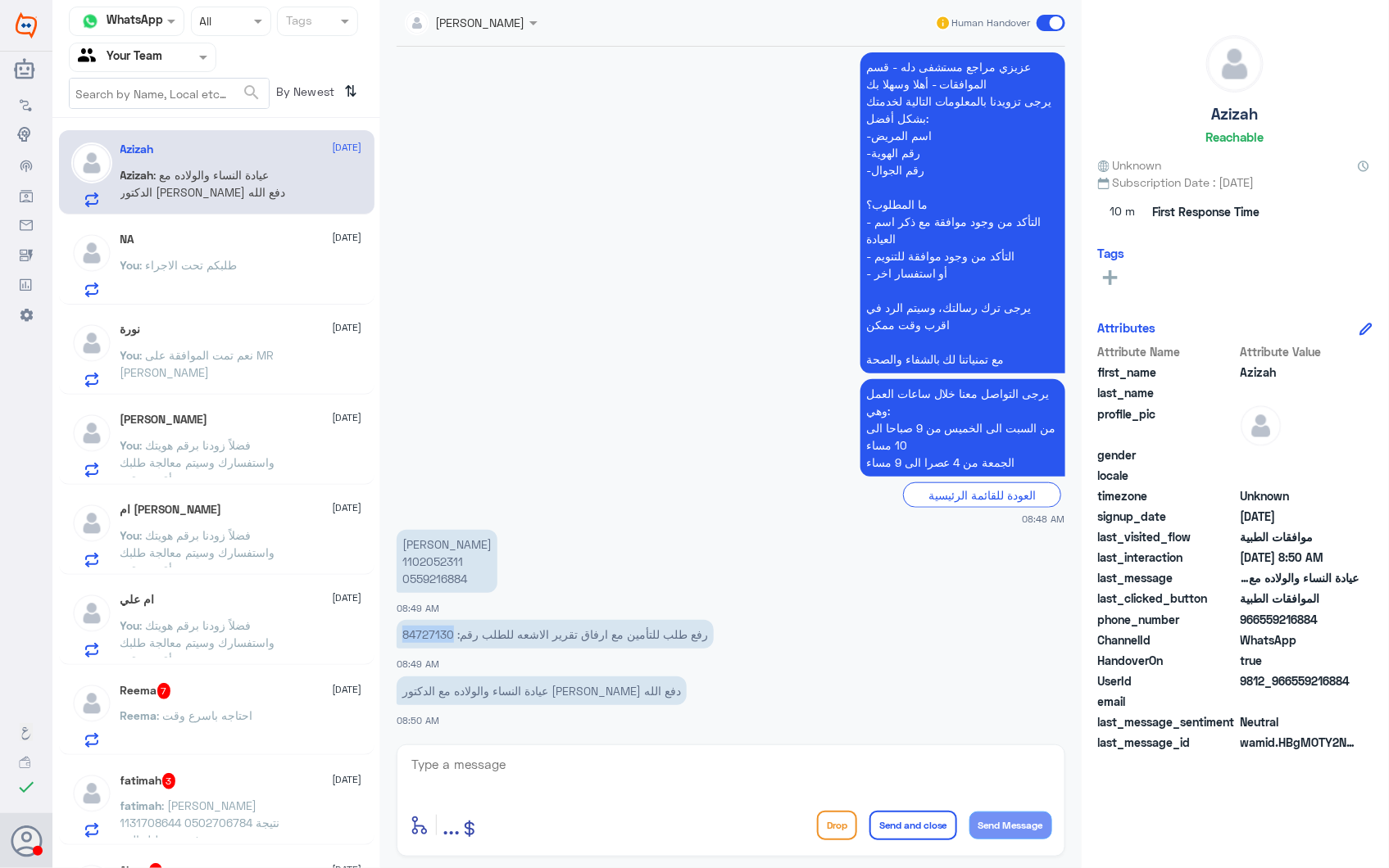
click at [420, 627] on p "رفع طلب للتأمين مع ارفاق تقرير الاشعه للطلب رقم: 84727130" at bounding box center [555, 634] width 317 height 29
copy p "84727130"
click at [426, 561] on p "عزيزه القحطاني 1102052311 0559216884" at bounding box center [447, 562] width 101 height 63
copy p "1102052311"
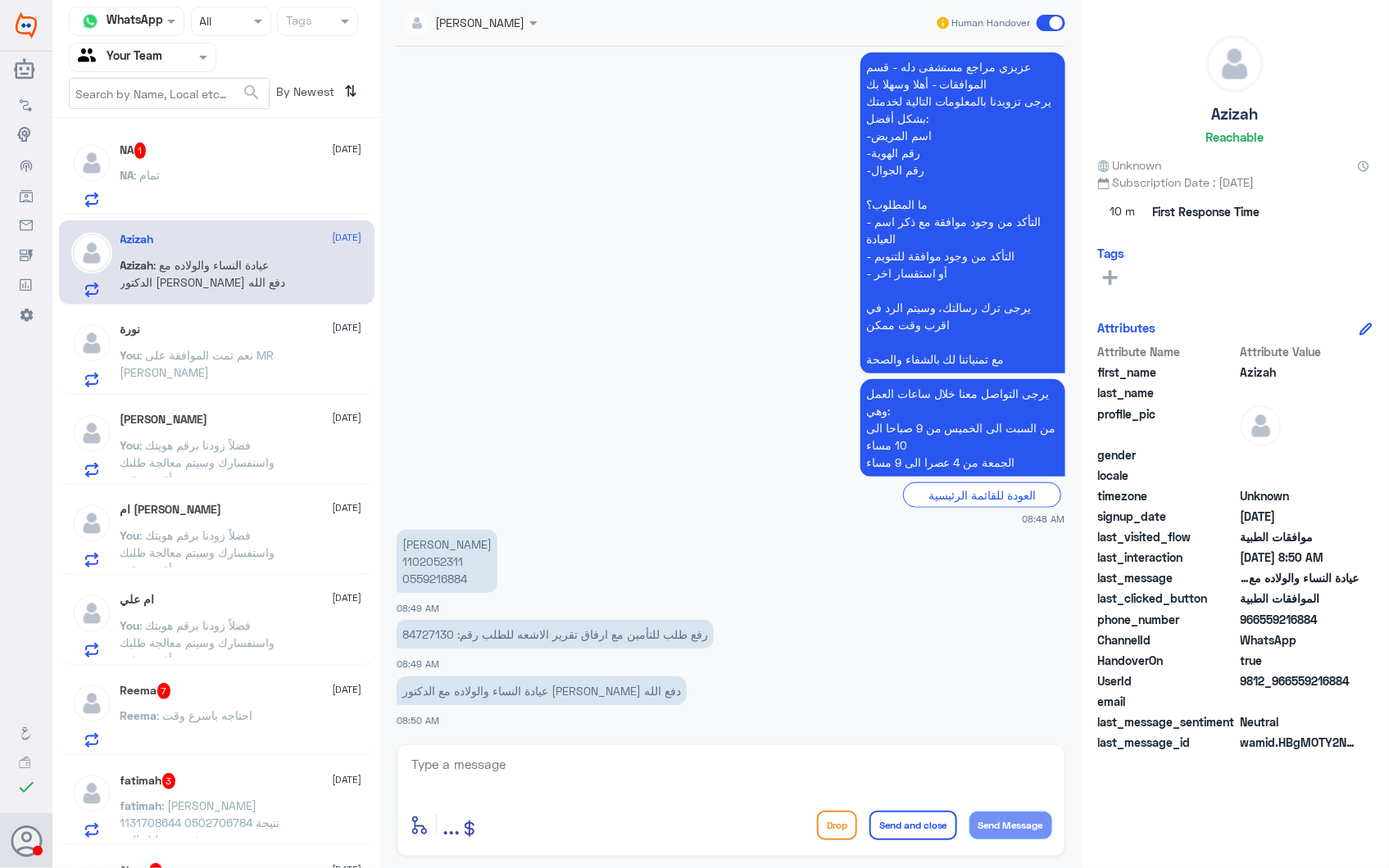
drag, startPoint x: 575, startPoint y: 762, endPoint x: 612, endPoint y: 770, distance: 37.9
click at [585, 765] on textarea at bounding box center [731, 773] width 642 height 40
type textarea "دلة النخيل أم نمار؟"
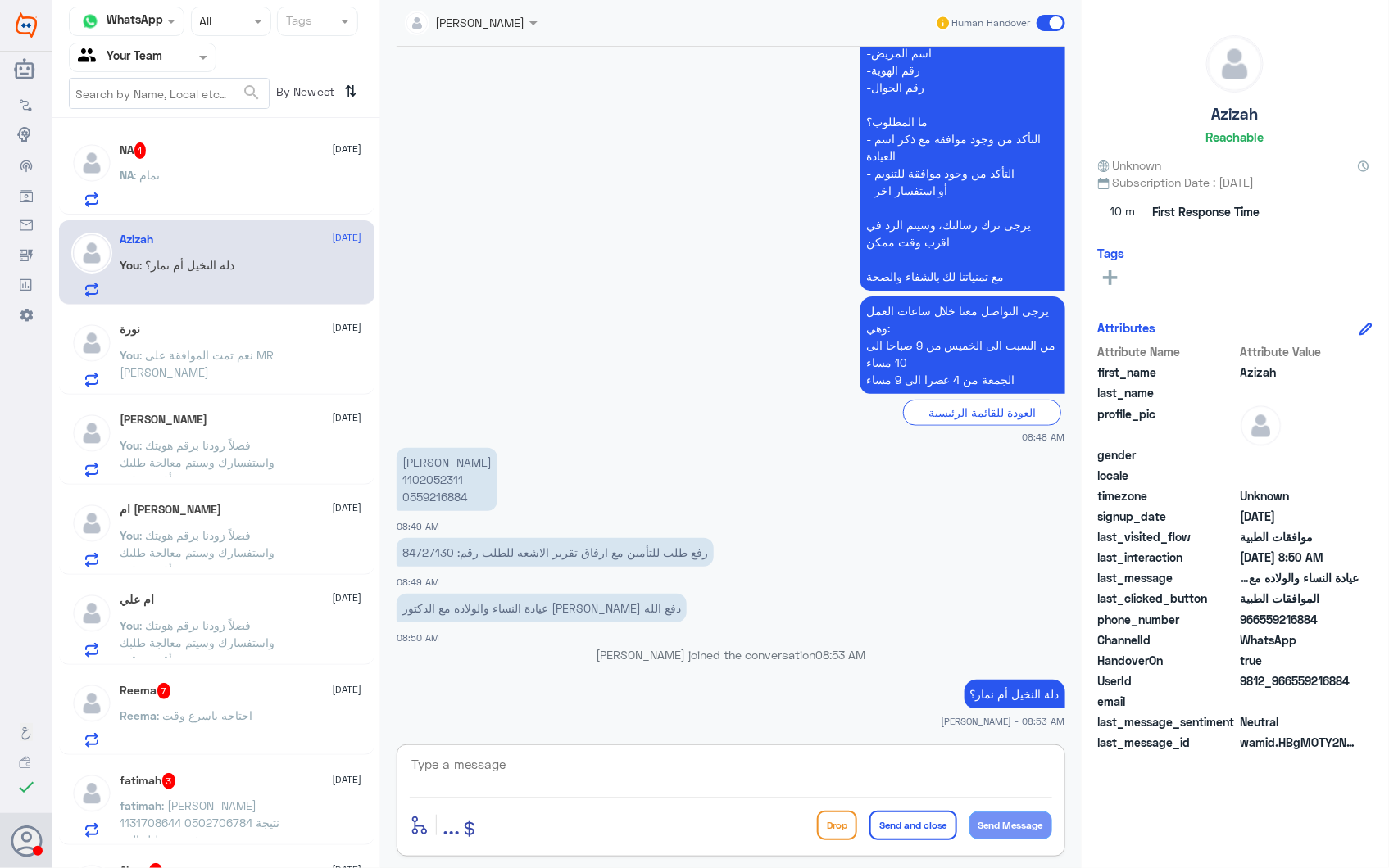
click at [194, 159] on div "NA 1 28 September" at bounding box center [241, 151] width 242 height 17
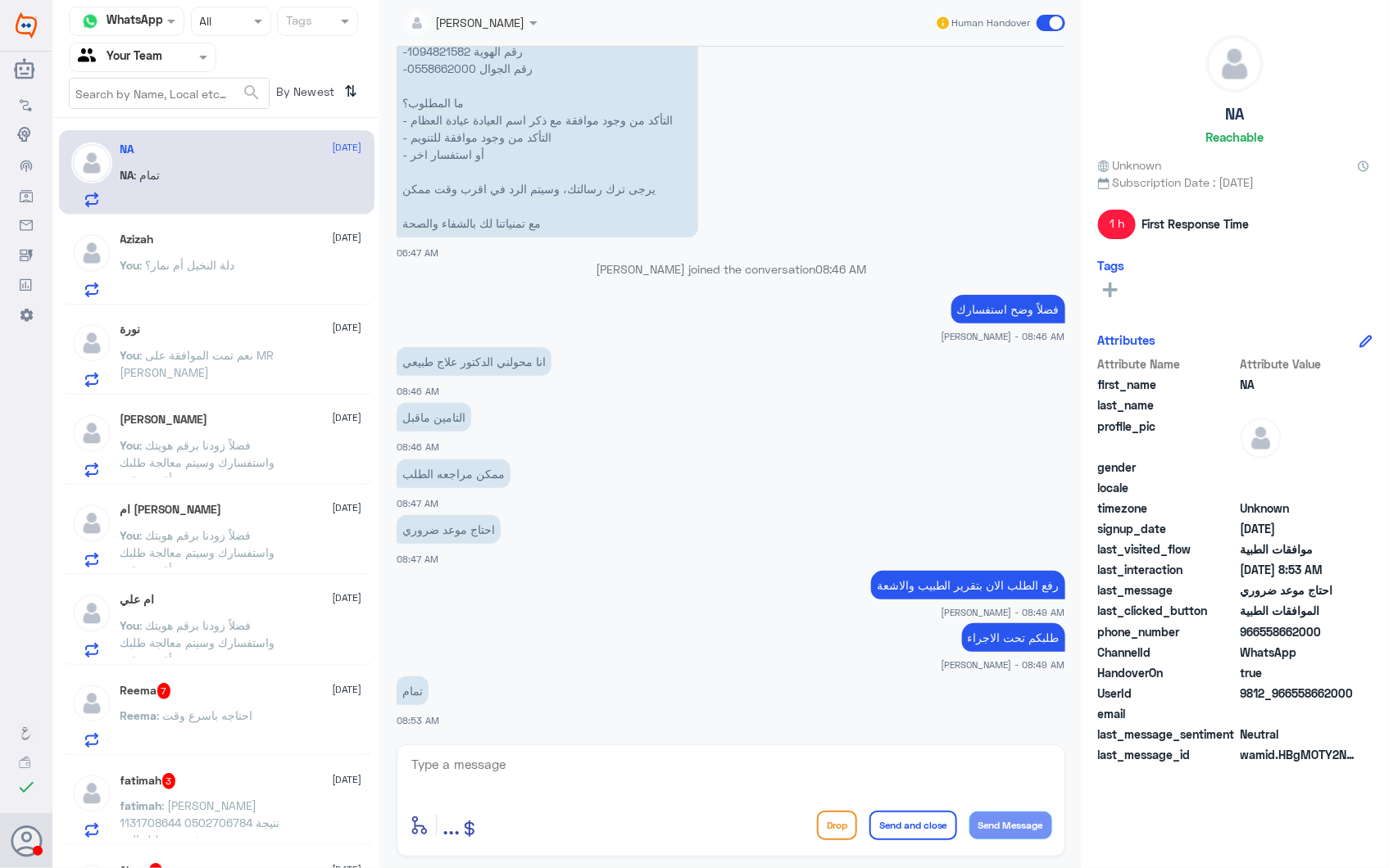
scroll to position [2334, 0]
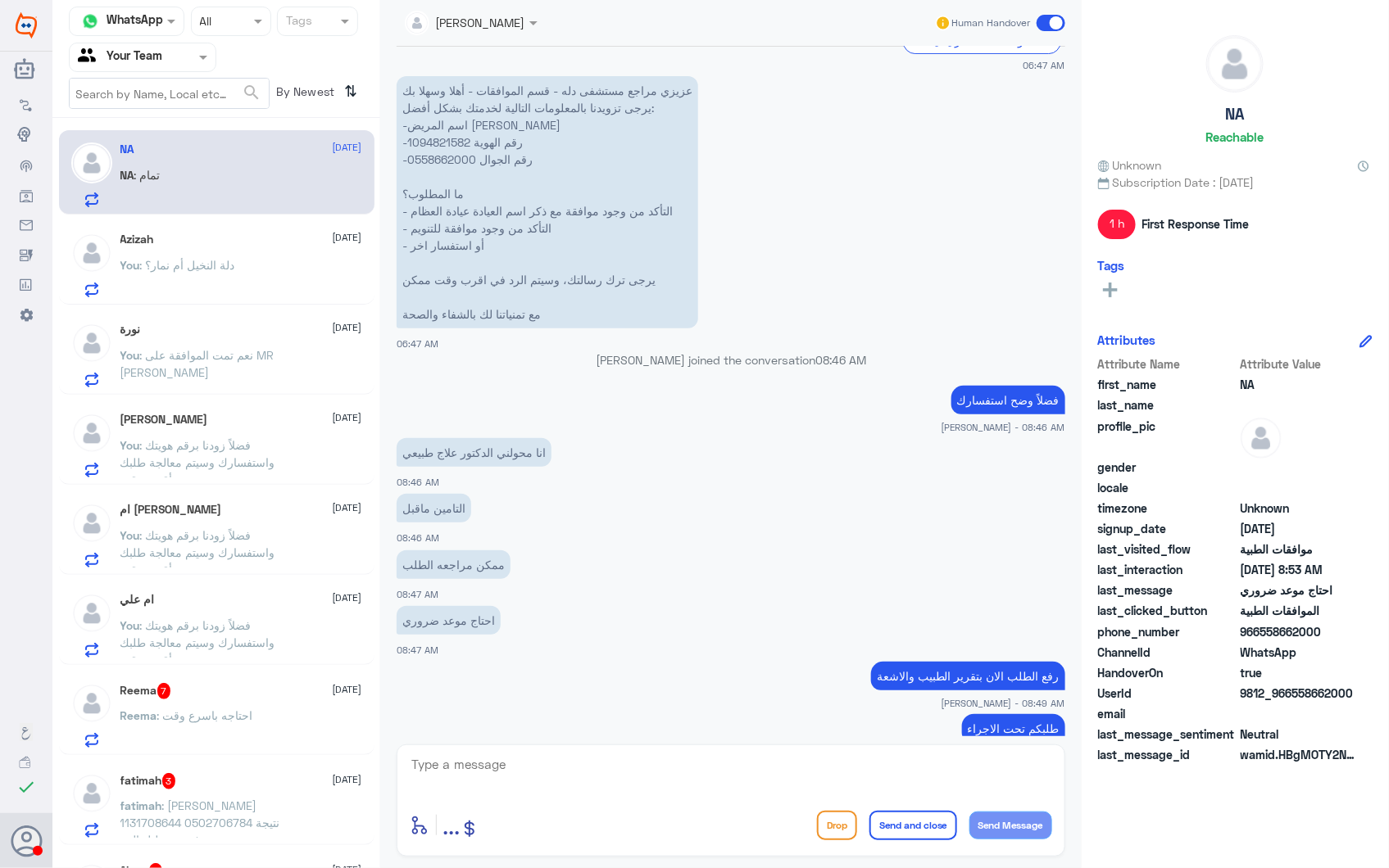
click at [221, 265] on span ": دلة النخيل أم نمار؟" at bounding box center [187, 265] width 95 height 14
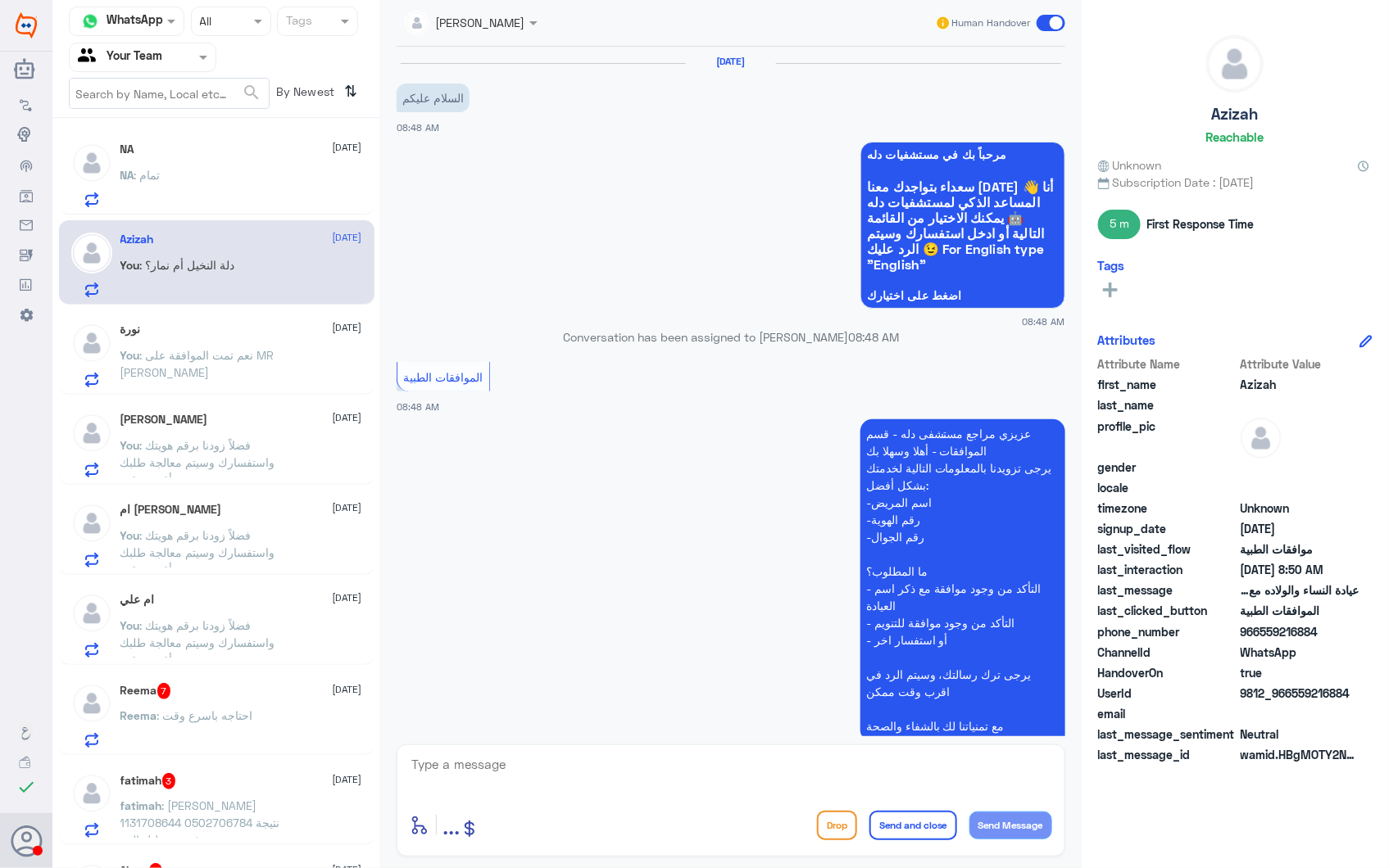
scroll to position [451, 0]
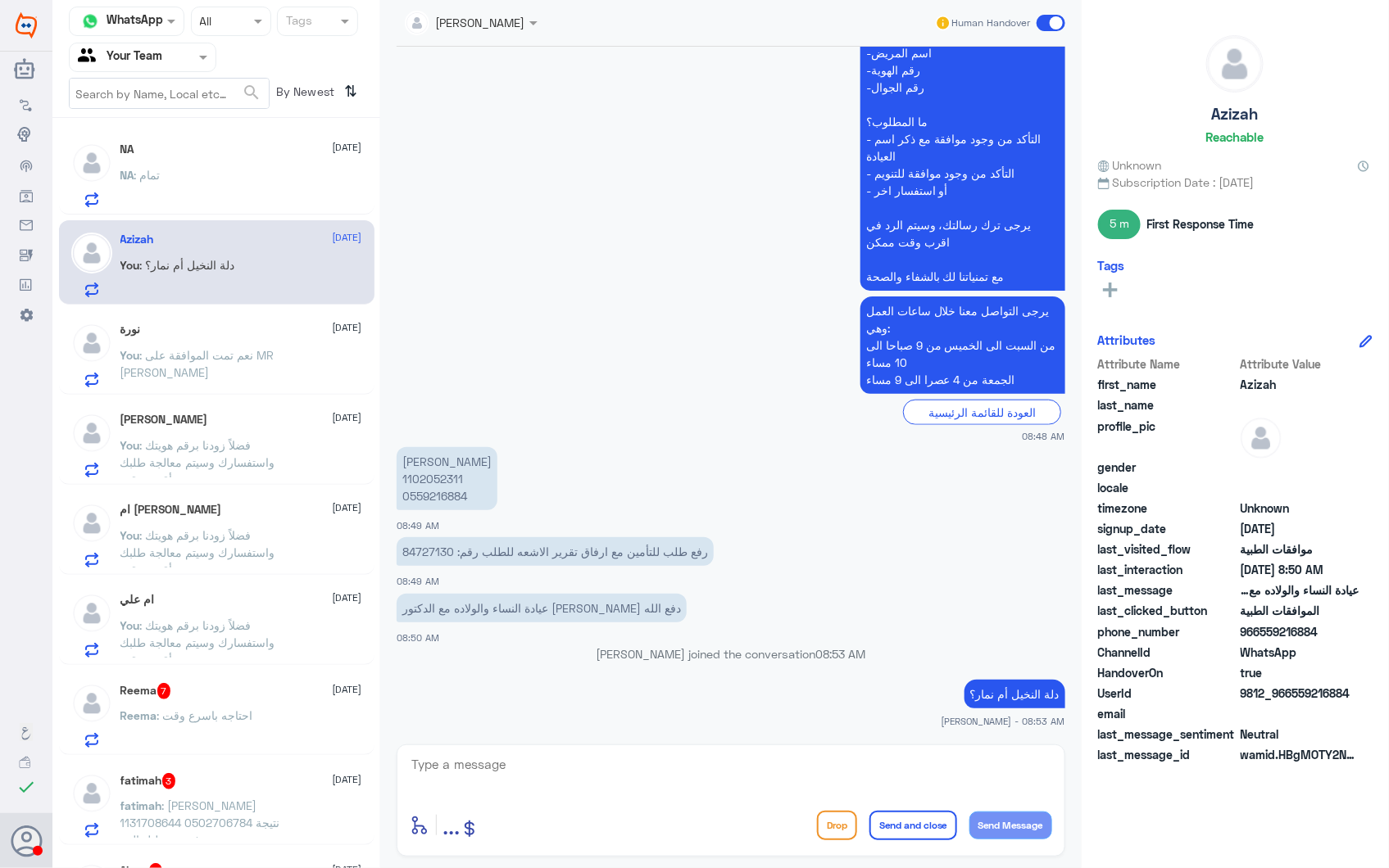
click at [265, 352] on span ": نعم تمت الموافقة على MR [PERSON_NAME]" at bounding box center [196, 363] width 154 height 31
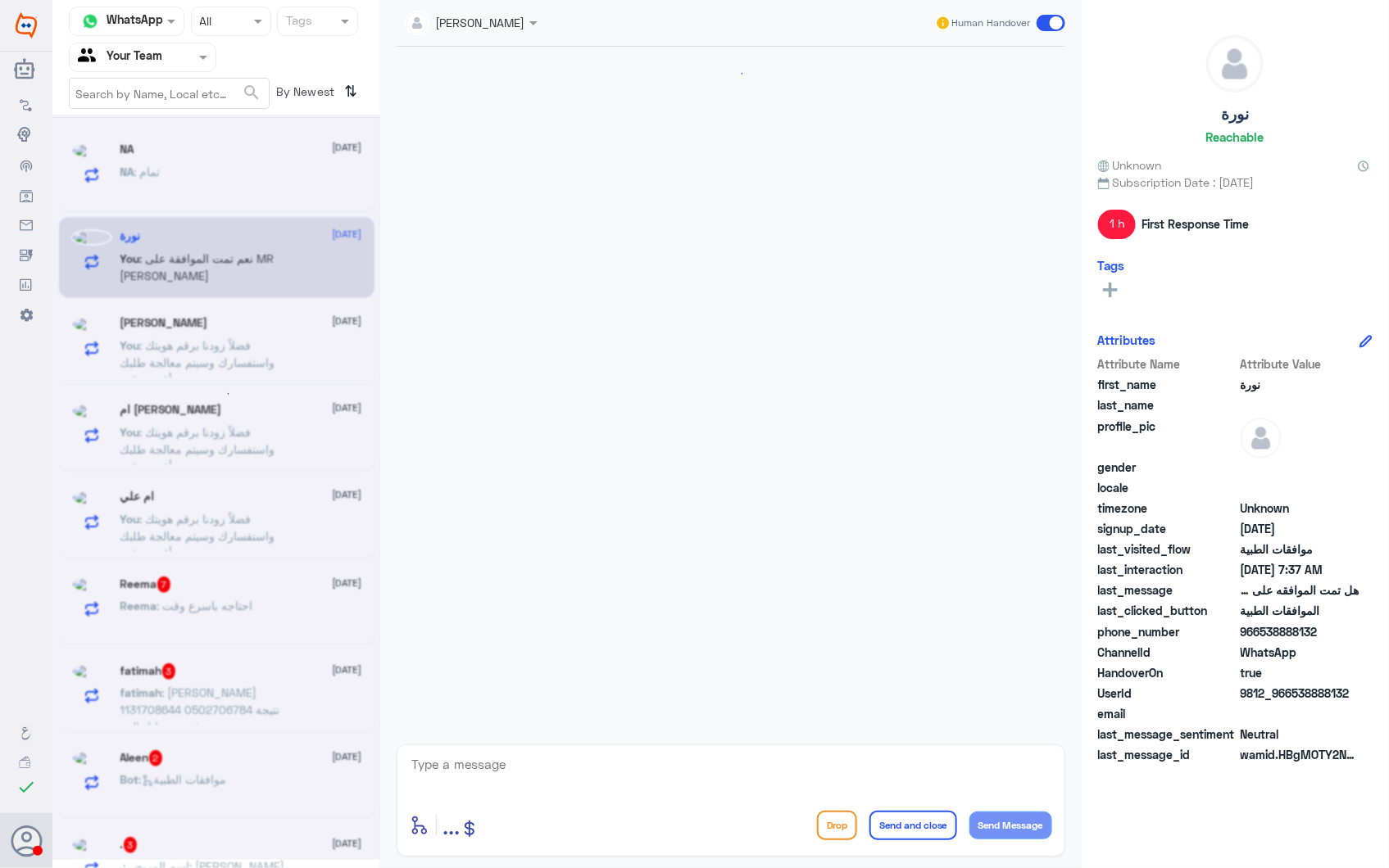
scroll to position [1782, 0]
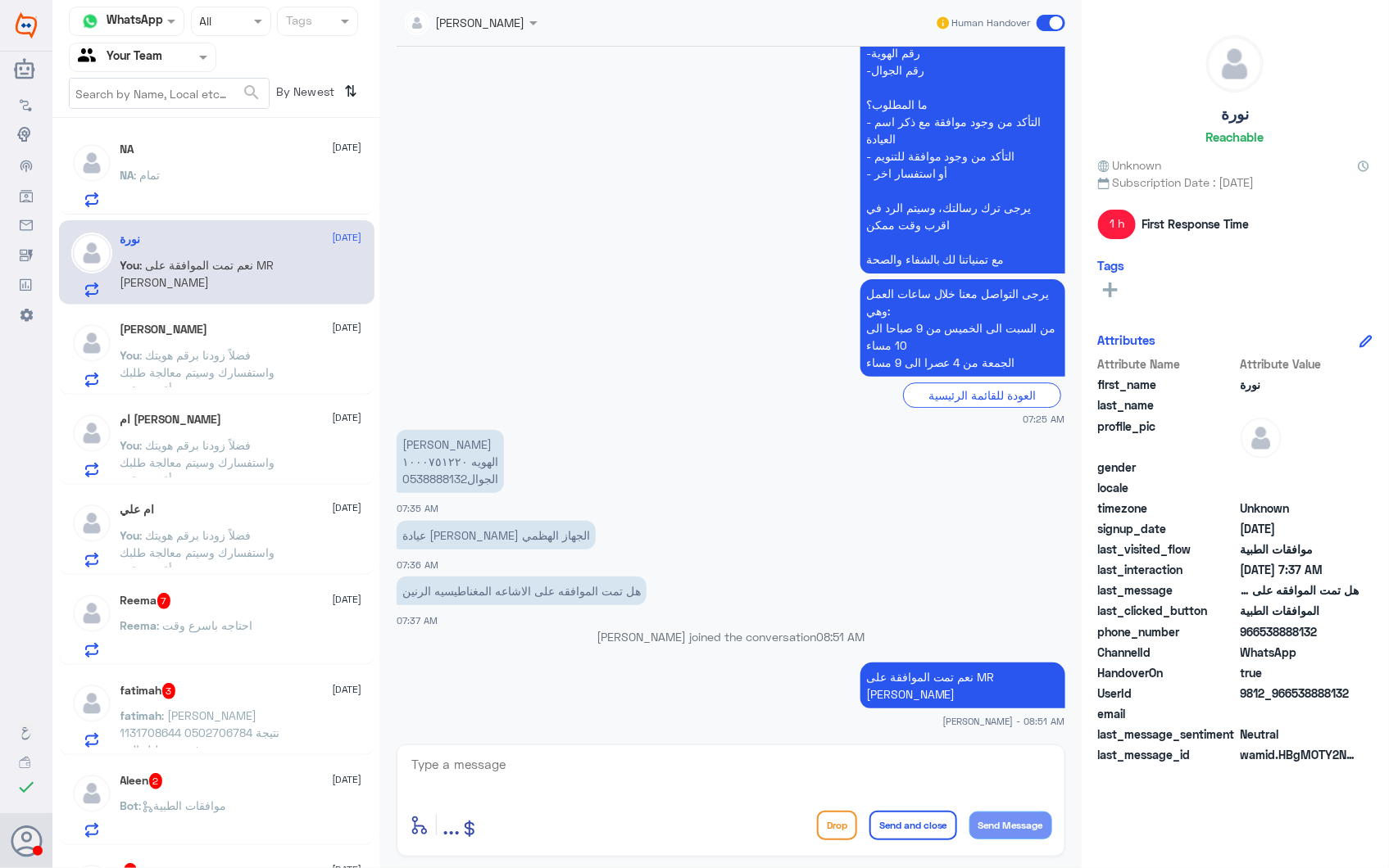
click at [234, 189] on div "NA : تمام" at bounding box center [241, 188] width 242 height 37
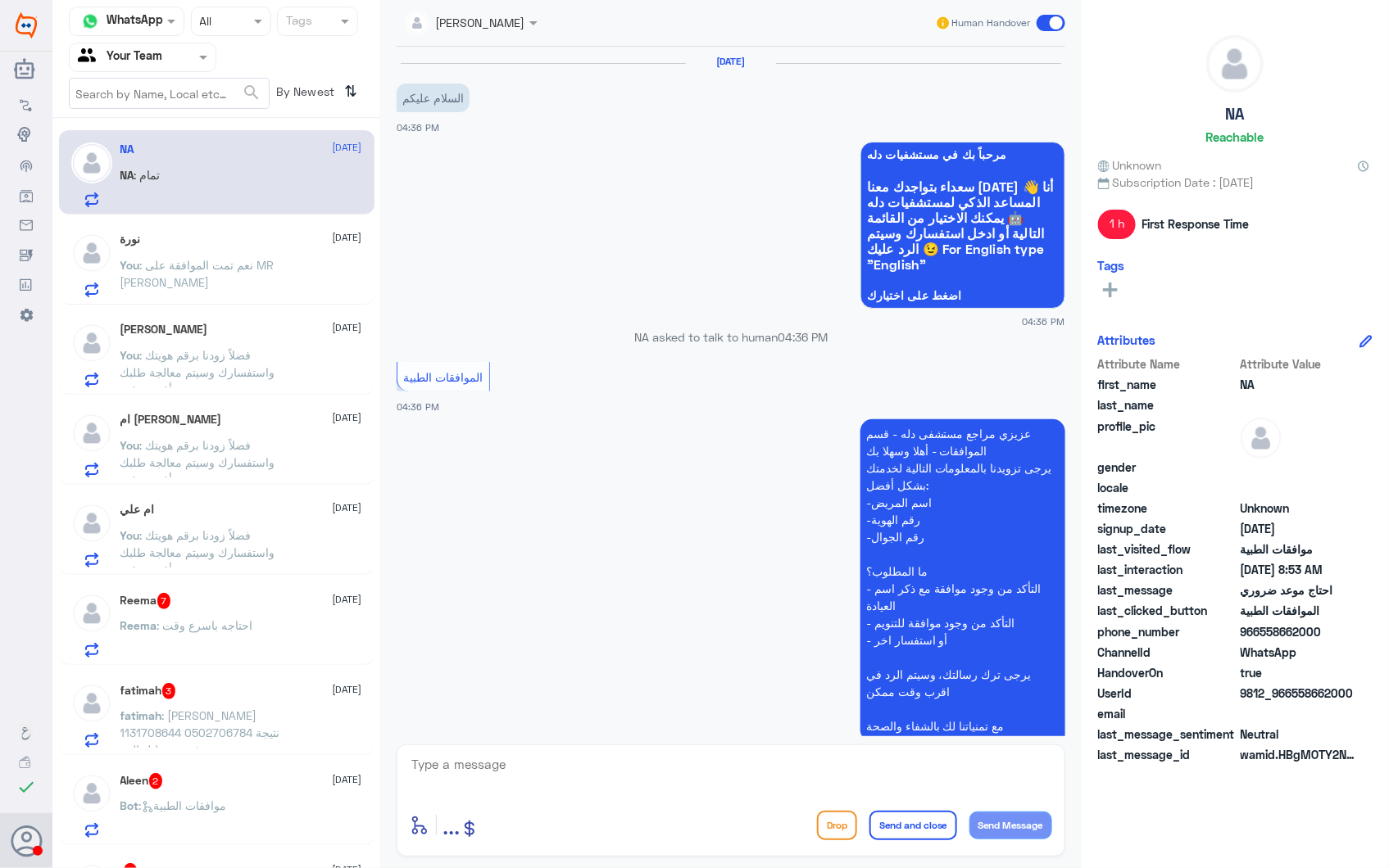
scroll to position [2426, 0]
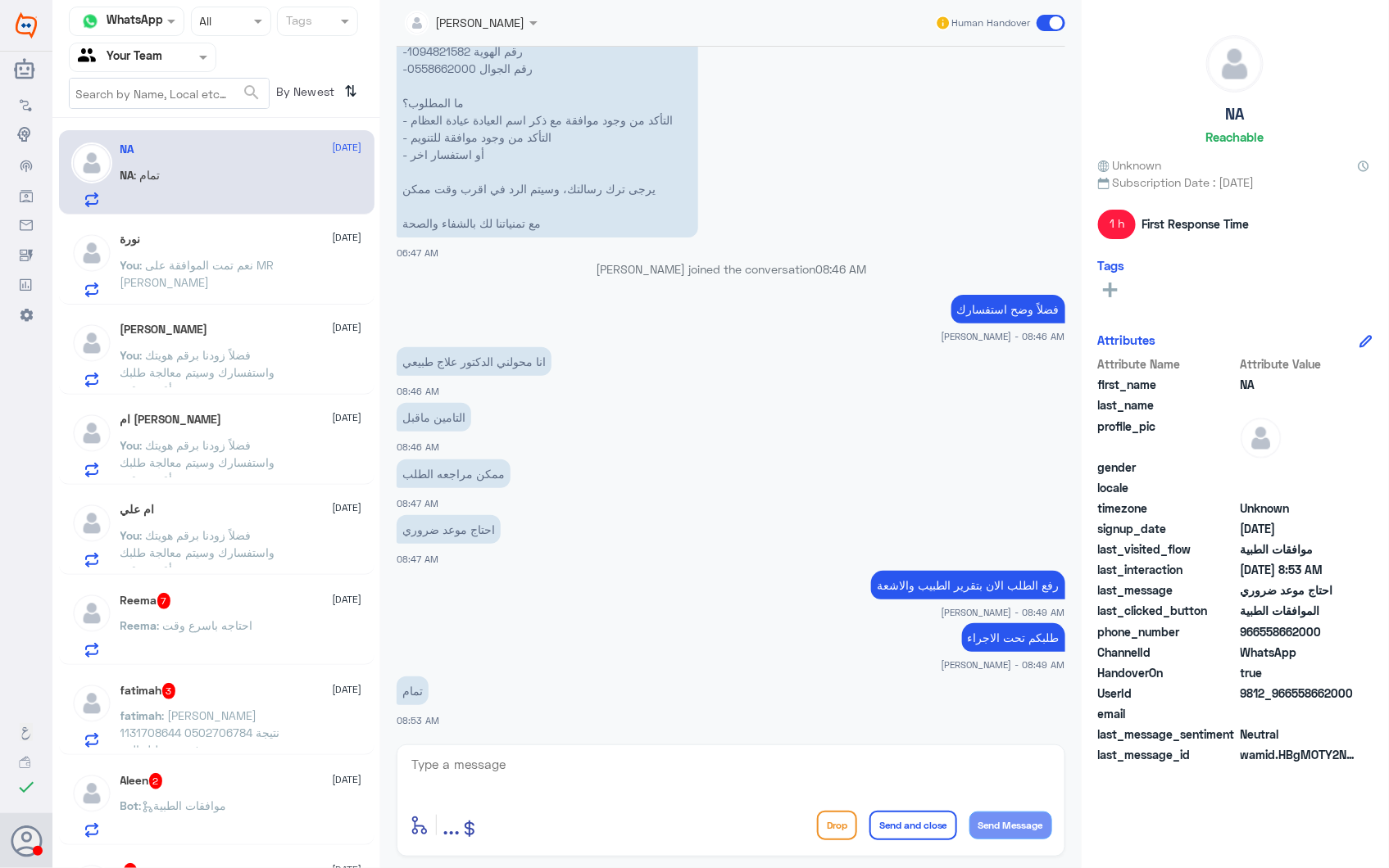
click at [218, 243] on div "نورة 28 September" at bounding box center [241, 240] width 242 height 14
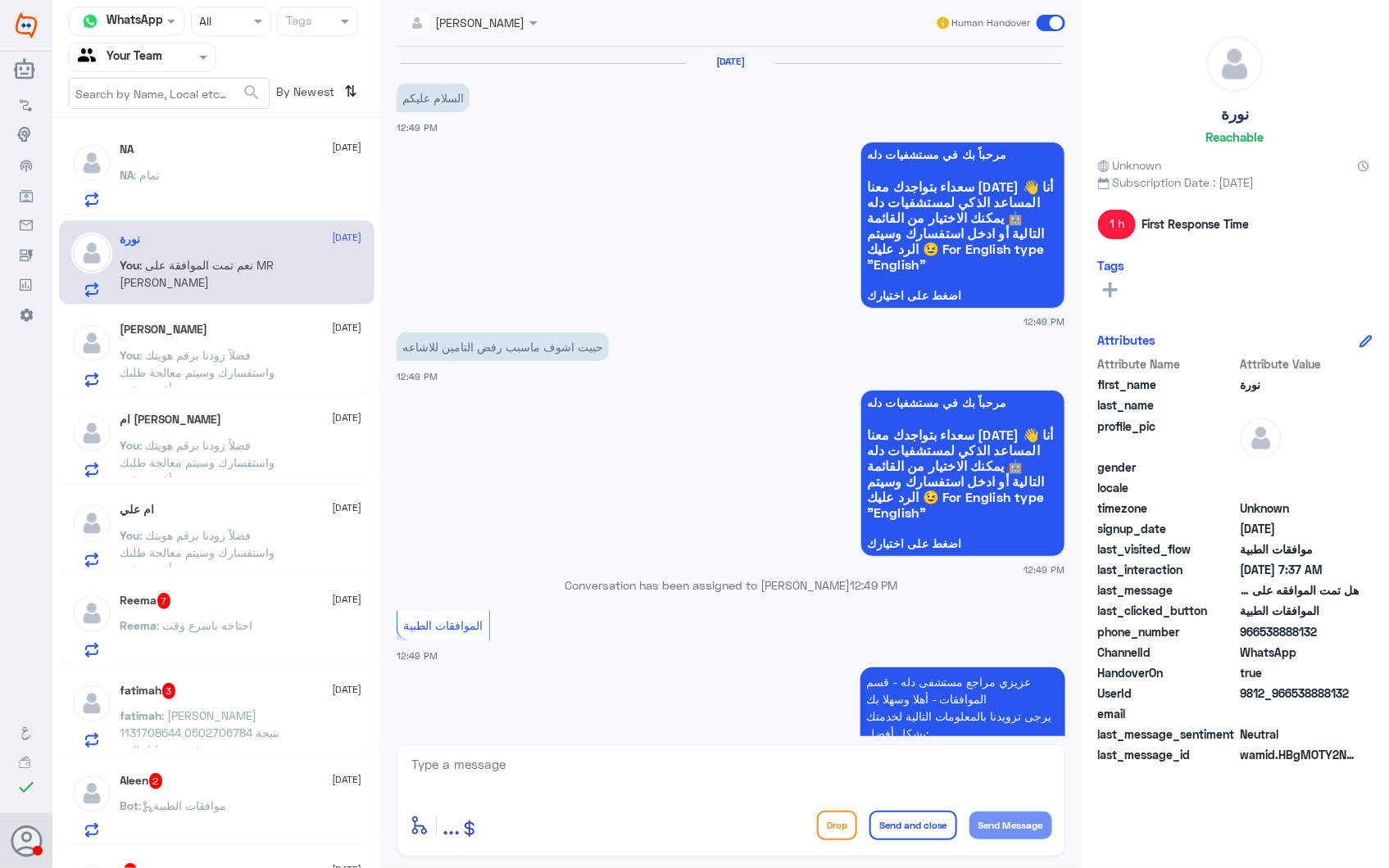
scroll to position [1782, 0]
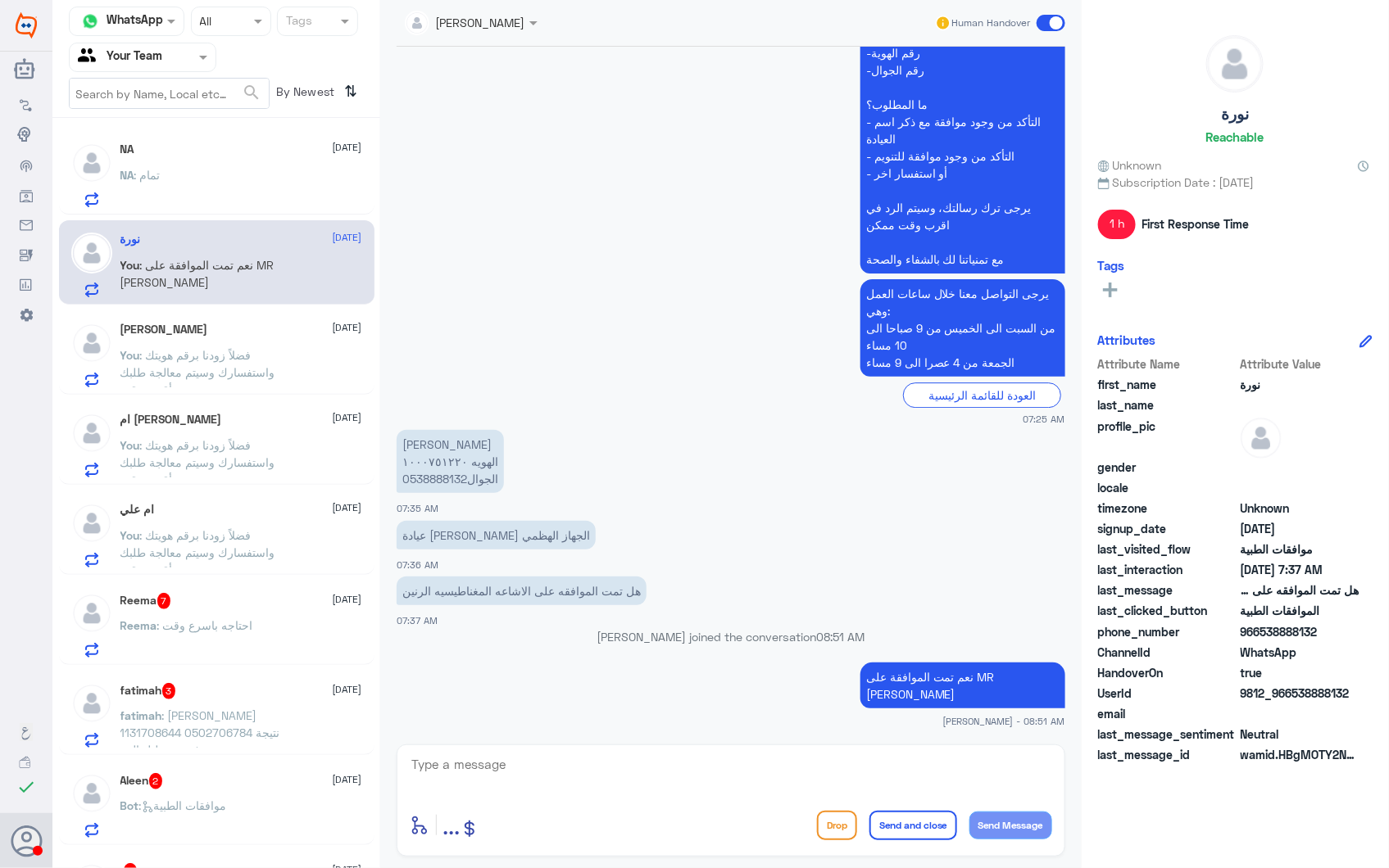
click at [271, 371] on span ": فضلاً زودنا برقم هويتك واستفسارك وسيتم معالجة طلبك بأقرب وقت." at bounding box center [197, 372] width 155 height 49
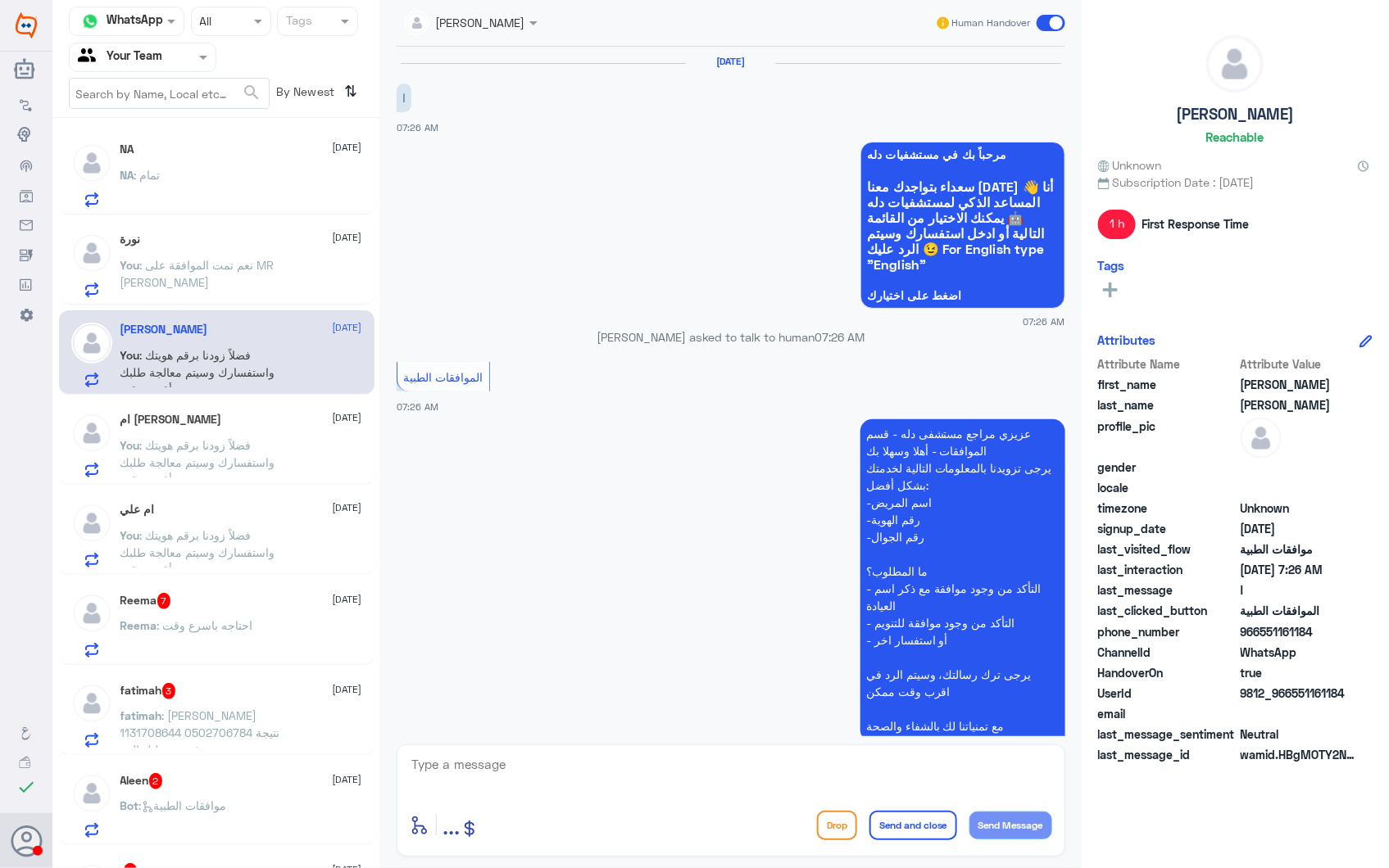
scroll to position [265, 0]
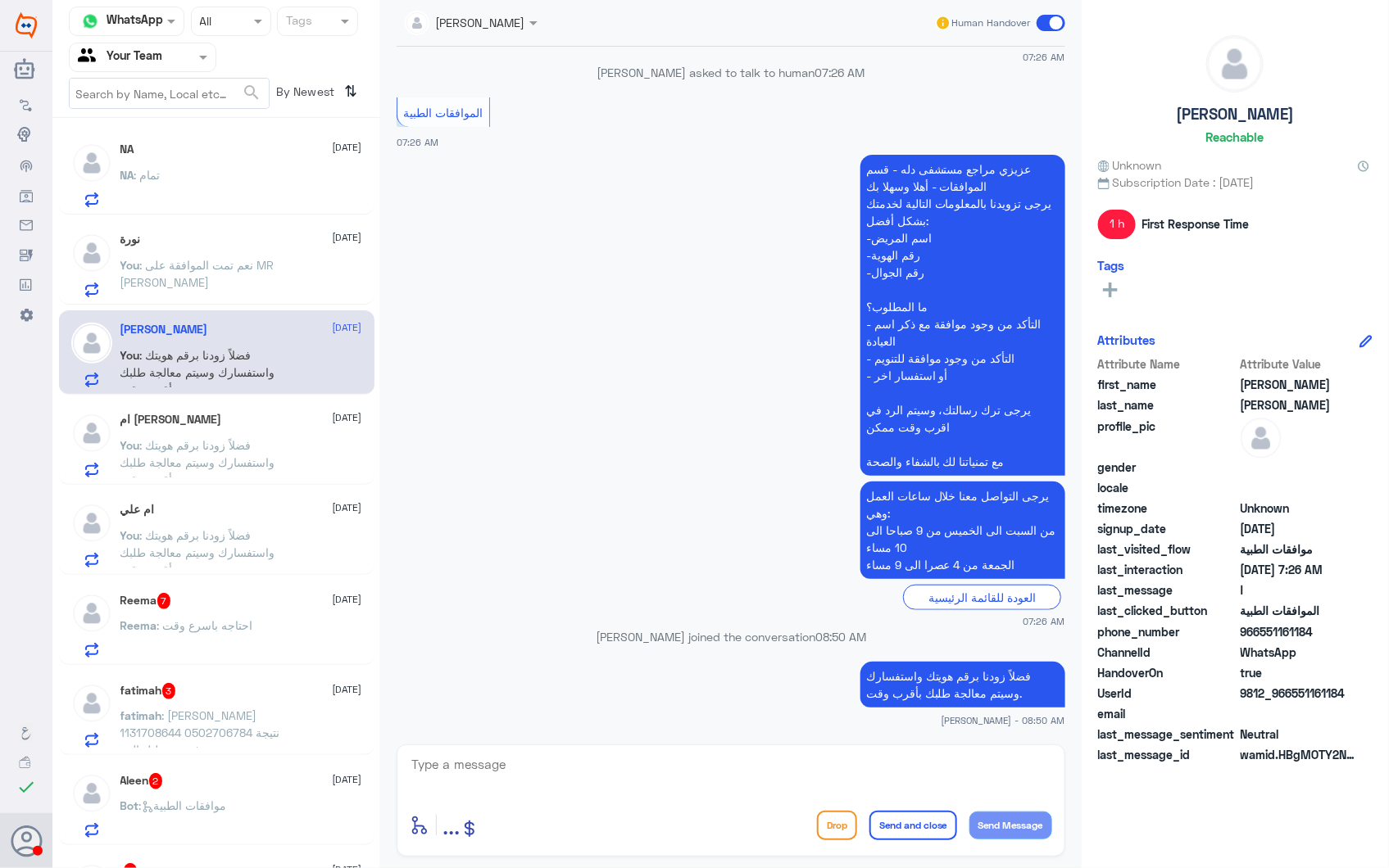
click at [219, 622] on span ": احتاجه باسرع وقت" at bounding box center [205, 625] width 96 height 14
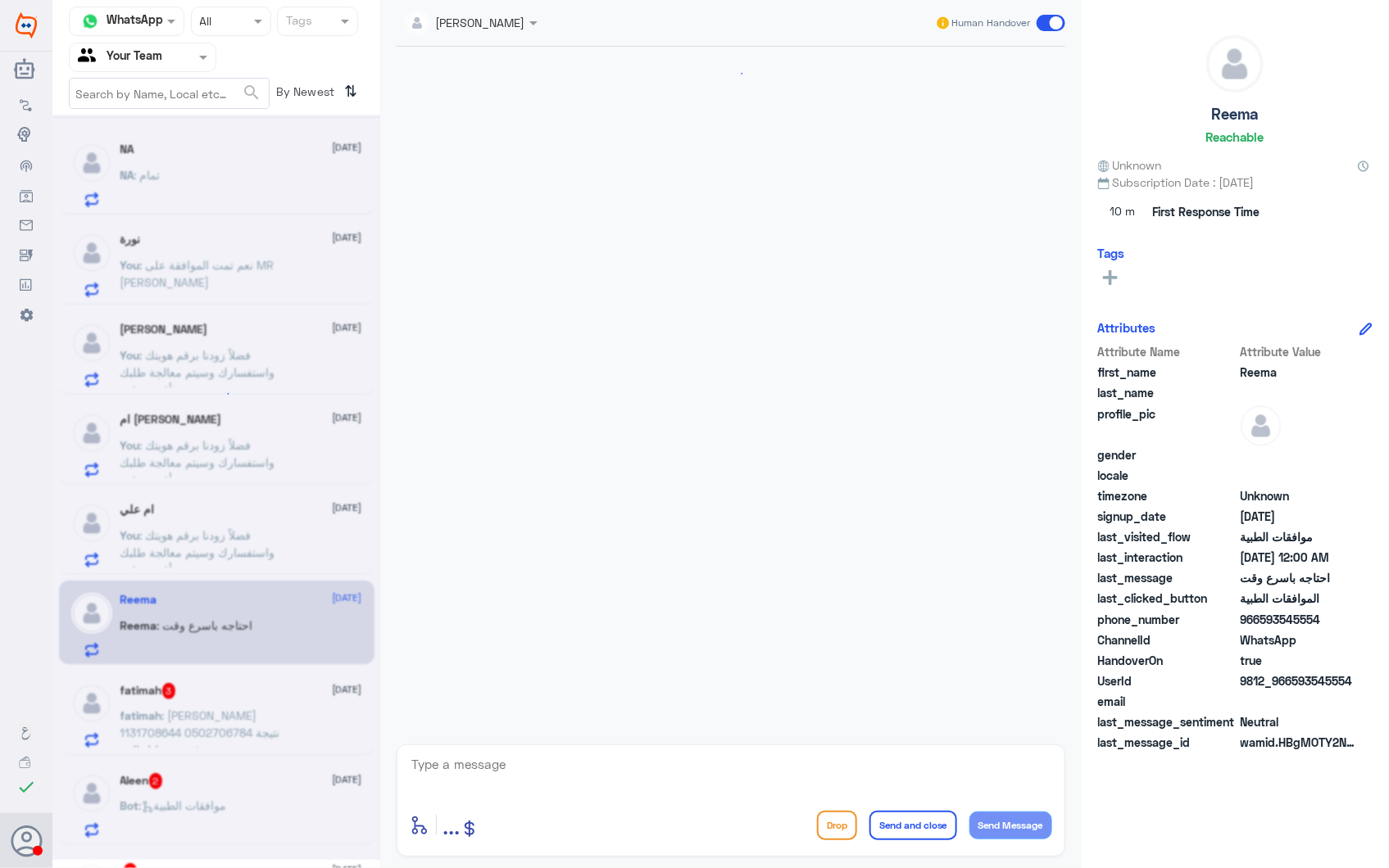
scroll to position [837, 0]
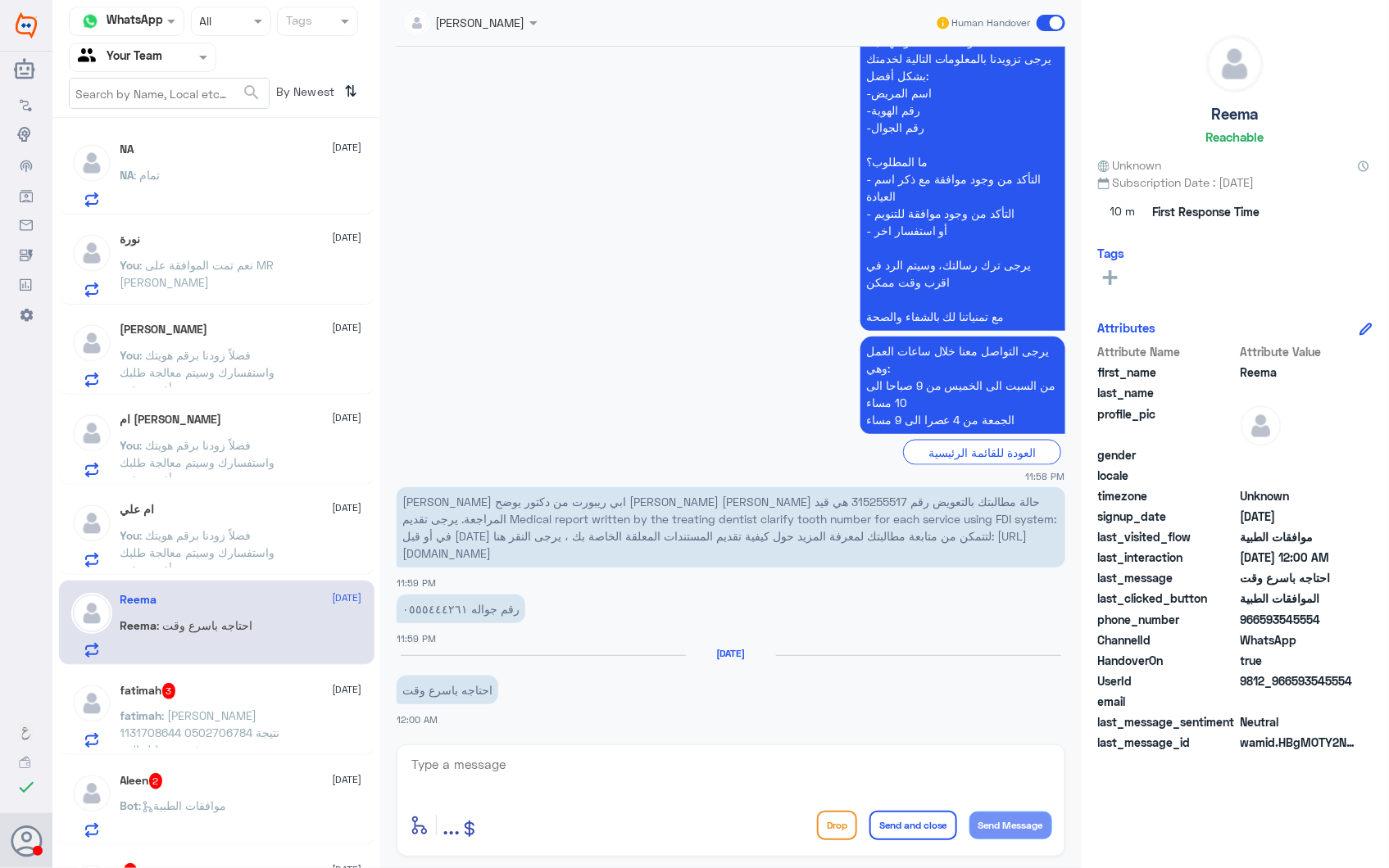
click at [514, 753] on textarea at bounding box center [731, 773] width 642 height 40
drag, startPoint x: 479, startPoint y: 767, endPoint x: 279, endPoint y: 746, distance: 201.1
click at [288, 746] on div "Channel WhatsApp Status × All Tags Agent Filter Your Team search By Newest ⇅ NA…" at bounding box center [721, 436] width 1336 height 873
drag, startPoint x: 507, startPoint y: 762, endPoint x: 282, endPoint y: 752, distance: 225.2
click at [282, 752] on div "Channel WhatsApp Status × All Tags Agent Filter Your Team search By Newest ⇅ NA…" at bounding box center [721, 436] width 1336 height 873
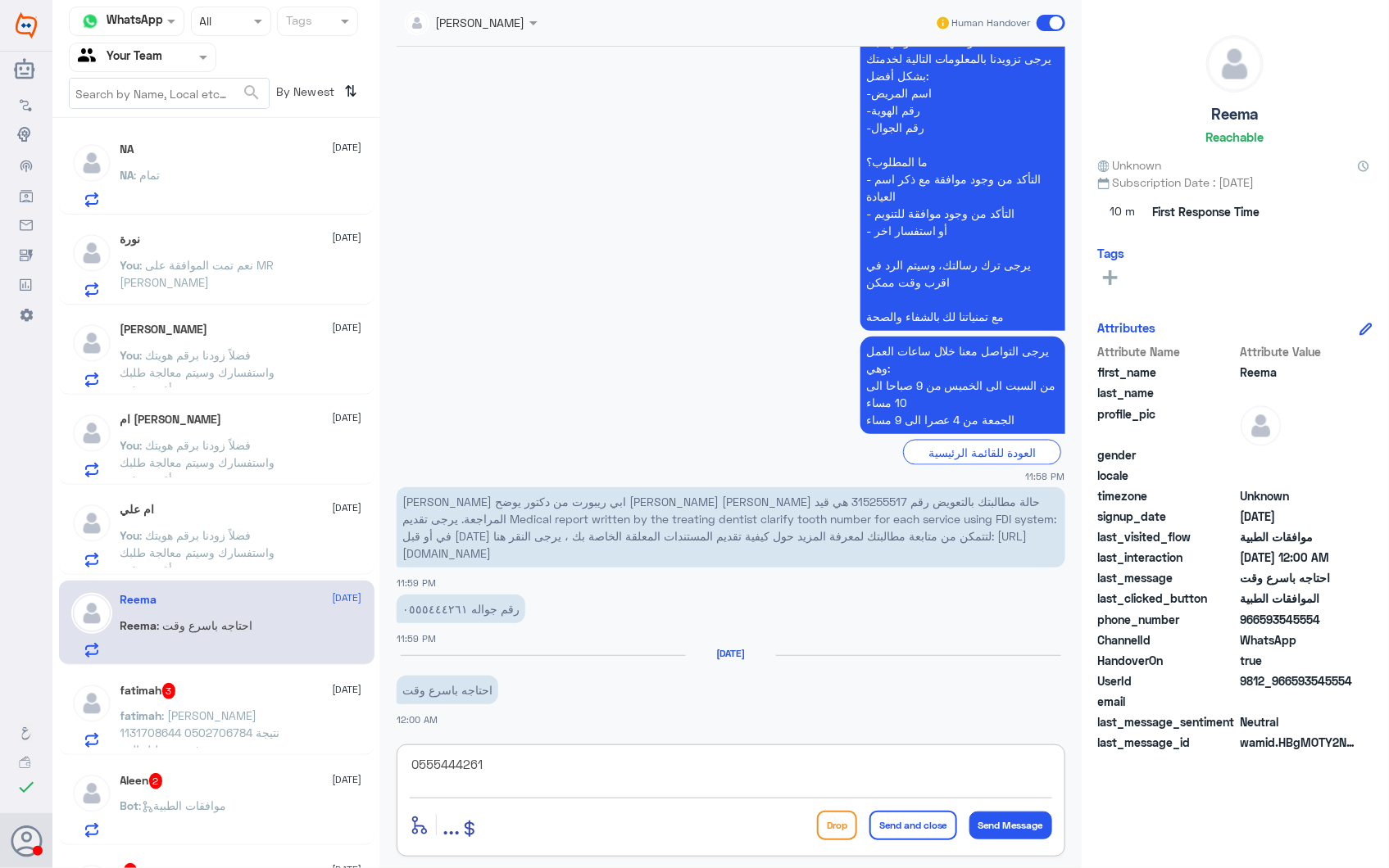
click at [514, 797] on div "0555444261" at bounding box center [731, 775] width 642 height 45
drag, startPoint x: 506, startPoint y: 770, endPoint x: 244, endPoint y: 742, distance: 263.5
click at [280, 741] on div "Channel WhatsApp Status × All Tags Agent Filter Your Team search By Newest ⇅ NA…" at bounding box center [721, 436] width 1336 height 873
type textarea "هذا قسم الموافقات الطبية لا علاقة له بالمطالبات"
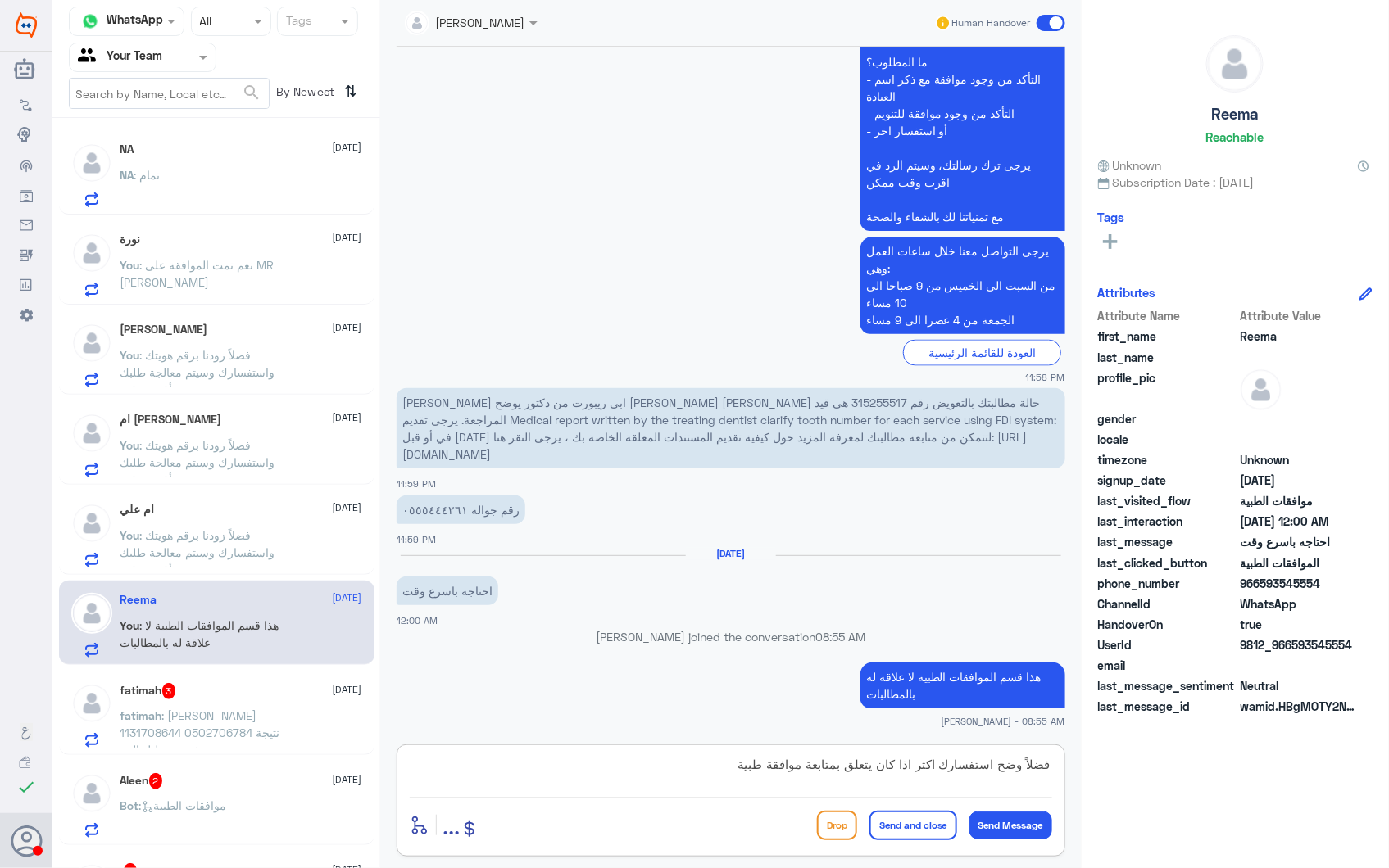
type textarea "فضلاً وضح استفسارك اكثر اذا كان يتعلق بمتابعة موافقة طبية"
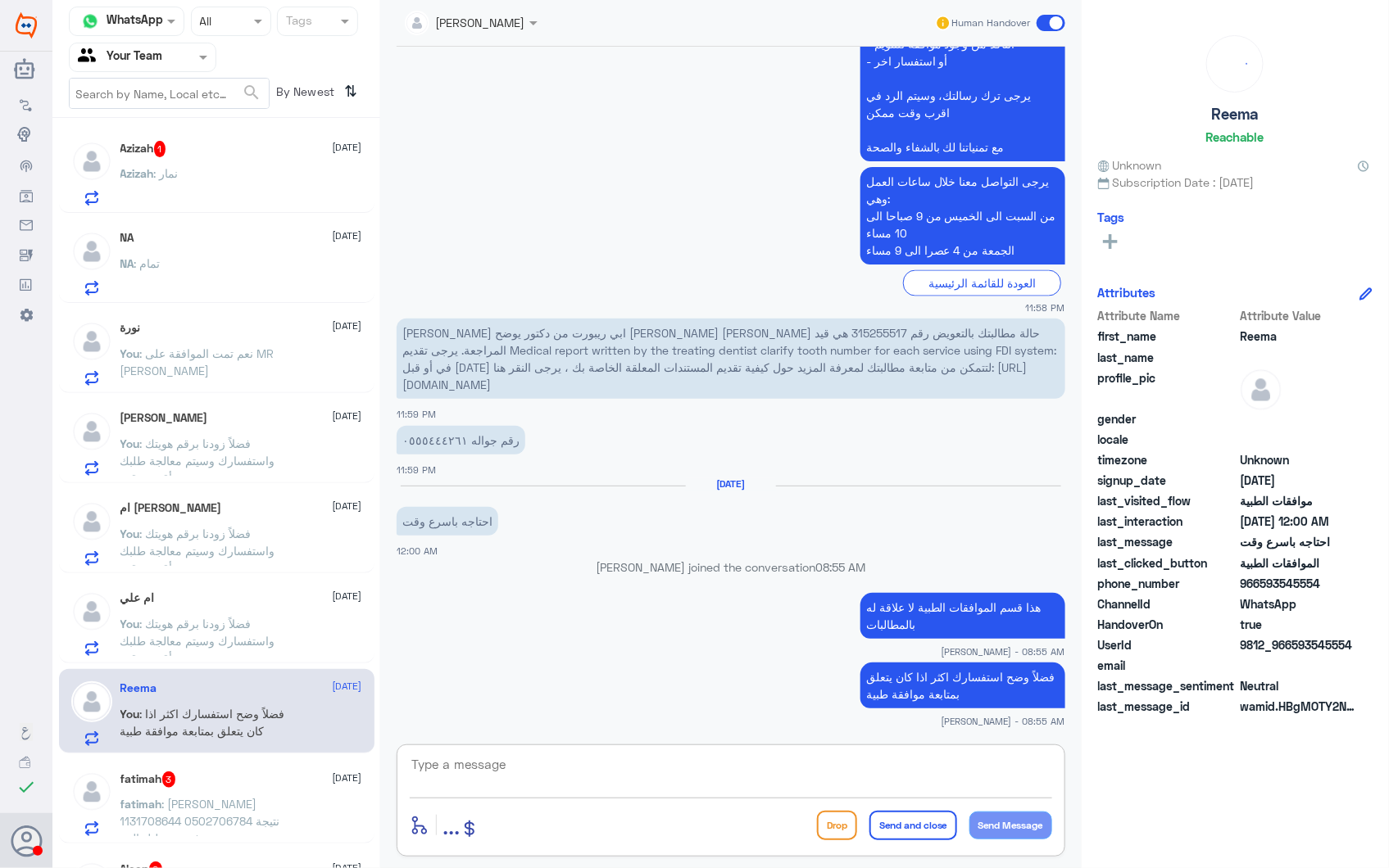
scroll to position [0, 0]
click at [239, 167] on div "Azizah 1 28 September Azizah : نمار" at bounding box center [241, 174] width 242 height 64
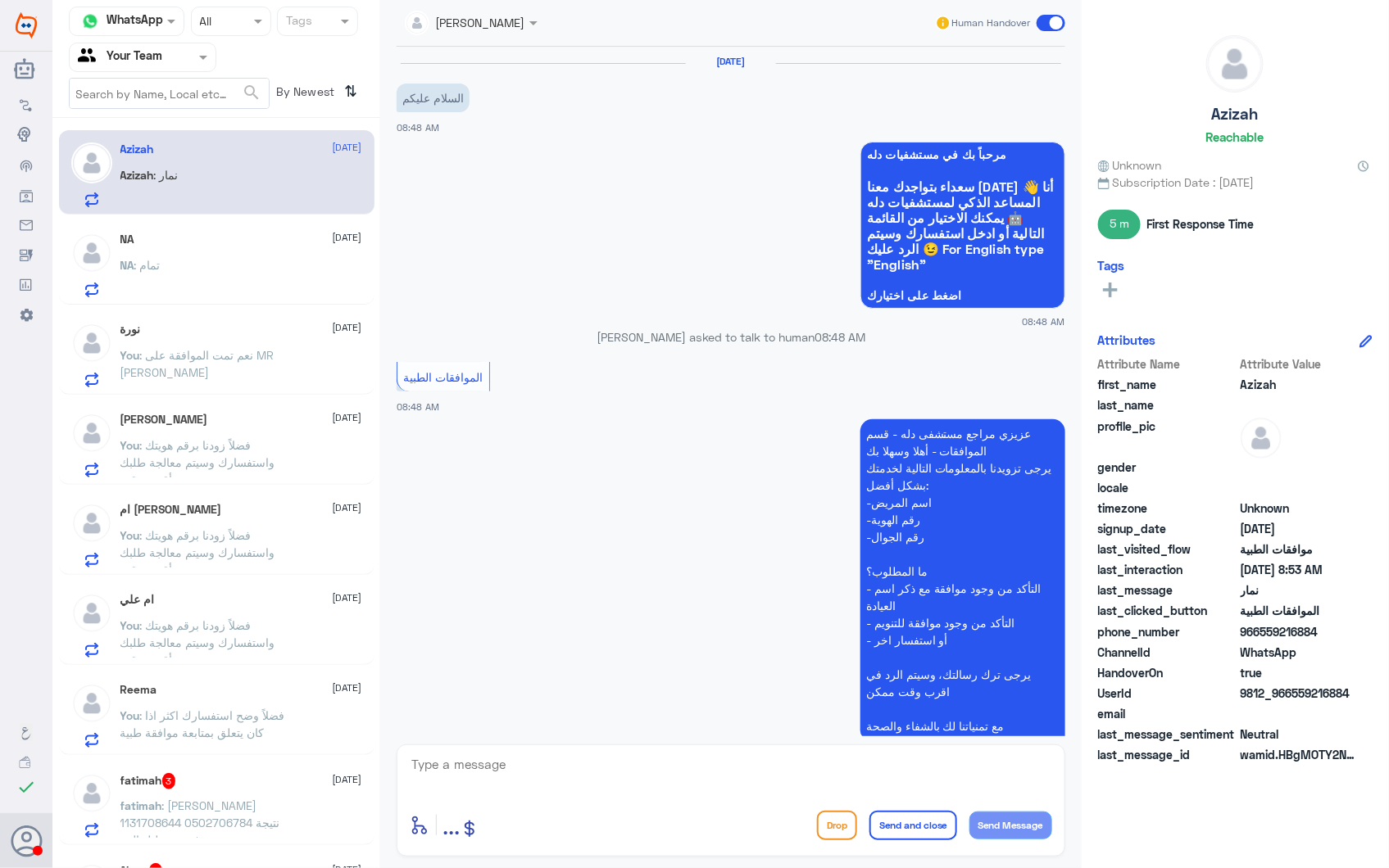
scroll to position [505, 0]
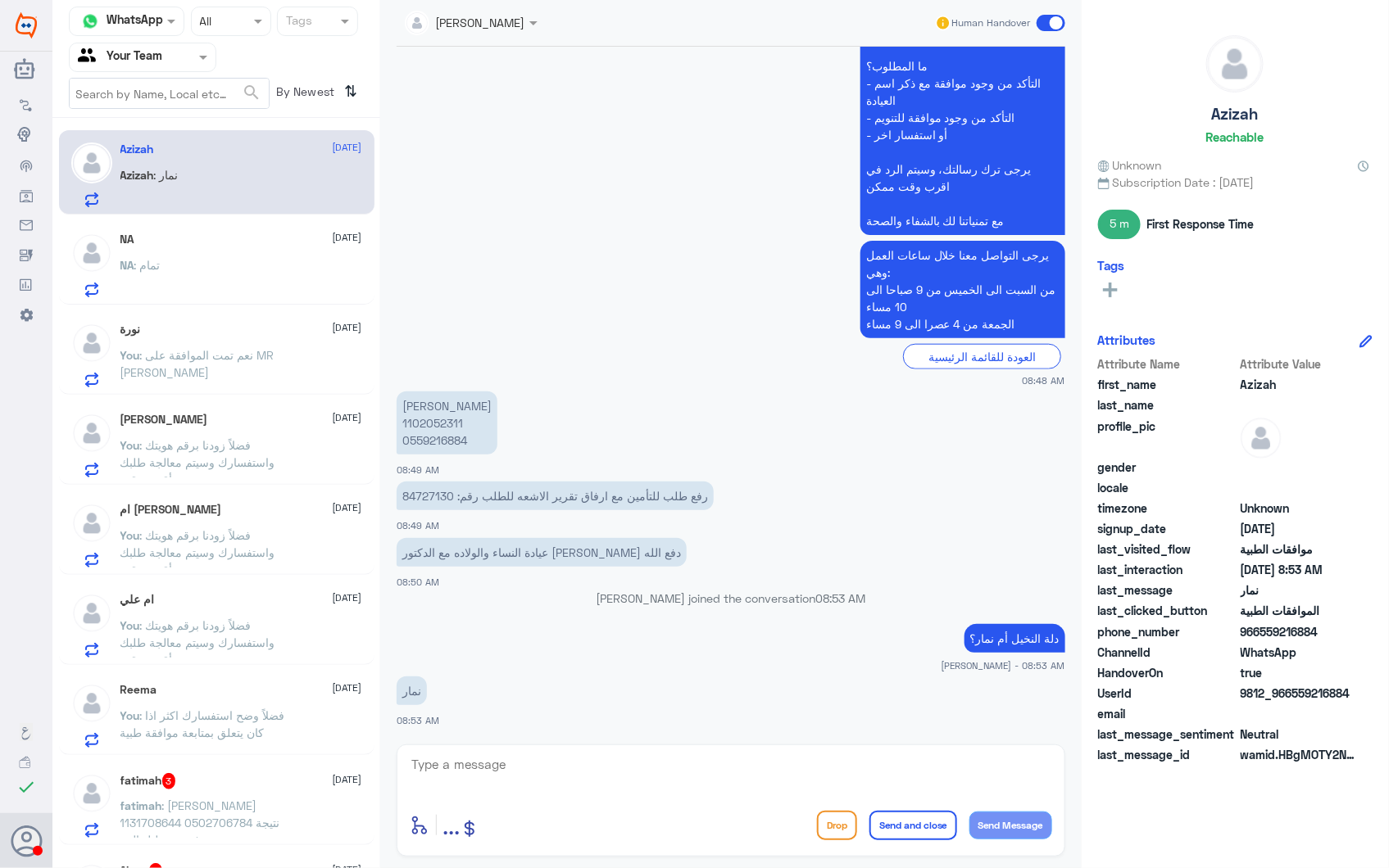
click at [544, 767] on textarea at bounding box center [731, 773] width 642 height 40
type textarea "نعتذر منك هذا الواتس خاص بقسم موافقات النخيل فقط"
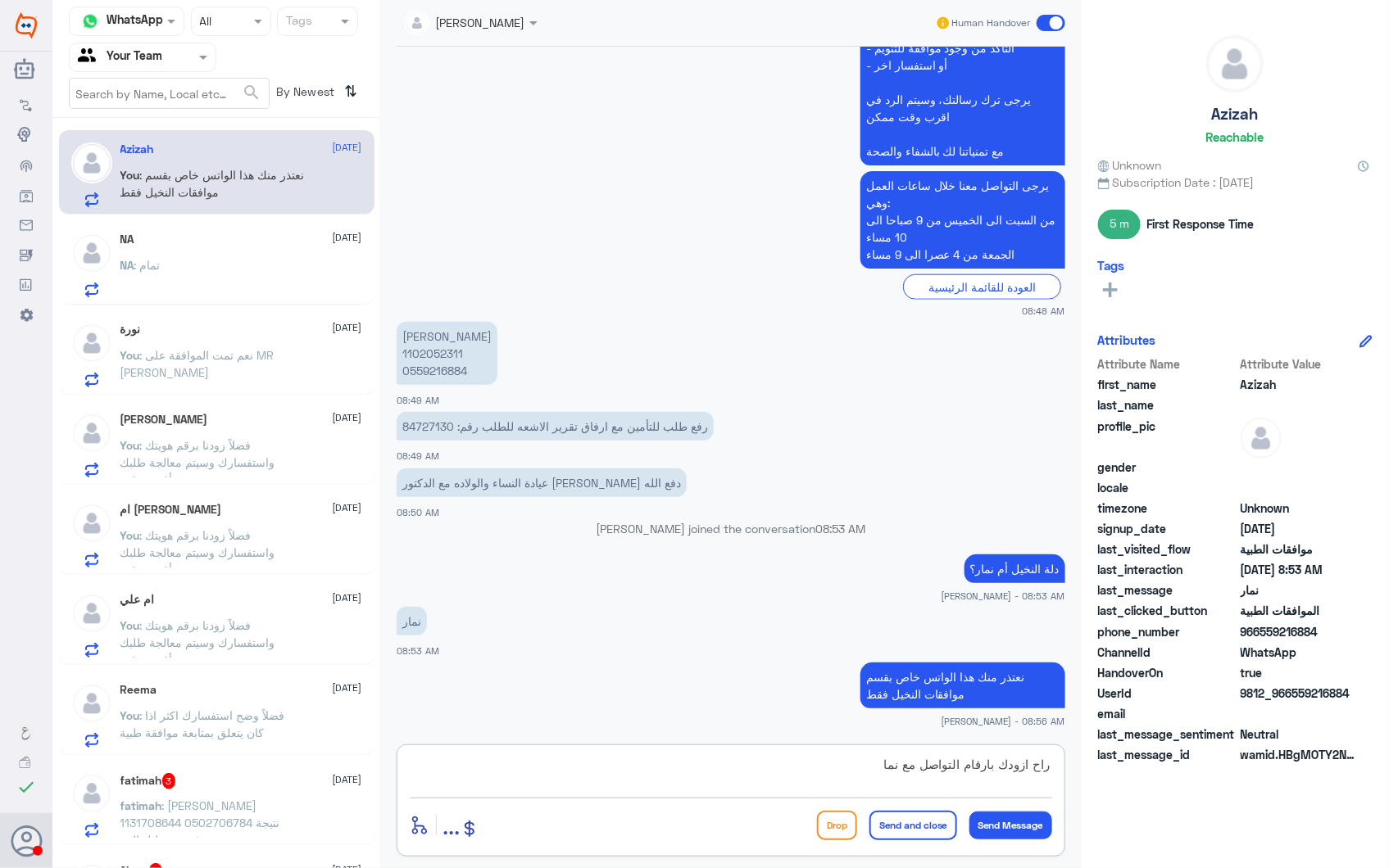
type textarea "راح ازودك بارقام التواصل مع نمار"
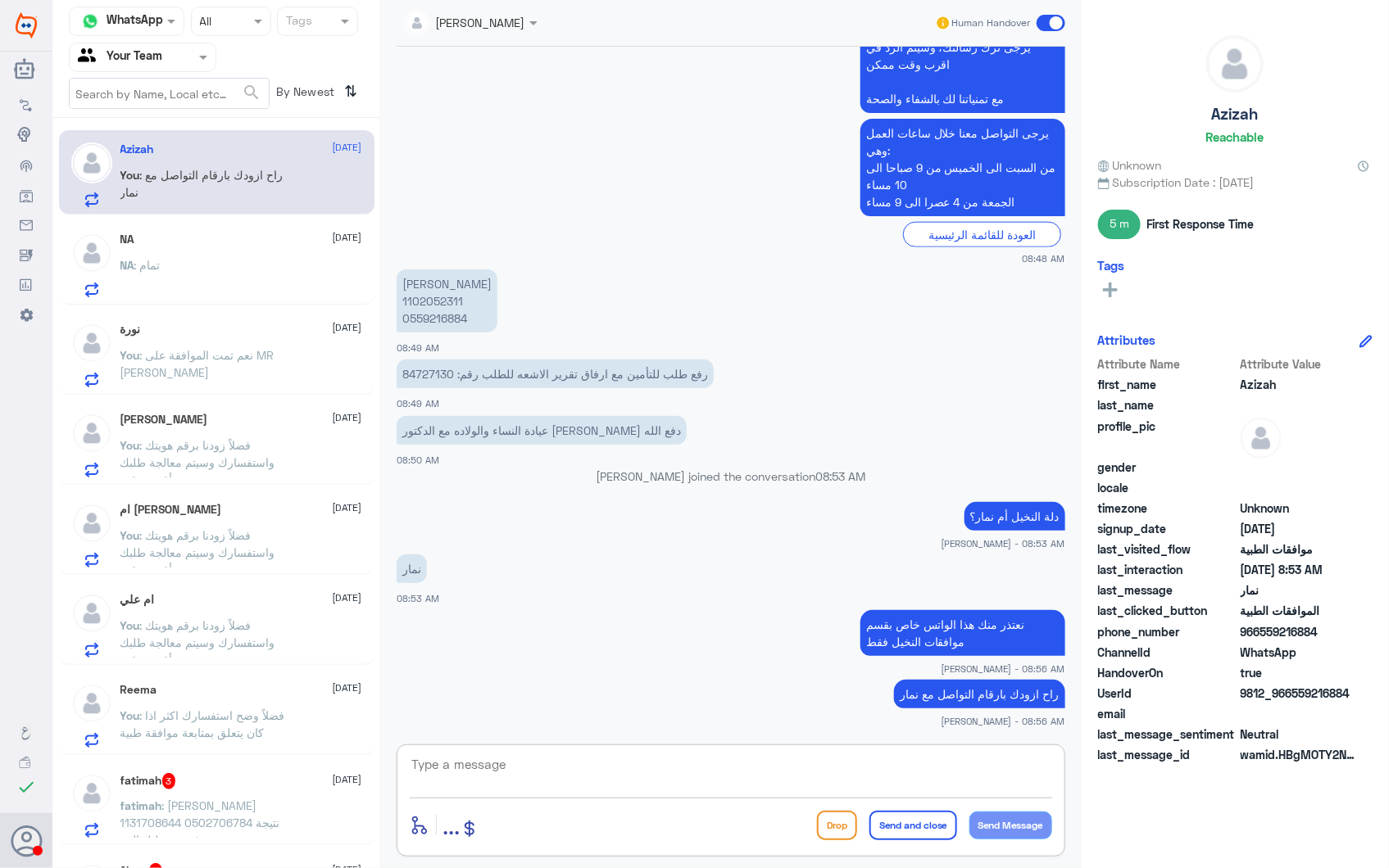
scroll to position [684, 0]
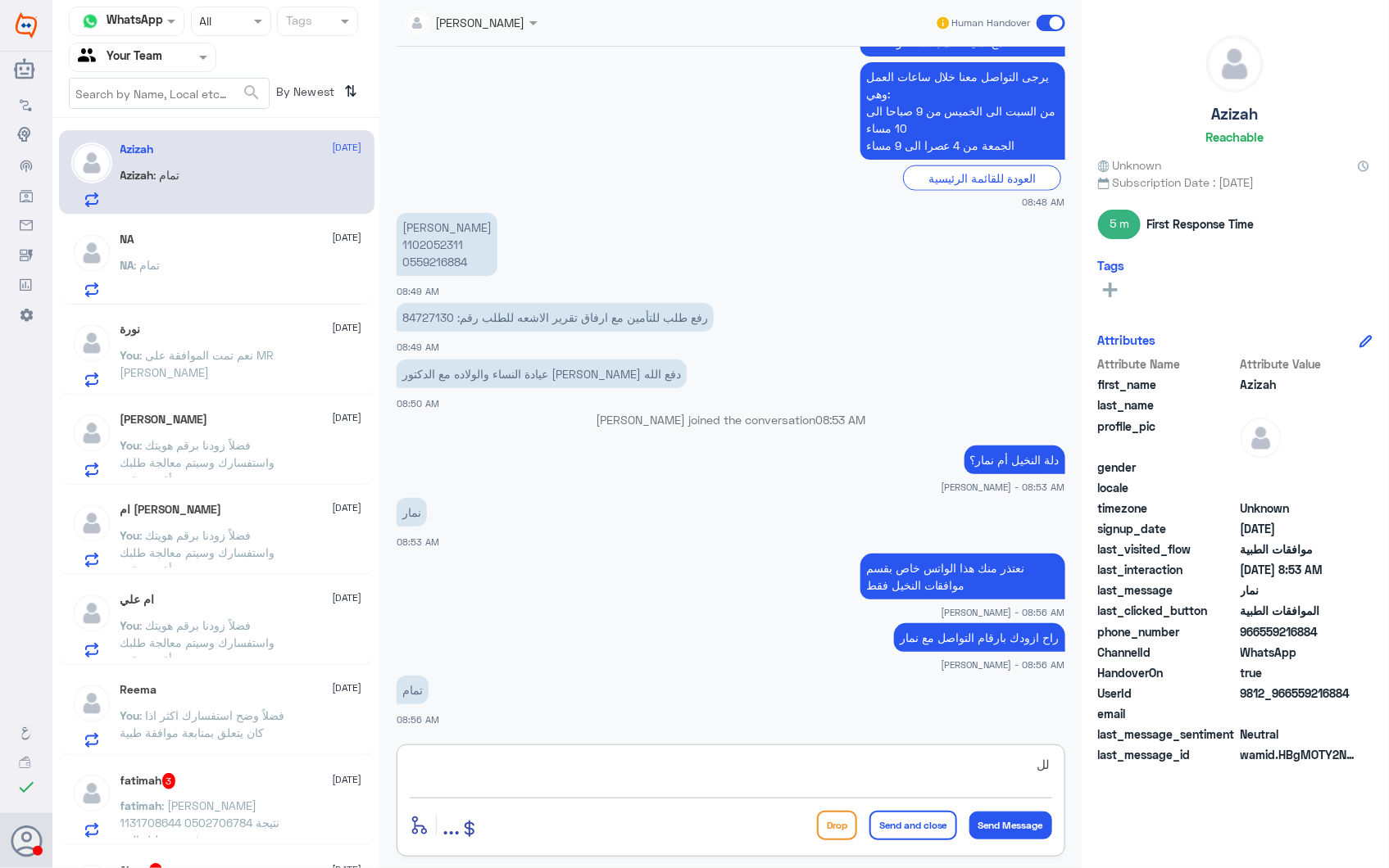
type textarea "ل"
click at [595, 796] on div at bounding box center [731, 775] width 642 height 45
click at [583, 772] on textarea at bounding box center [731, 773] width 642 height 40
paste textarea "للتواصل مع دلة نمار يرجى التواصل من خلال الارقام التالية: 0112995104 0546022896"
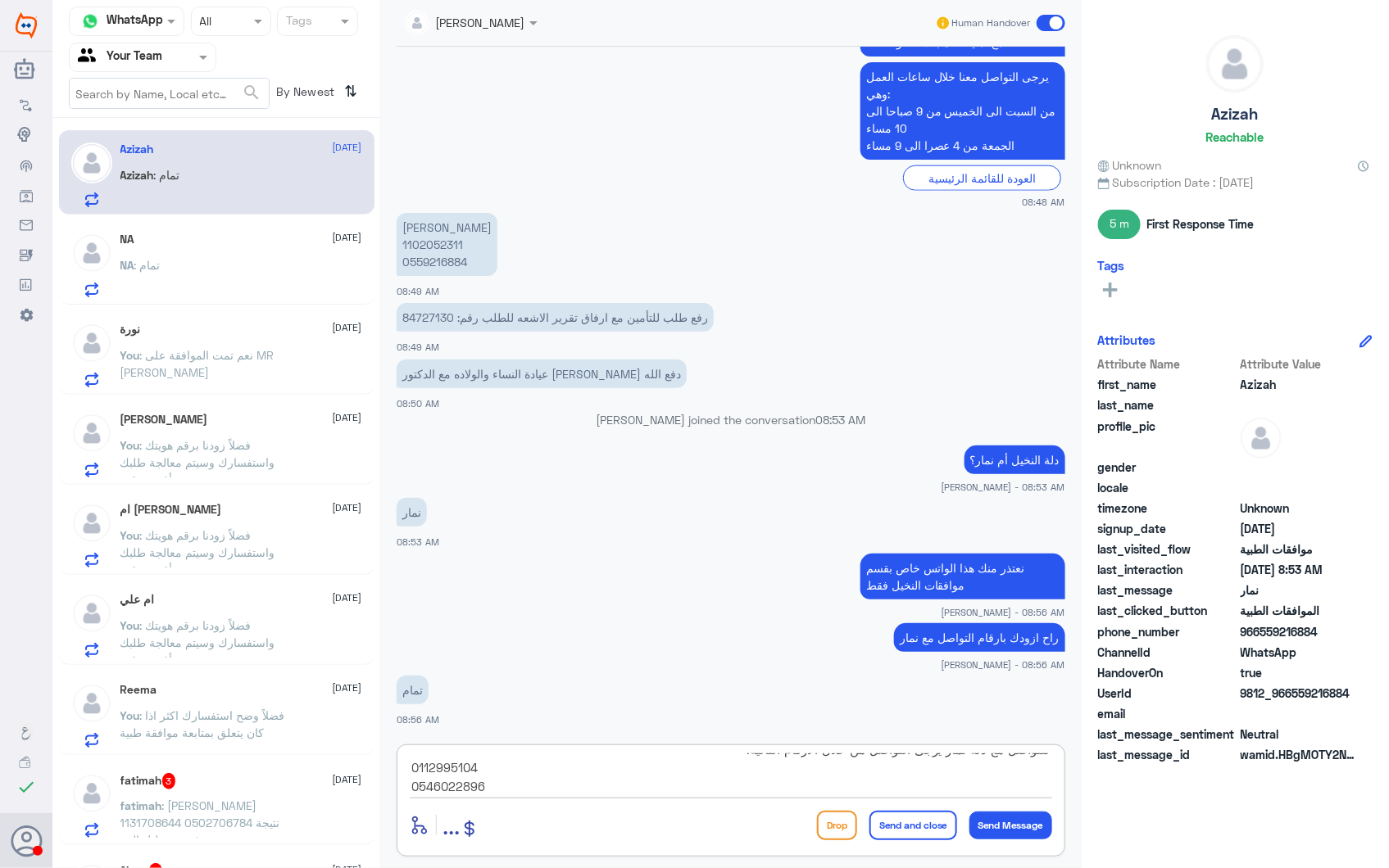
type textarea "للتواصل مع دلة نمار يرجى التواصل من خلال الارقام التالية: 0112995104 0546022896"
click at [934, 827] on button "Send and close" at bounding box center [913, 825] width 87 height 30
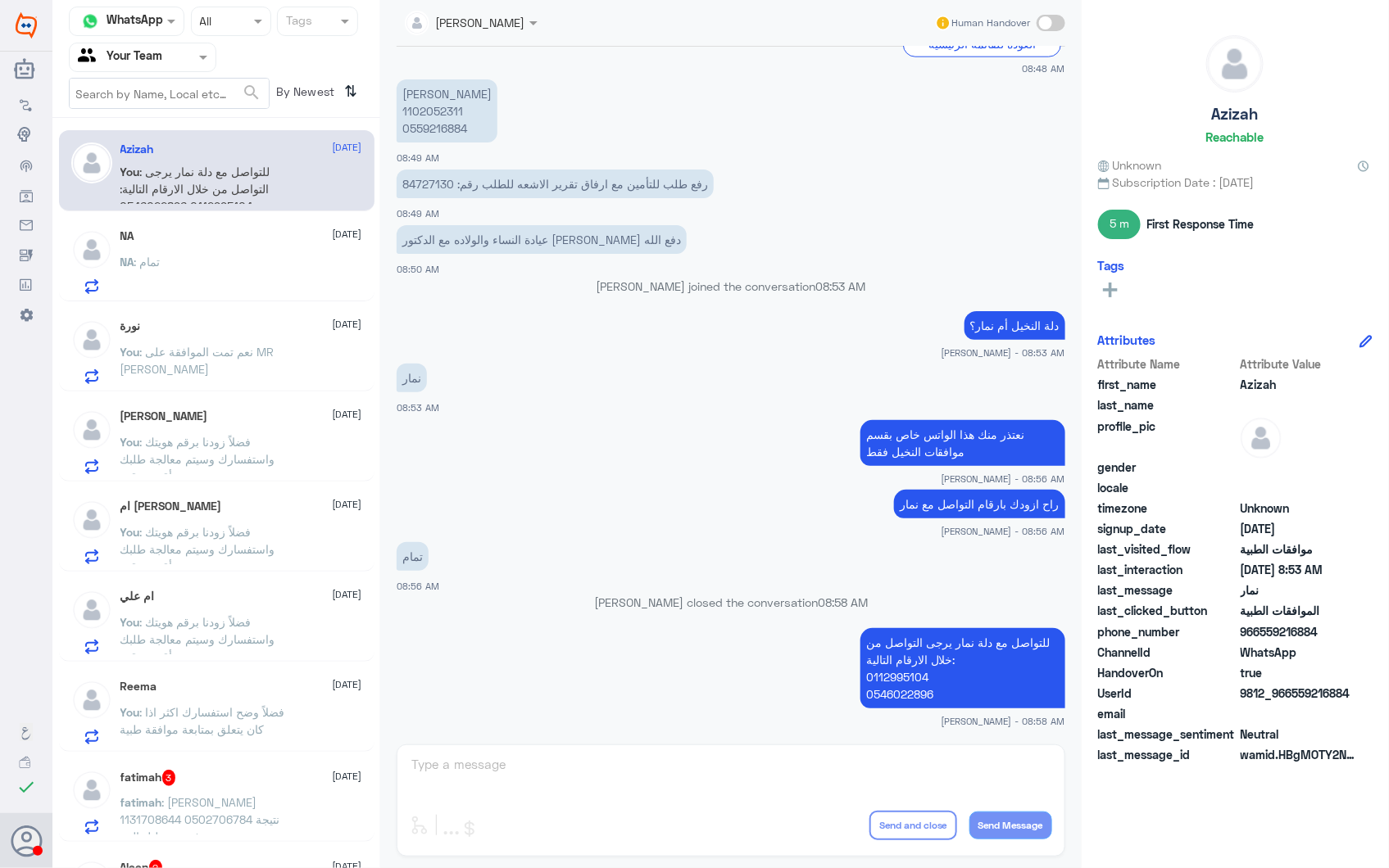
click at [234, 271] on div "NA : تمام" at bounding box center [241, 275] width 242 height 37
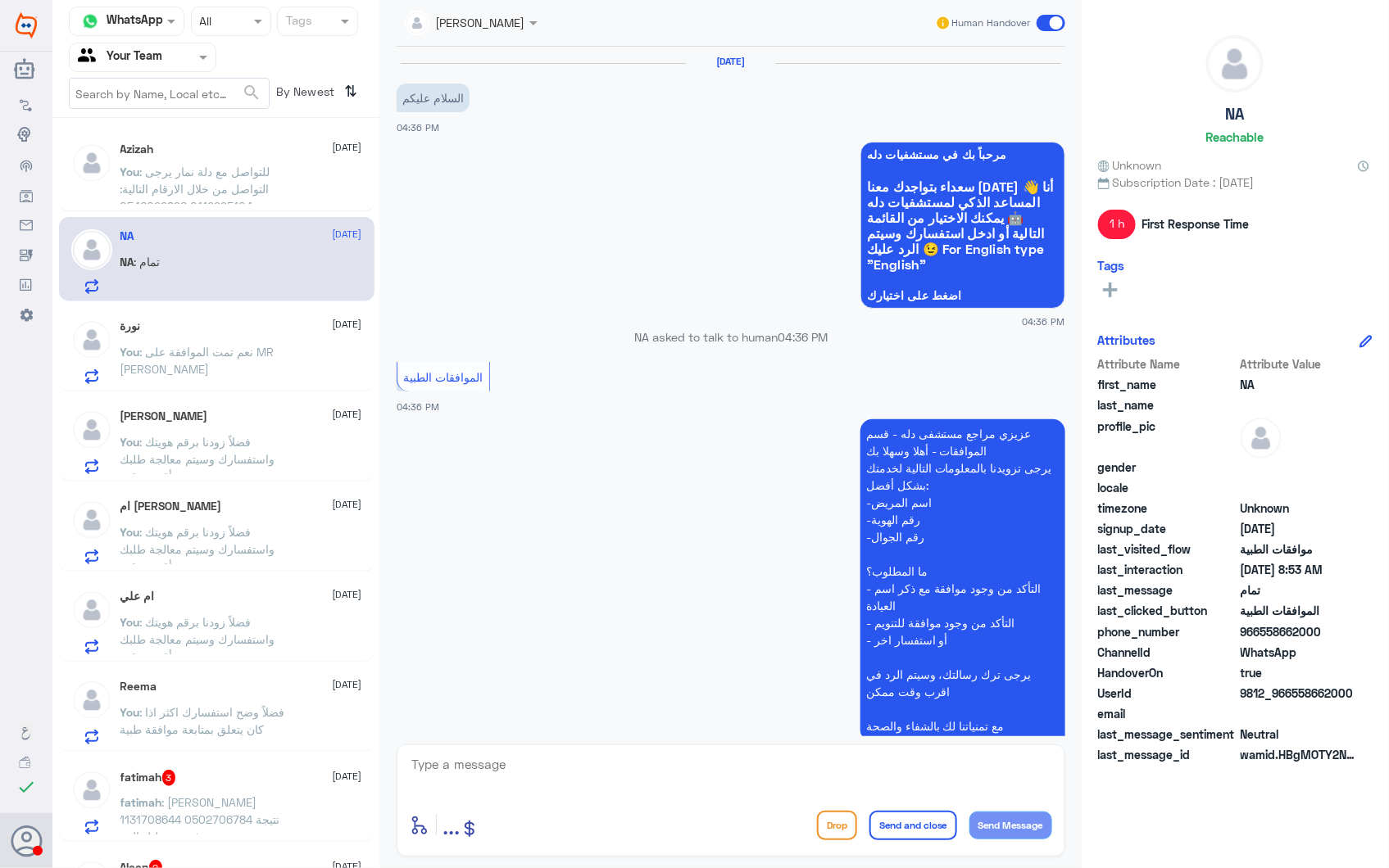
scroll to position [2426, 0]
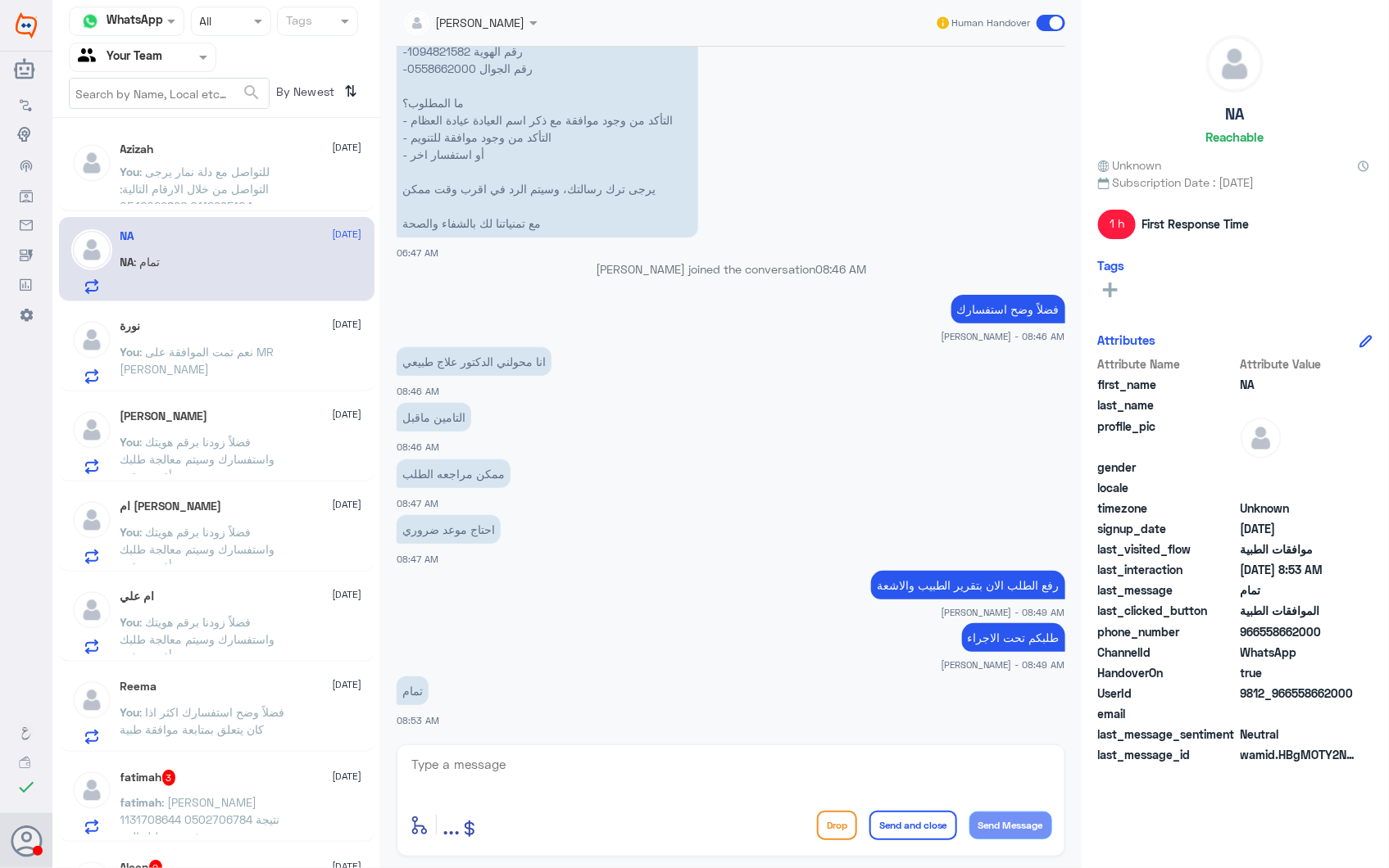
click at [234, 353] on span ": نعم تمت الموافقة على MR [PERSON_NAME]" at bounding box center [196, 360] width 154 height 31
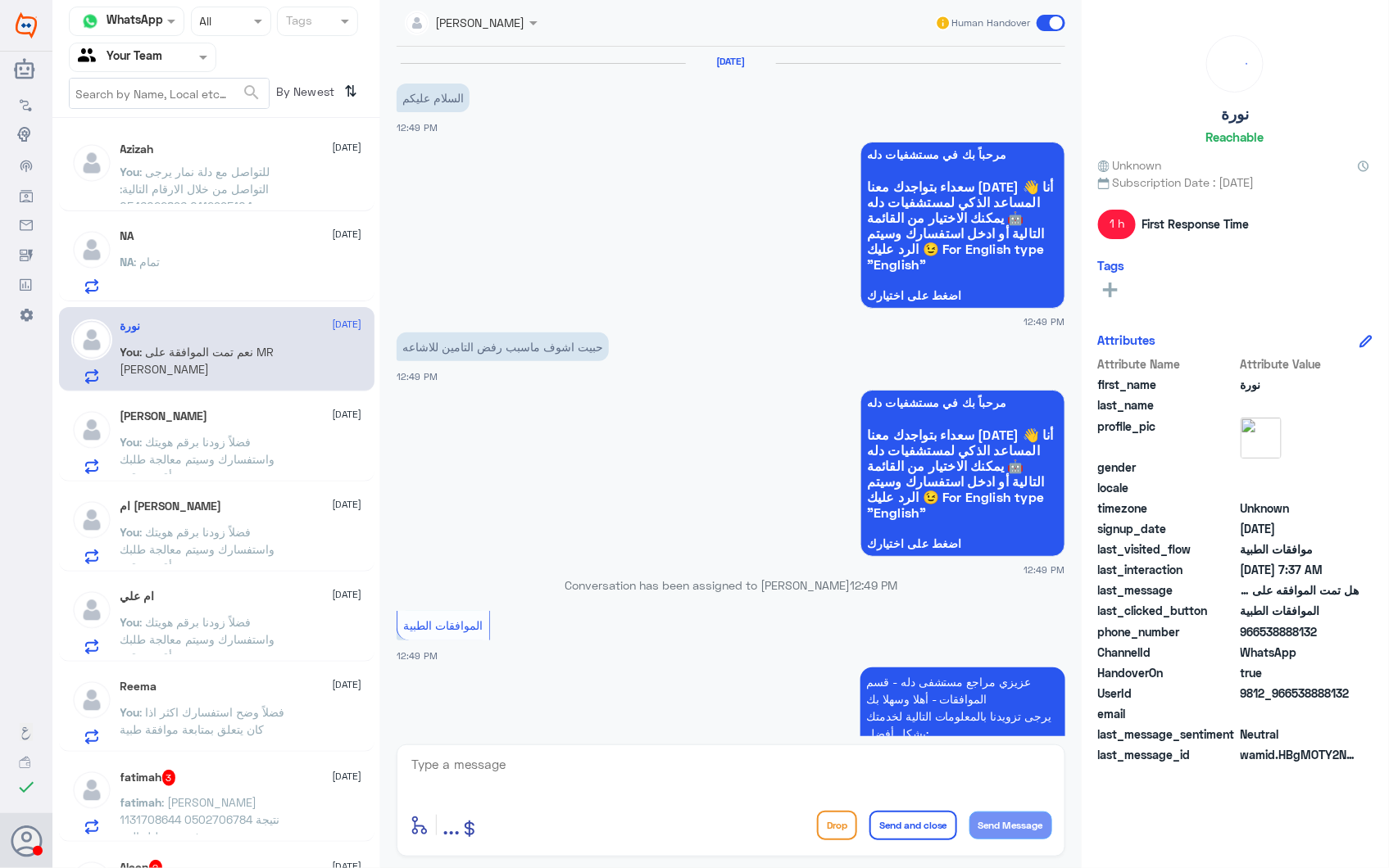
scroll to position [1782, 0]
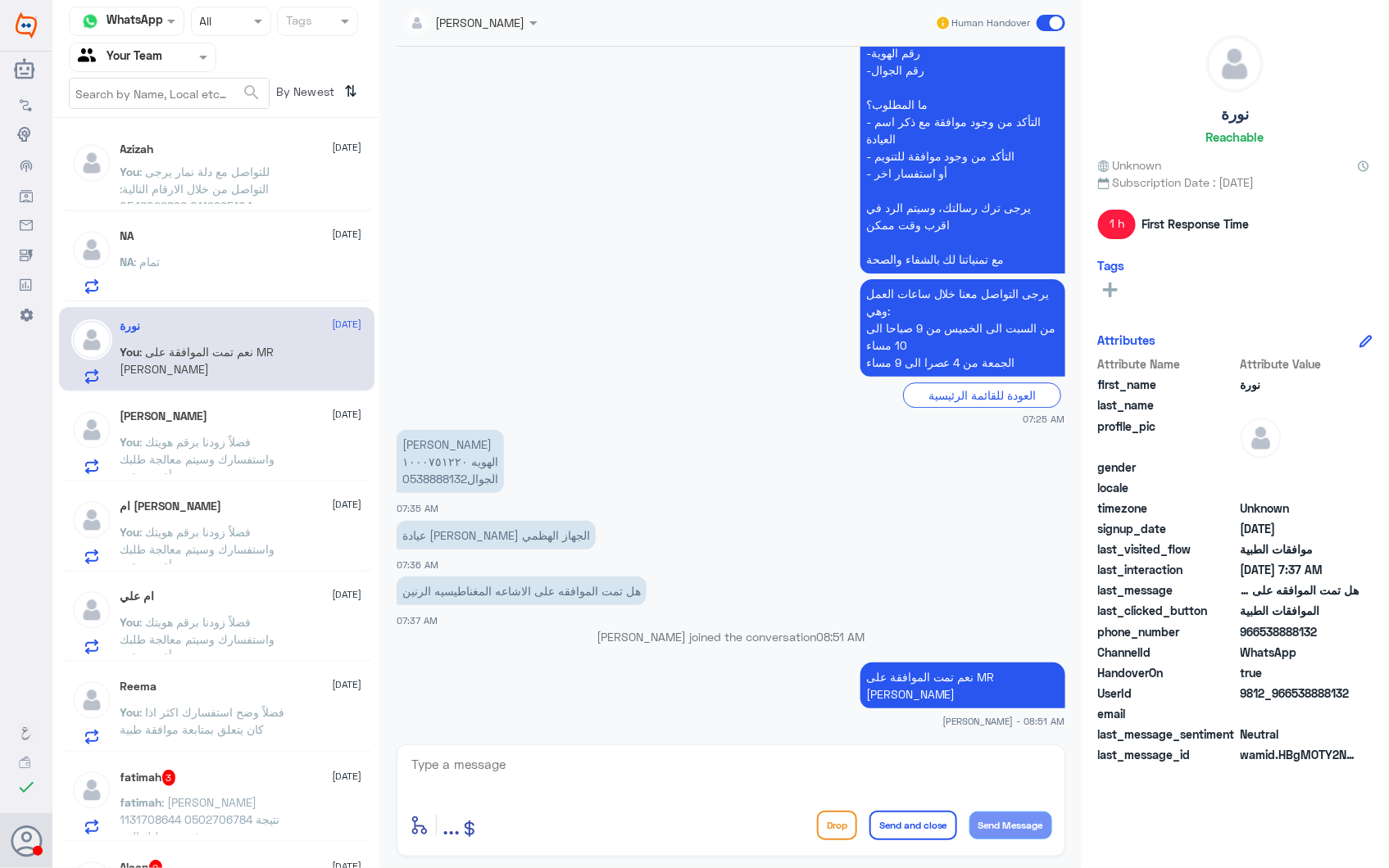
click at [248, 184] on span ": للتواصل مع دلة نمار يرجى التواصل من خلال الارقام التالية: 0112995104 05460228…" at bounding box center [194, 188] width 150 height 49
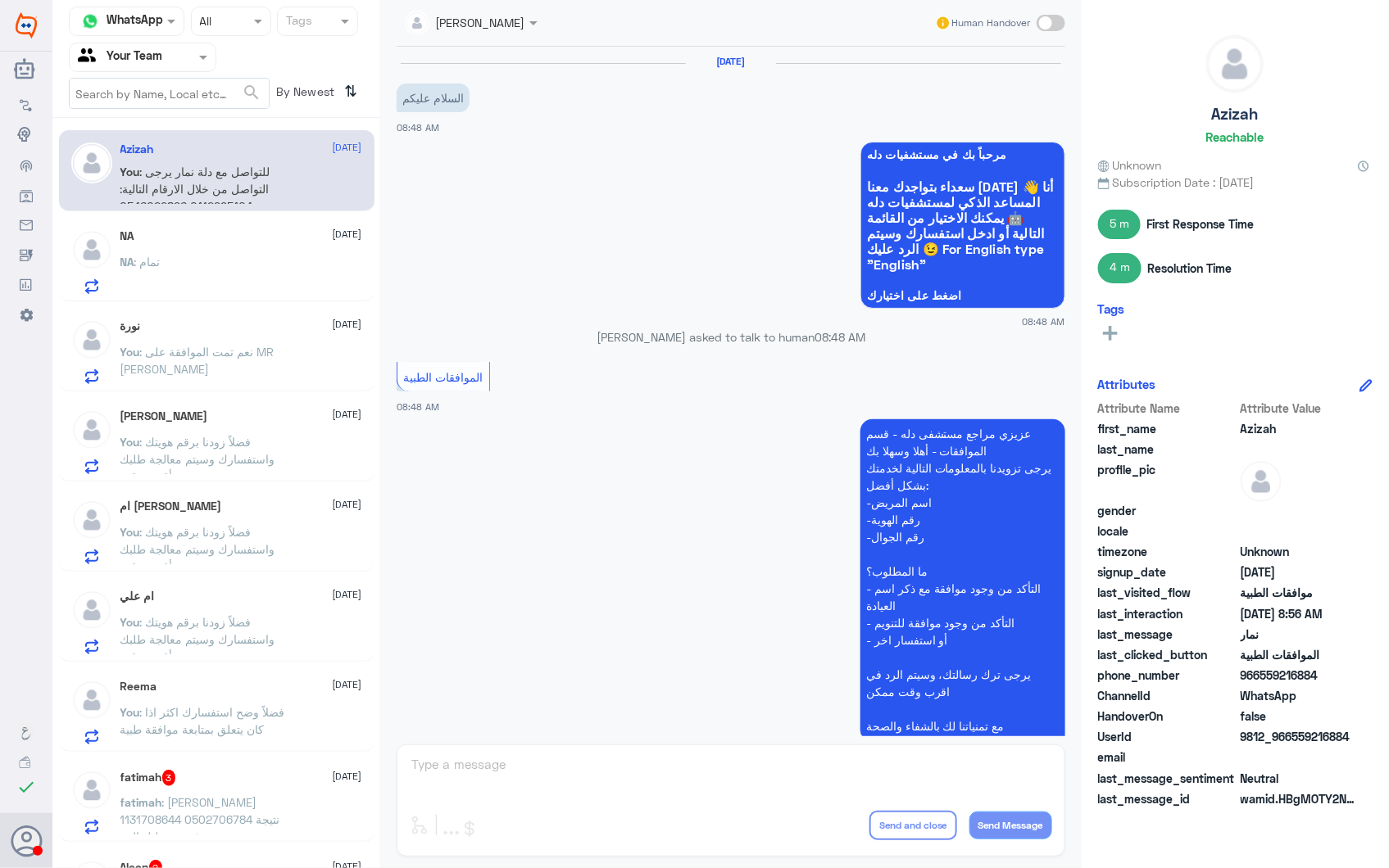
scroll to position [817, 0]
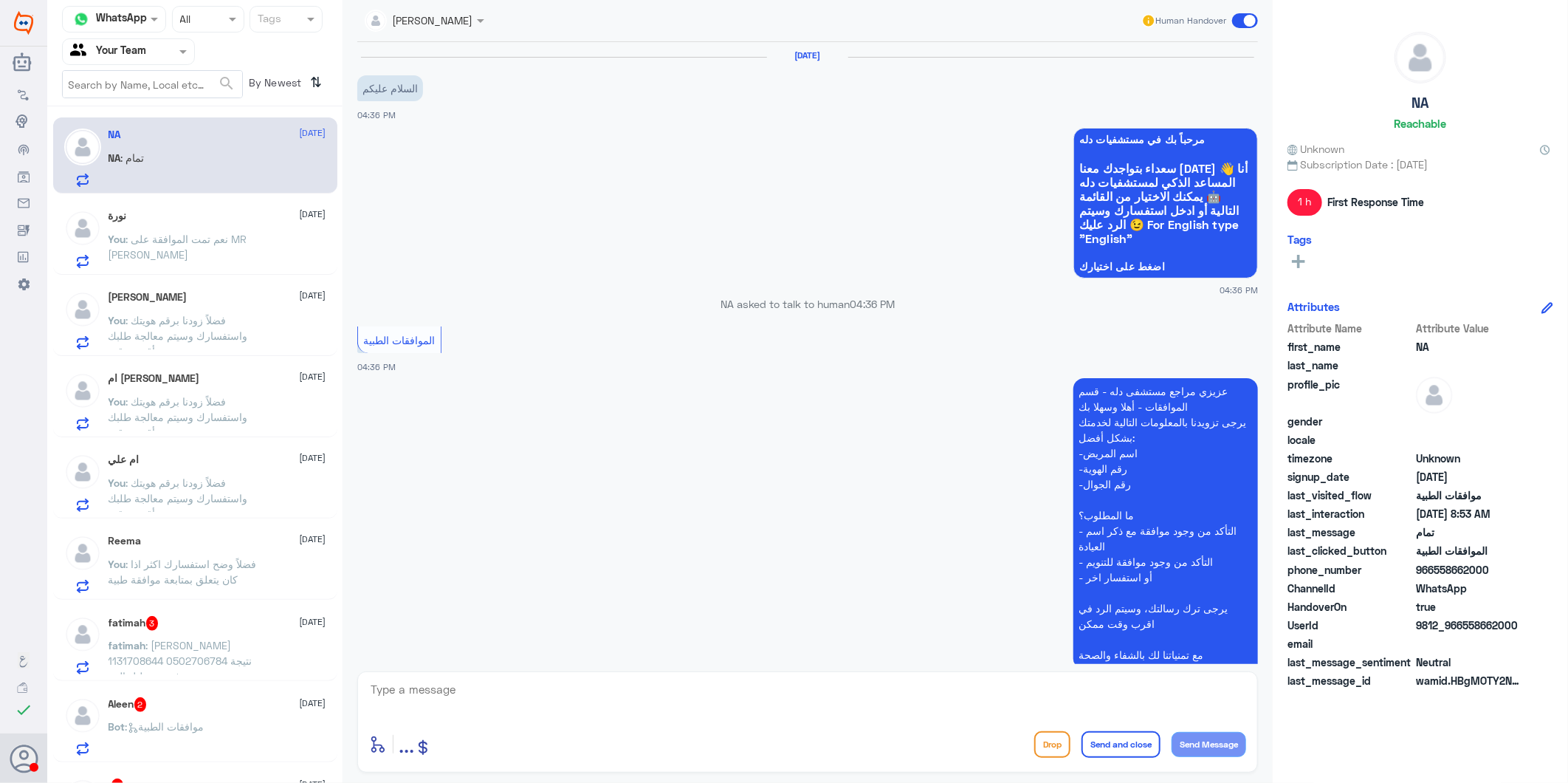
scroll to position [2188, 0]
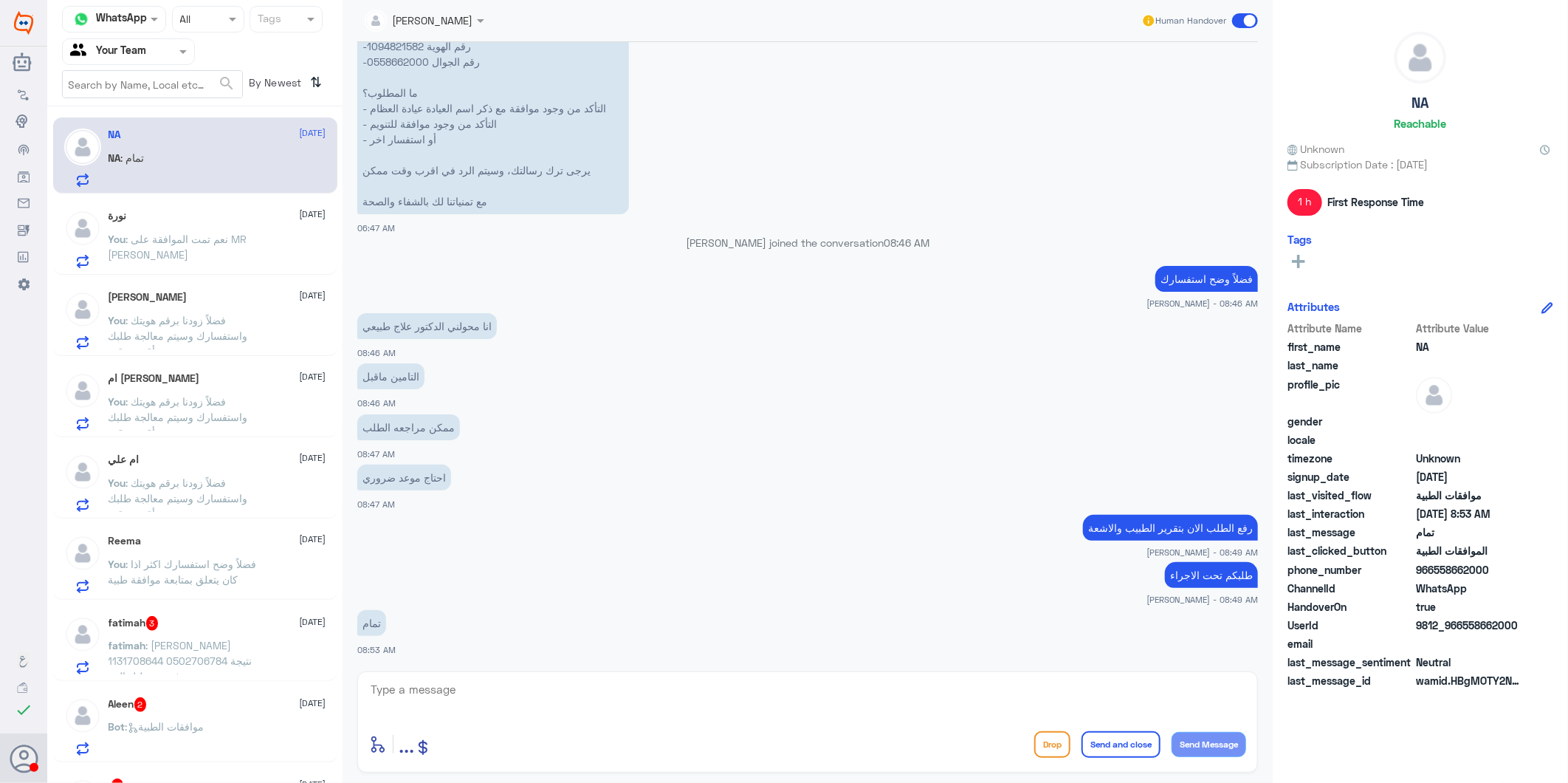
click at [212, 568] on span ": فضلاً وضح استفسارك اكثر اذا كان يتعلق بمتابعة موافقة طبية" at bounding box center [182, 571] width 148 height 28
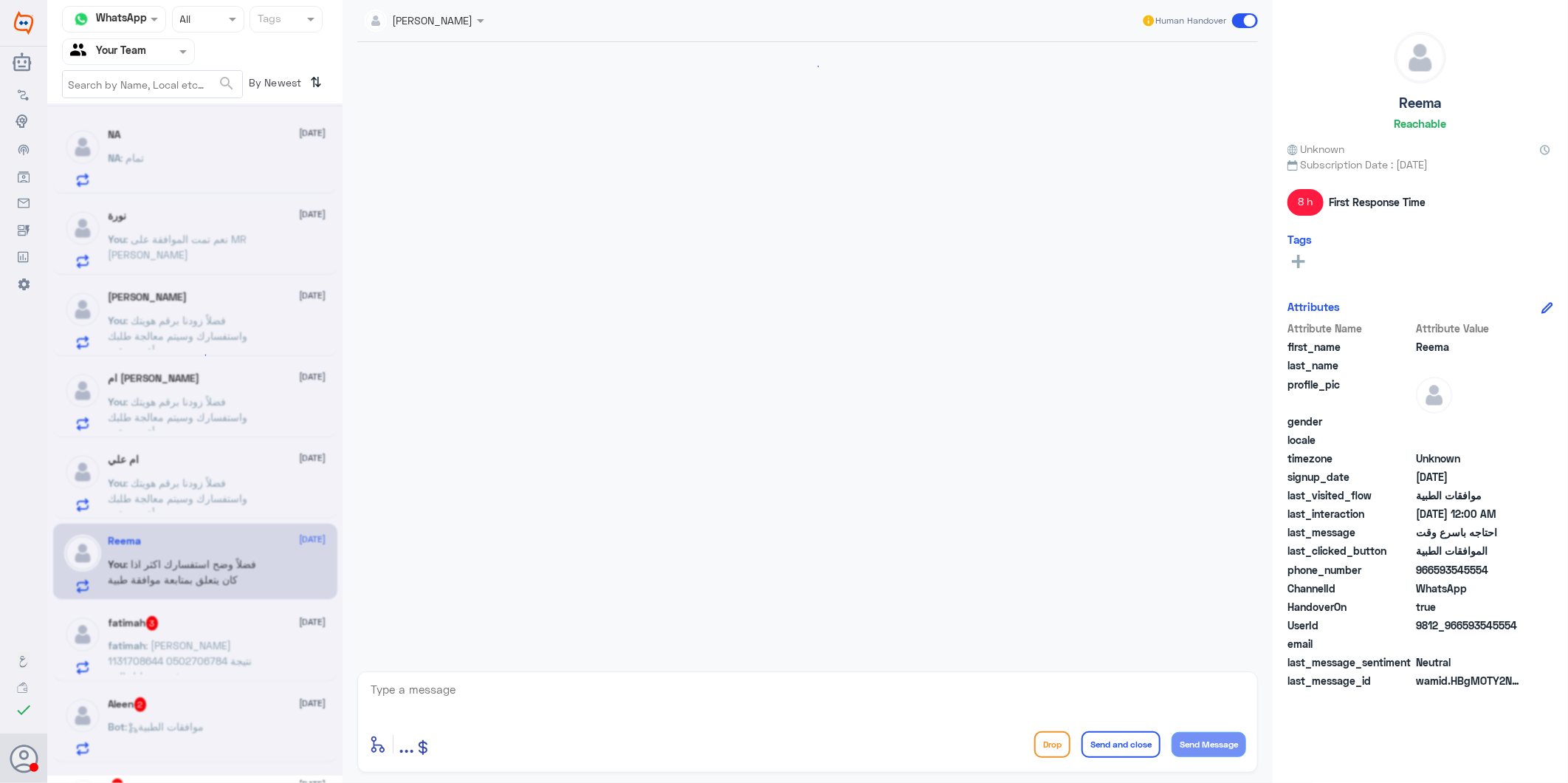
scroll to position [875, 0]
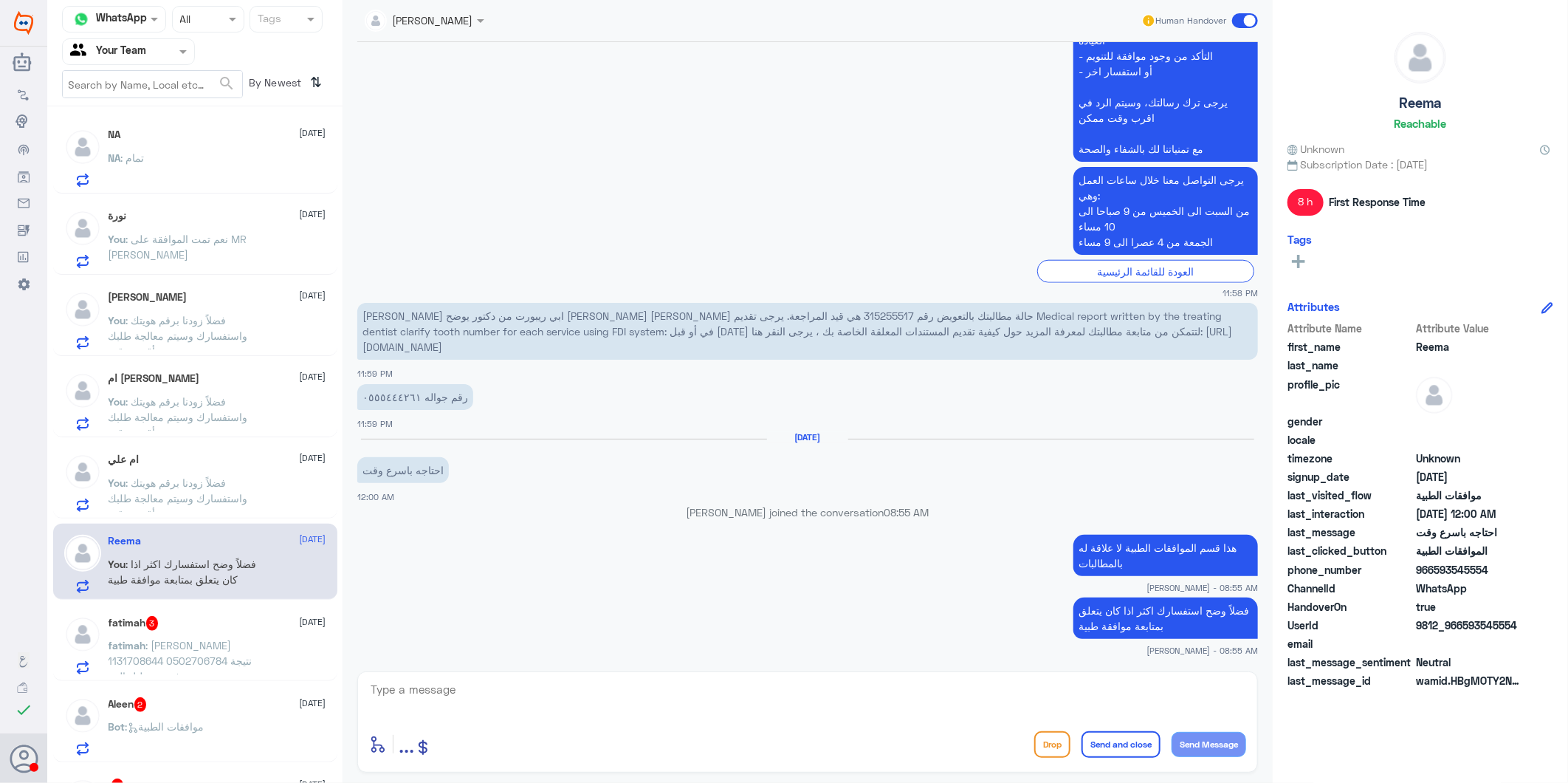
click at [225, 505] on p "You : فضلاً زودنا برقم هويتك واستفسارك وسيتم معالجة طلبك بأقرب وقت." at bounding box center [191, 493] width 166 height 37
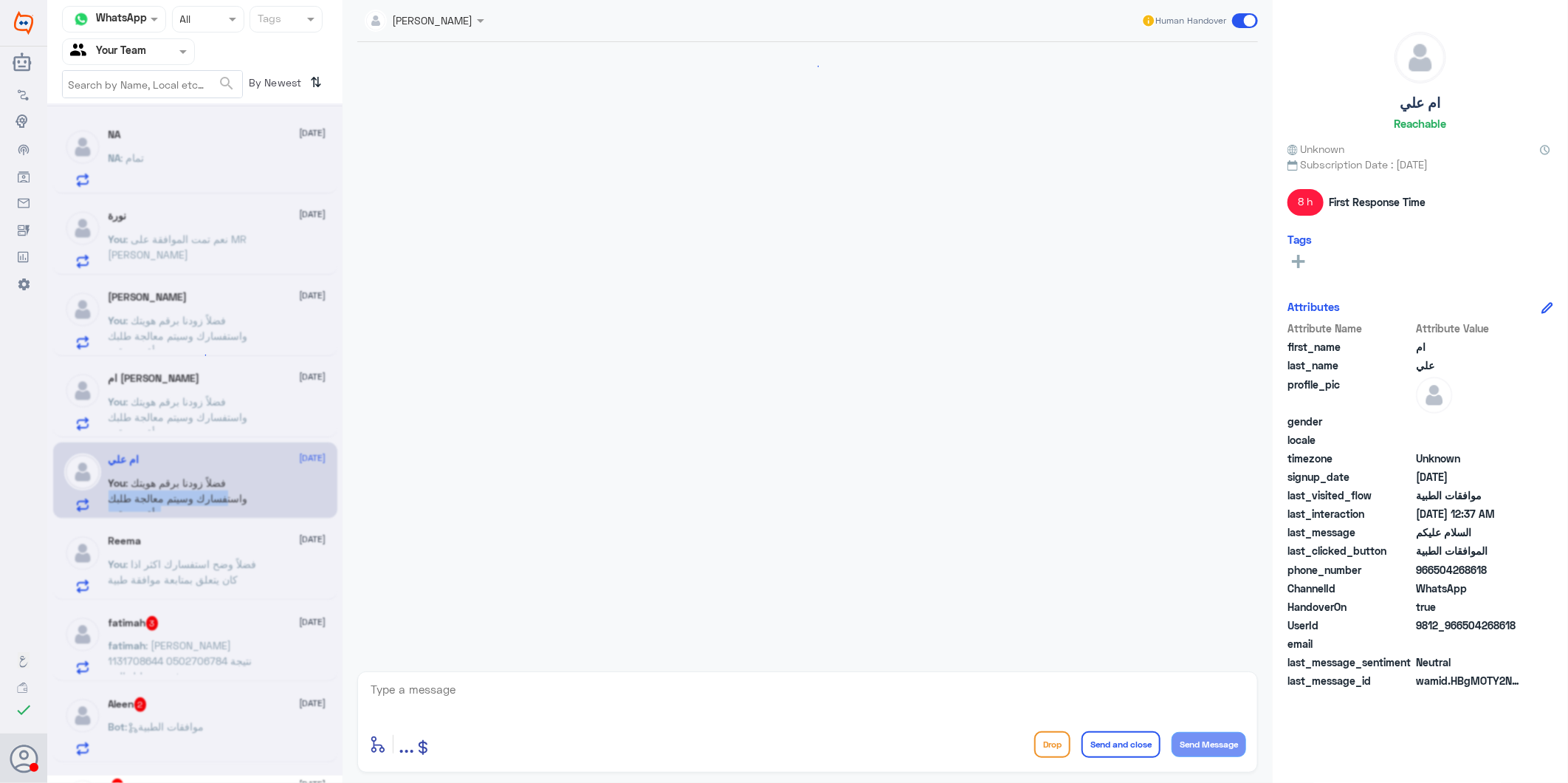
scroll to position [594, 0]
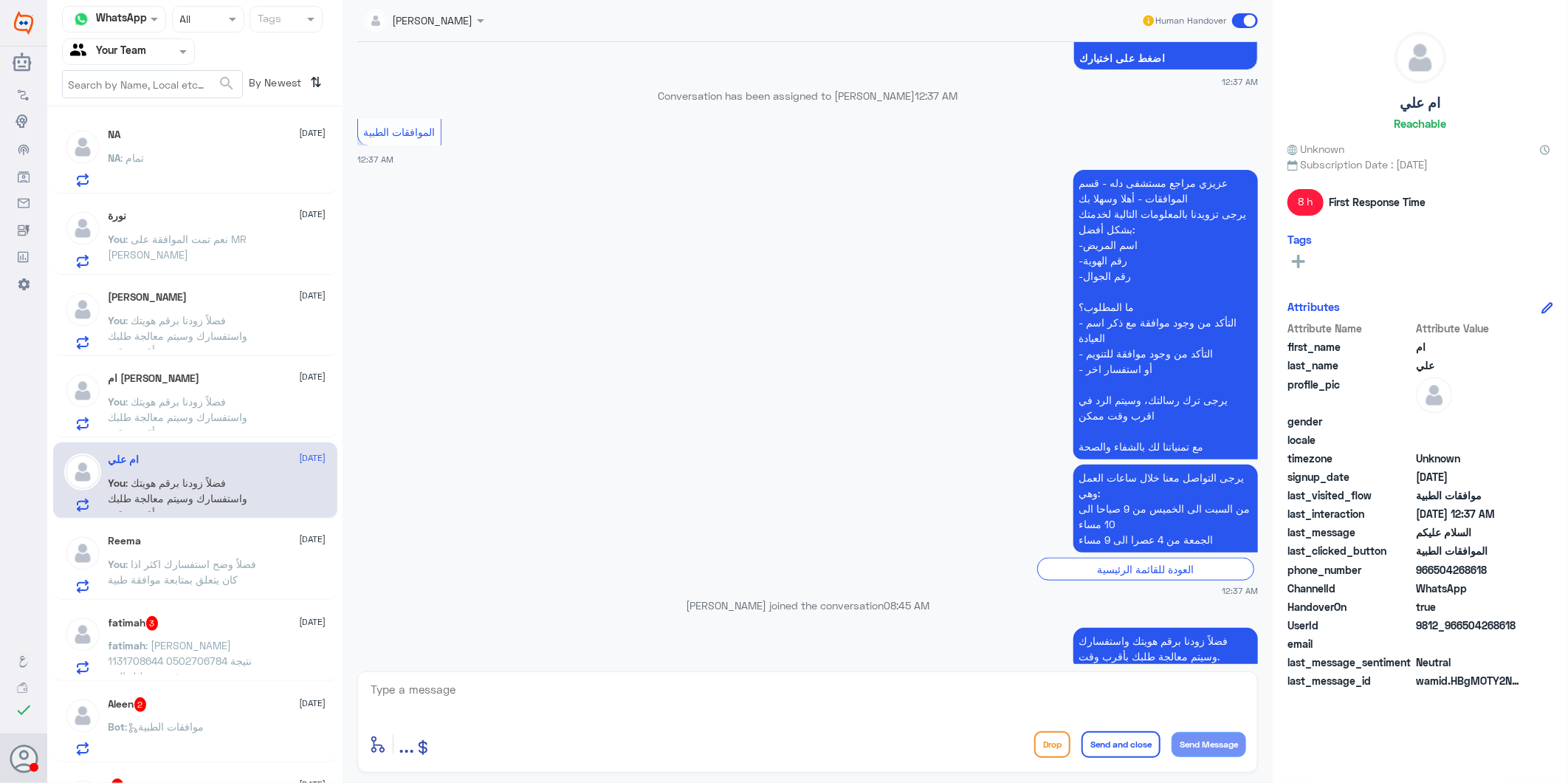
click at [759, 307] on app-msgs-text "عزيزي مراجع مستشفى دله - قسم الموافقات - أهلا وسهلا بك يرجى تزويدنا بالمعلومات …" at bounding box center [808, 316] width 901 height 291
click at [230, 412] on span ": فضلاً زودنا برقم هويتك واستفسارك وسيتم معالجة طلبك بأقرب وقت." at bounding box center [178, 417] width 139 height 44
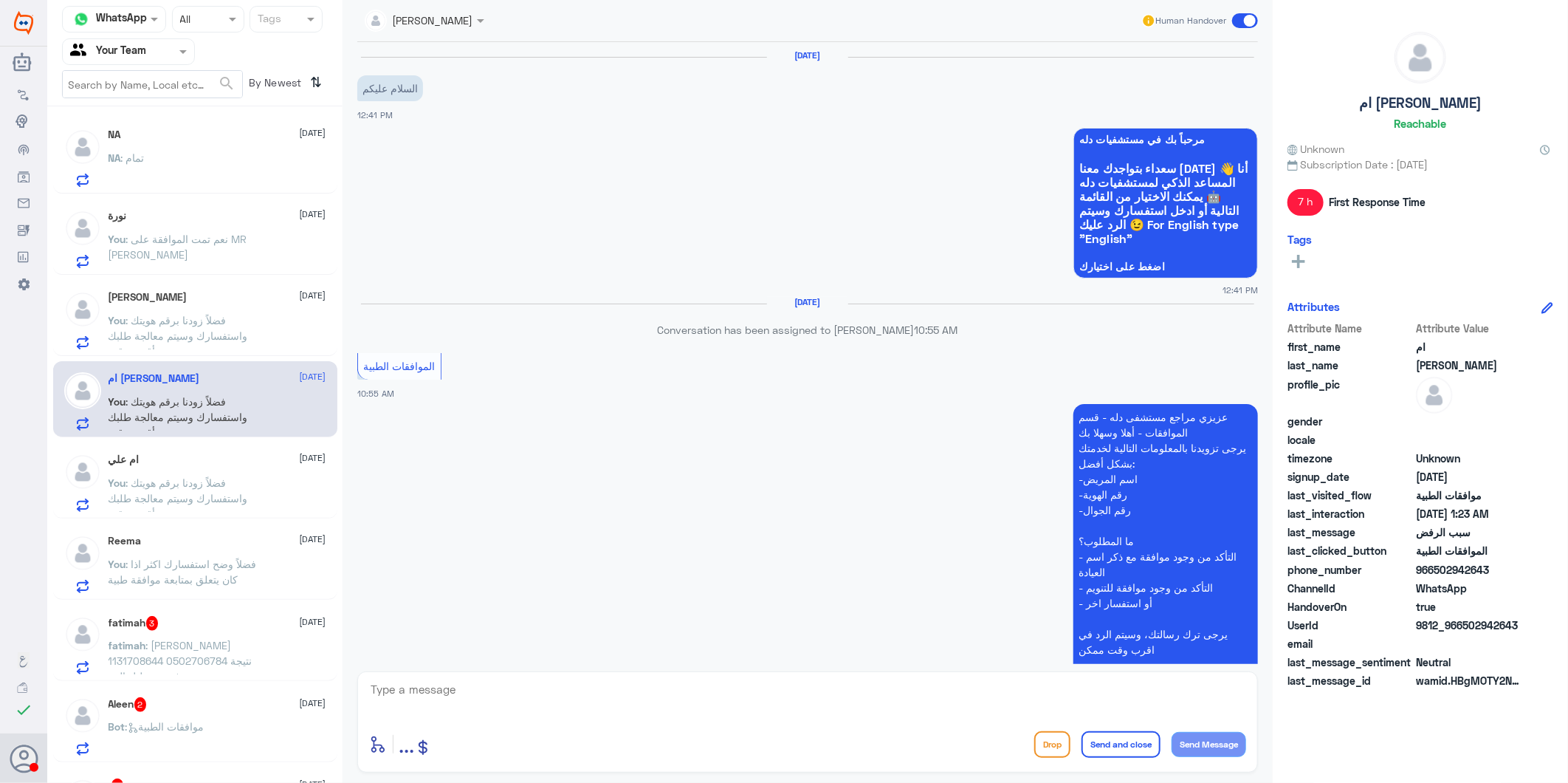
scroll to position [1123, 0]
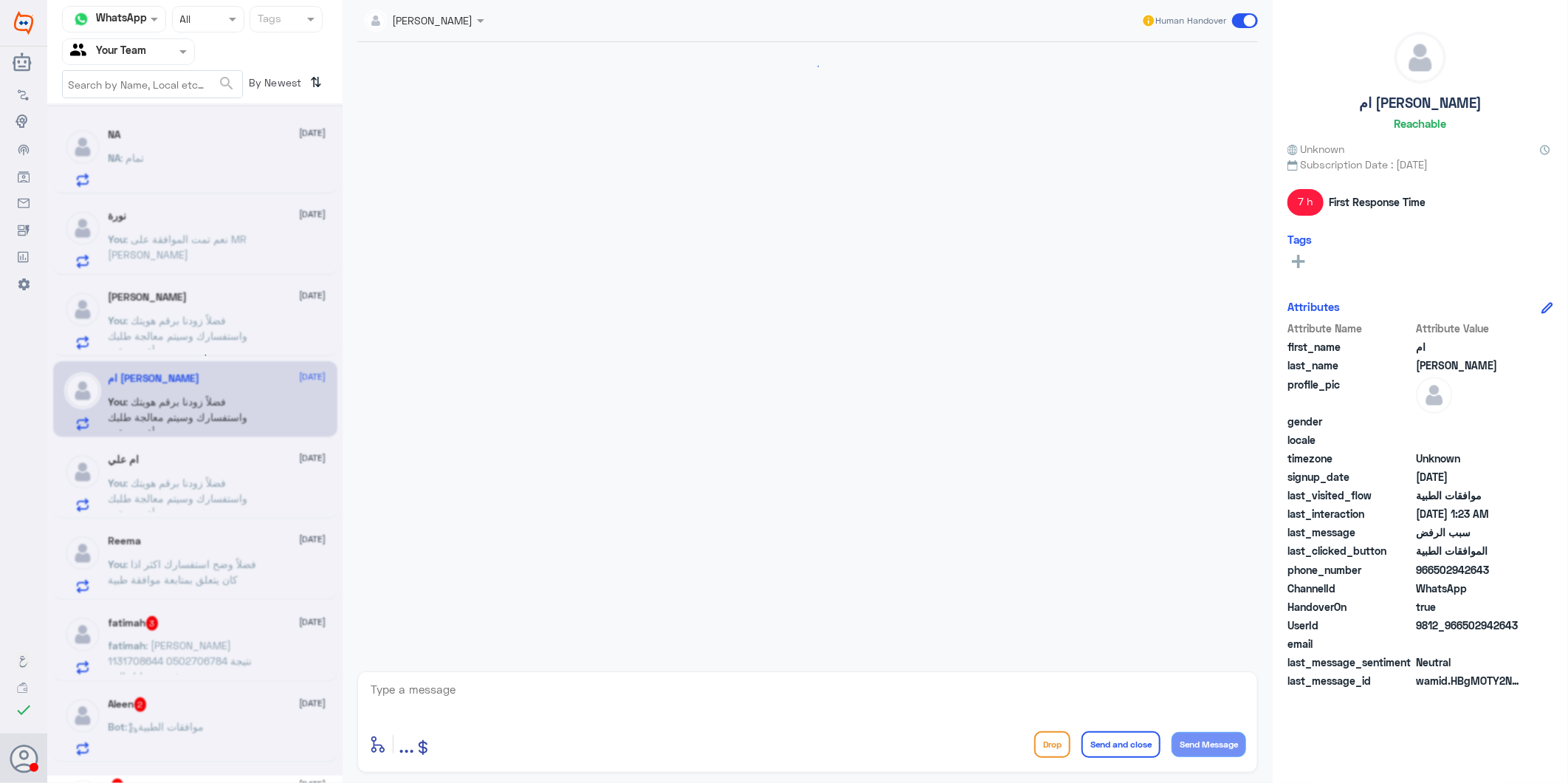
scroll to position [1123, 0]
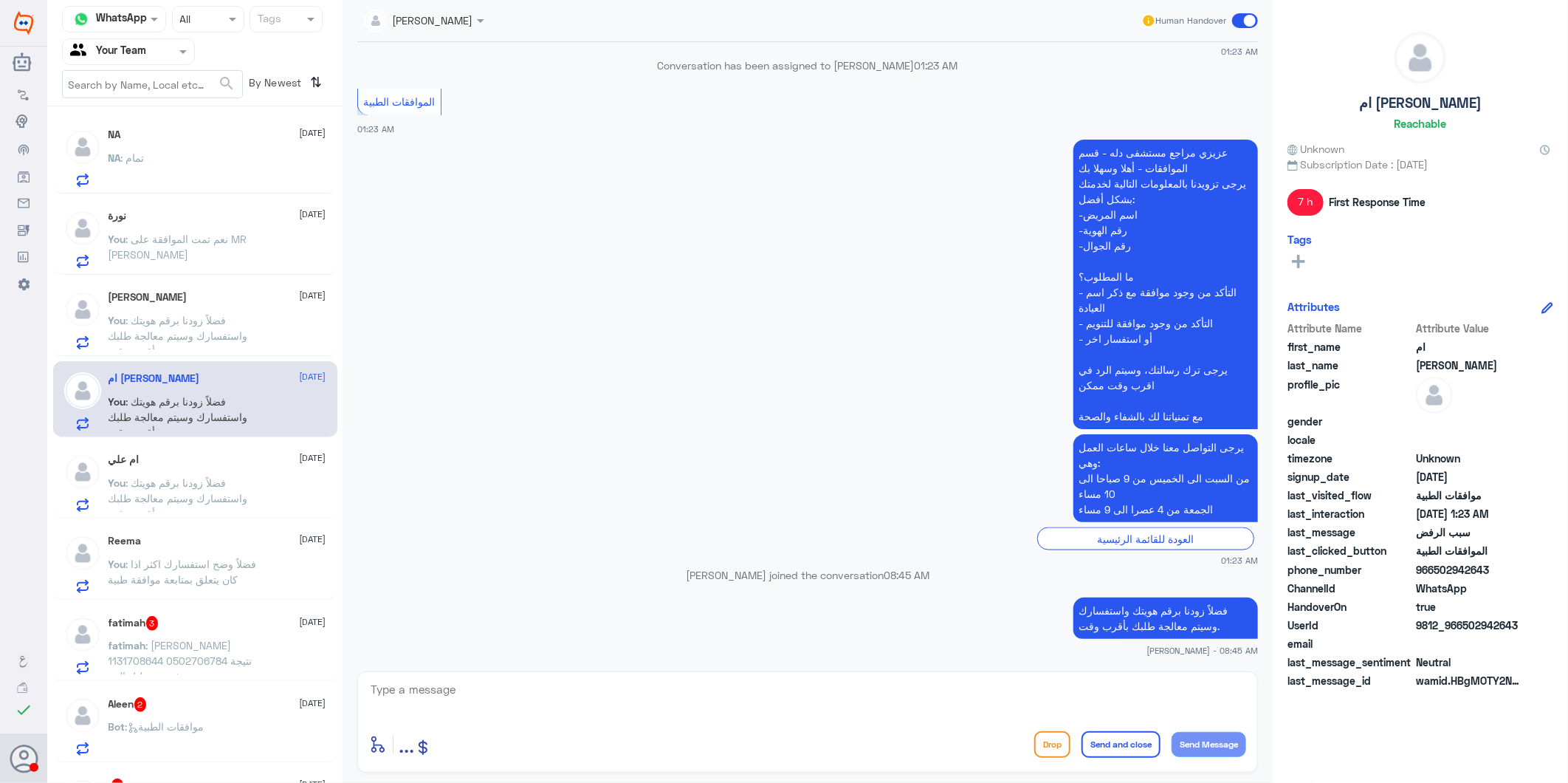
click at [211, 161] on div "NA : تمام" at bounding box center [217, 170] width 218 height 33
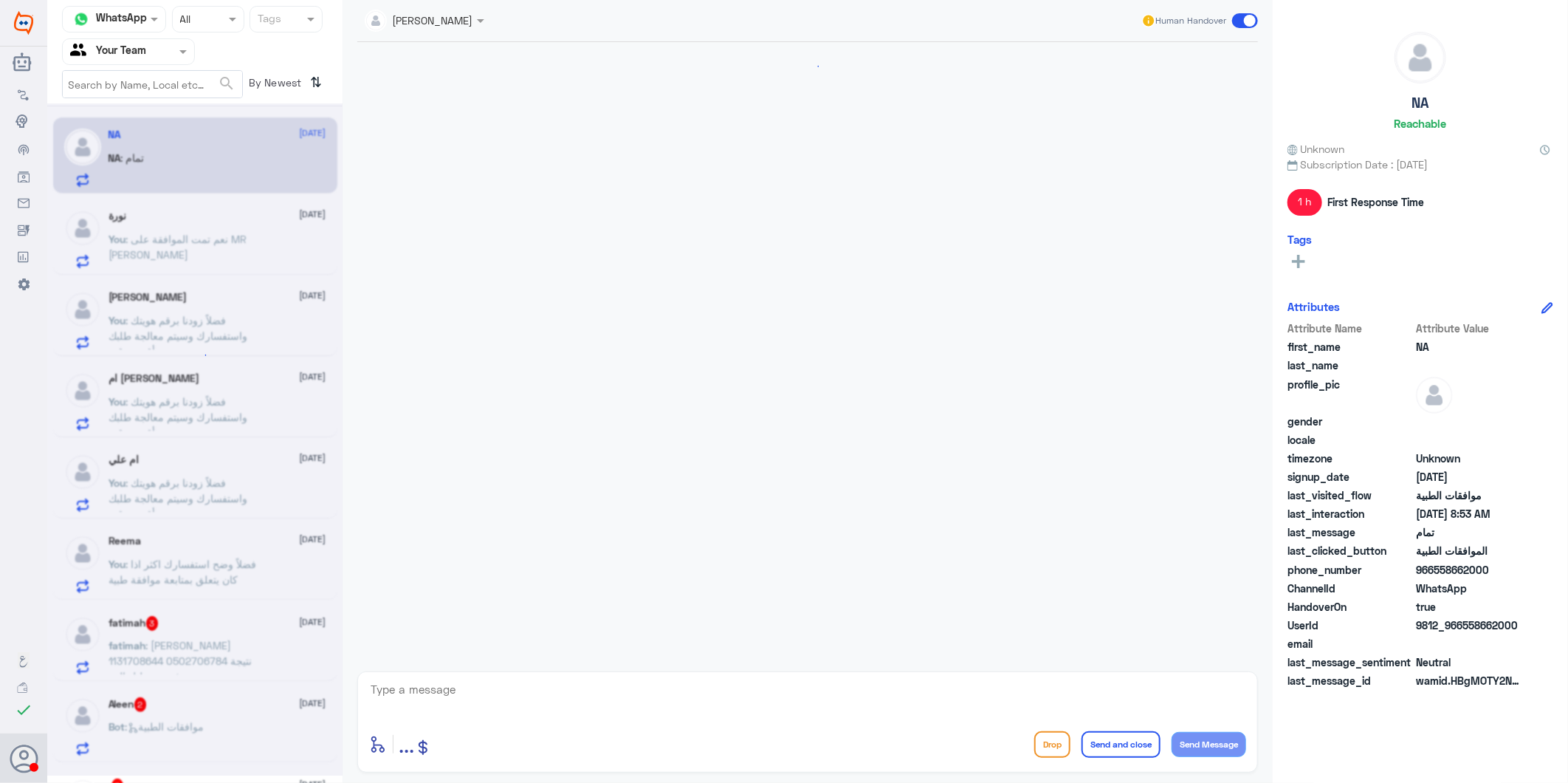
scroll to position [2188, 0]
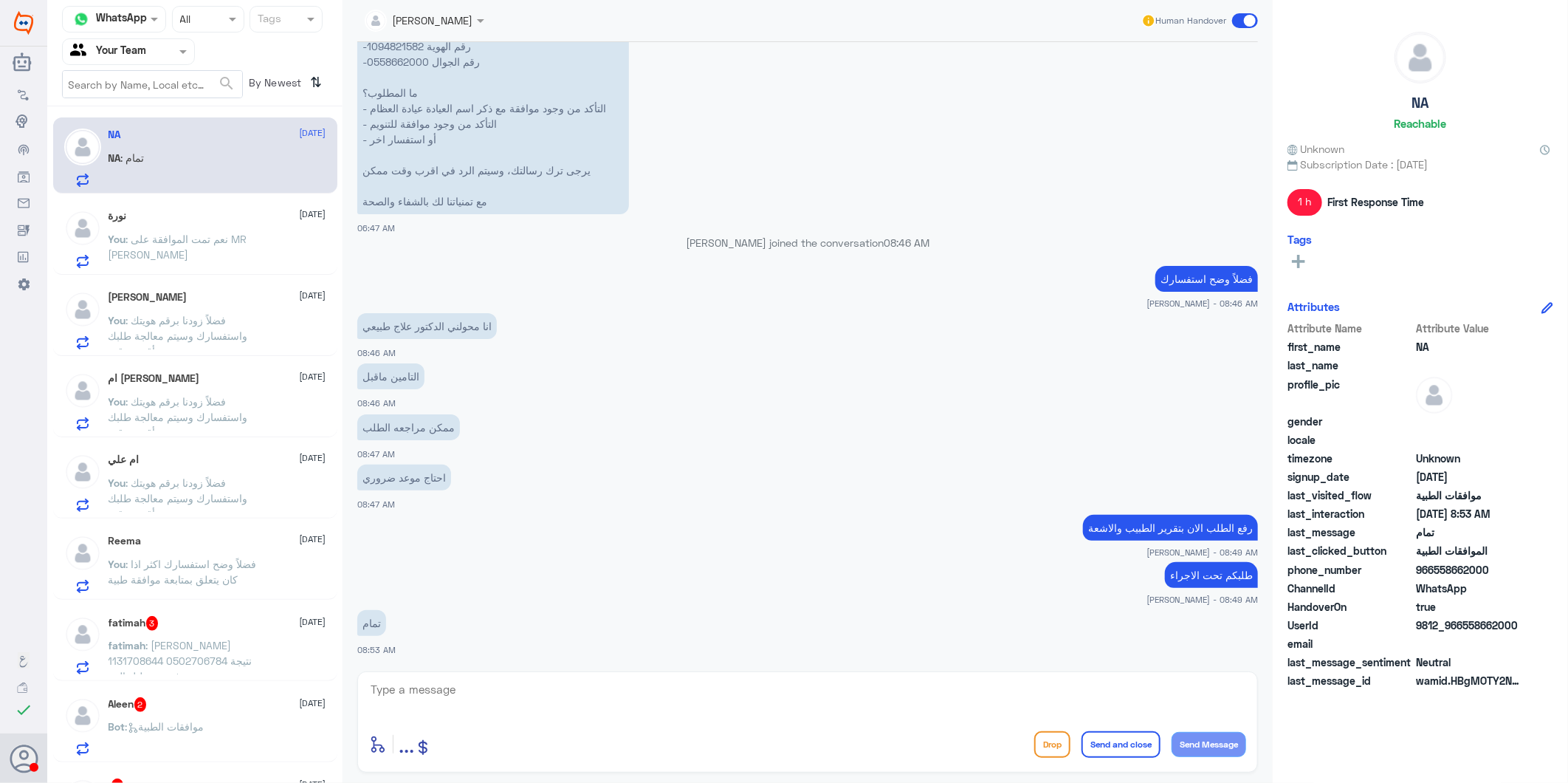
click at [190, 232] on span ": نعم تمت الموافقة على MR [PERSON_NAME]" at bounding box center [177, 246] width 138 height 28
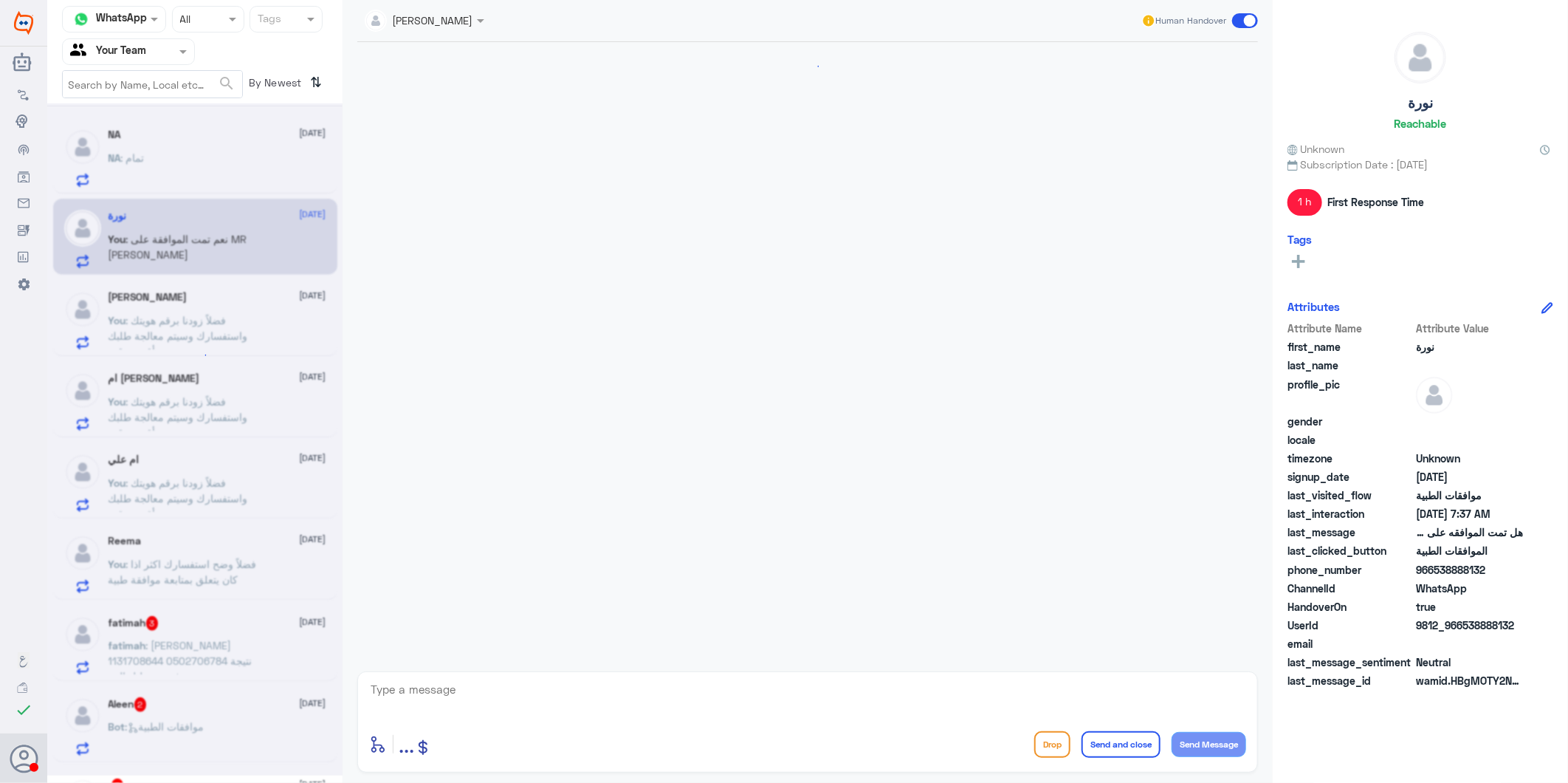
scroll to position [1607, 0]
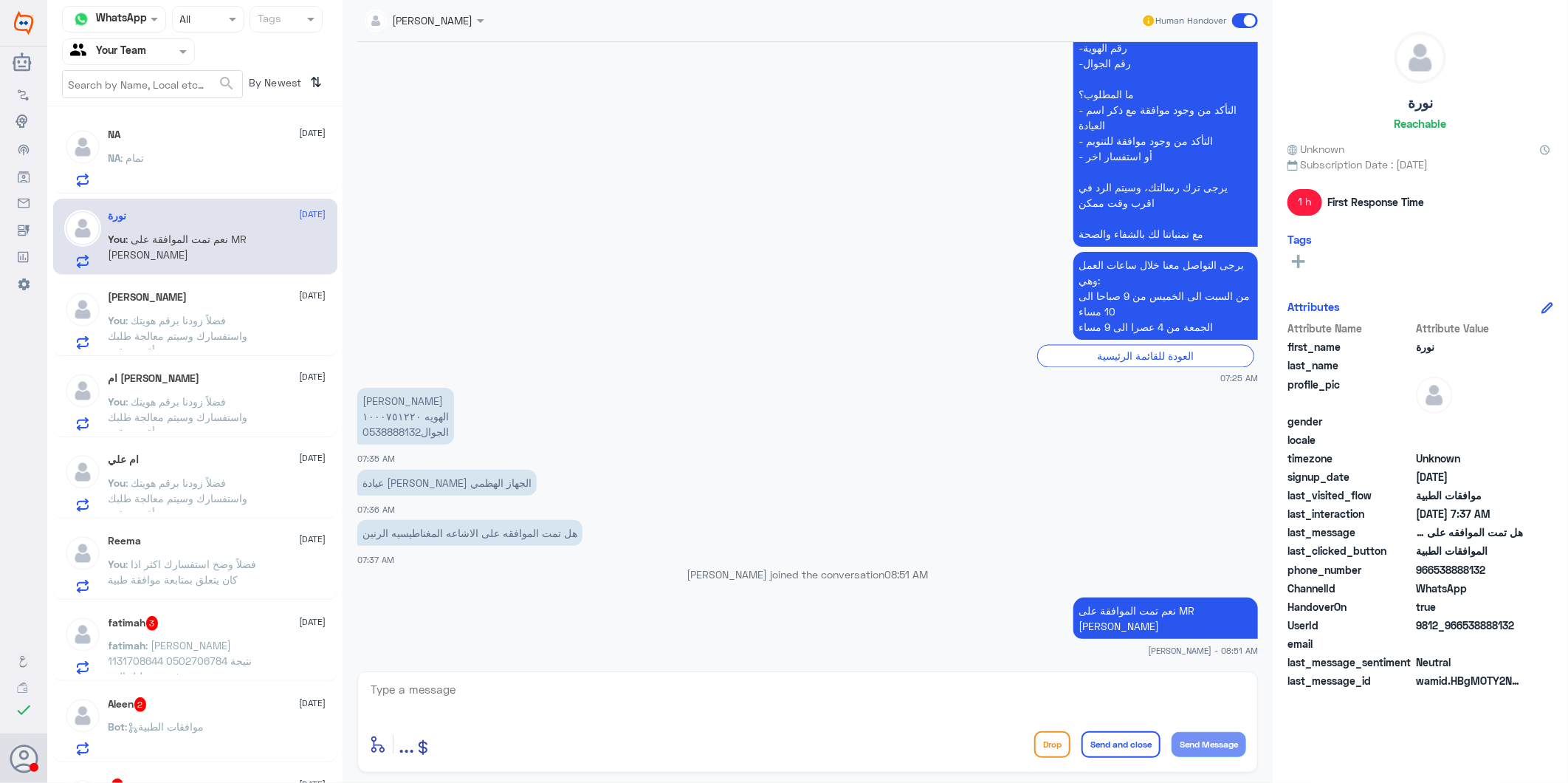
click at [1191, 602] on p "نعم تمت الموافقة على MR [PERSON_NAME]" at bounding box center [1166, 619] width 185 height 41
click at [1189, 603] on p "نعم تمت الموافقة على MR [PERSON_NAME]" at bounding box center [1166, 619] width 185 height 41
copy div "نعم تمت الموافقة على MR [PERSON_NAME]"
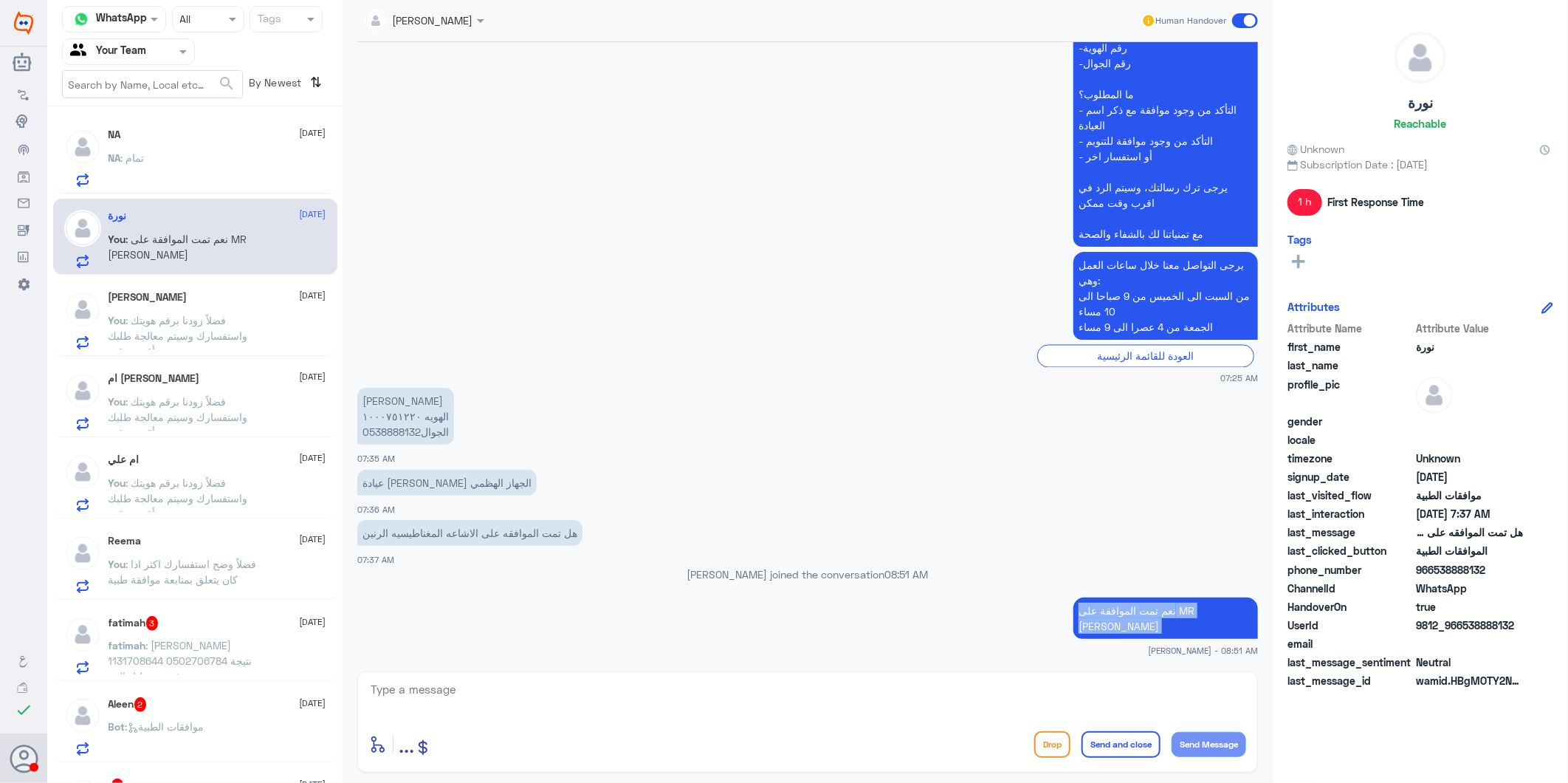
click at [1189, 603] on p "نعم تمت الموافقة على MR CHOLANGIOGRAM" at bounding box center [1166, 619] width 185 height 41
click at [1169, 591] on div "Ahlam Alshehri joined the conversation 08:51 AM" at bounding box center [808, 580] width 901 height 27
drag, startPoint x: 1180, startPoint y: 607, endPoint x: 1162, endPoint y: 629, distance: 28.4
click at [1162, 629] on p "نعم تمت الموافقة على MR CHOLANGIOGRAM" at bounding box center [1166, 619] width 185 height 41
copy p "MR CHOLANGIOGRAM"
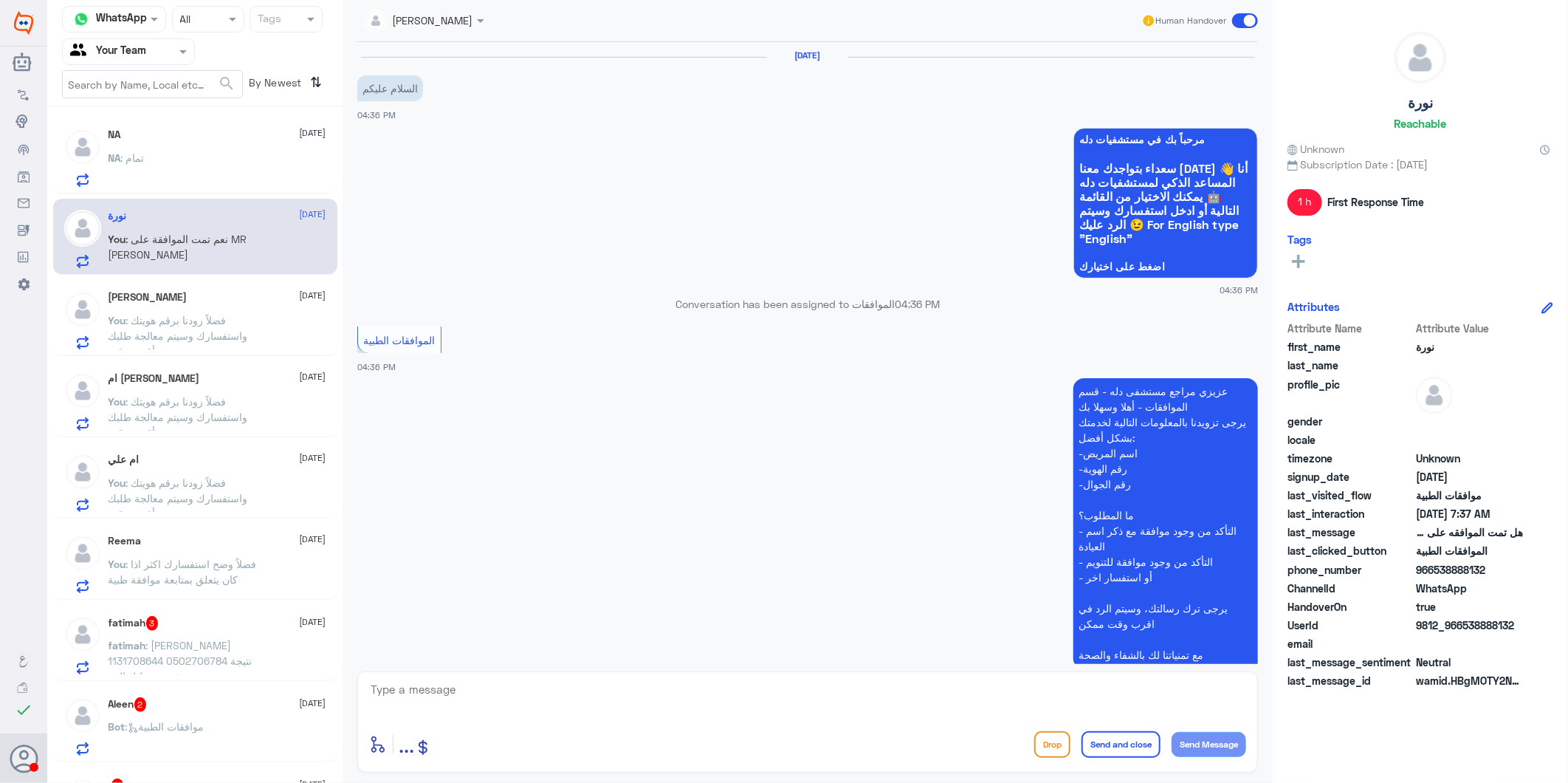
scroll to position [2188, 0]
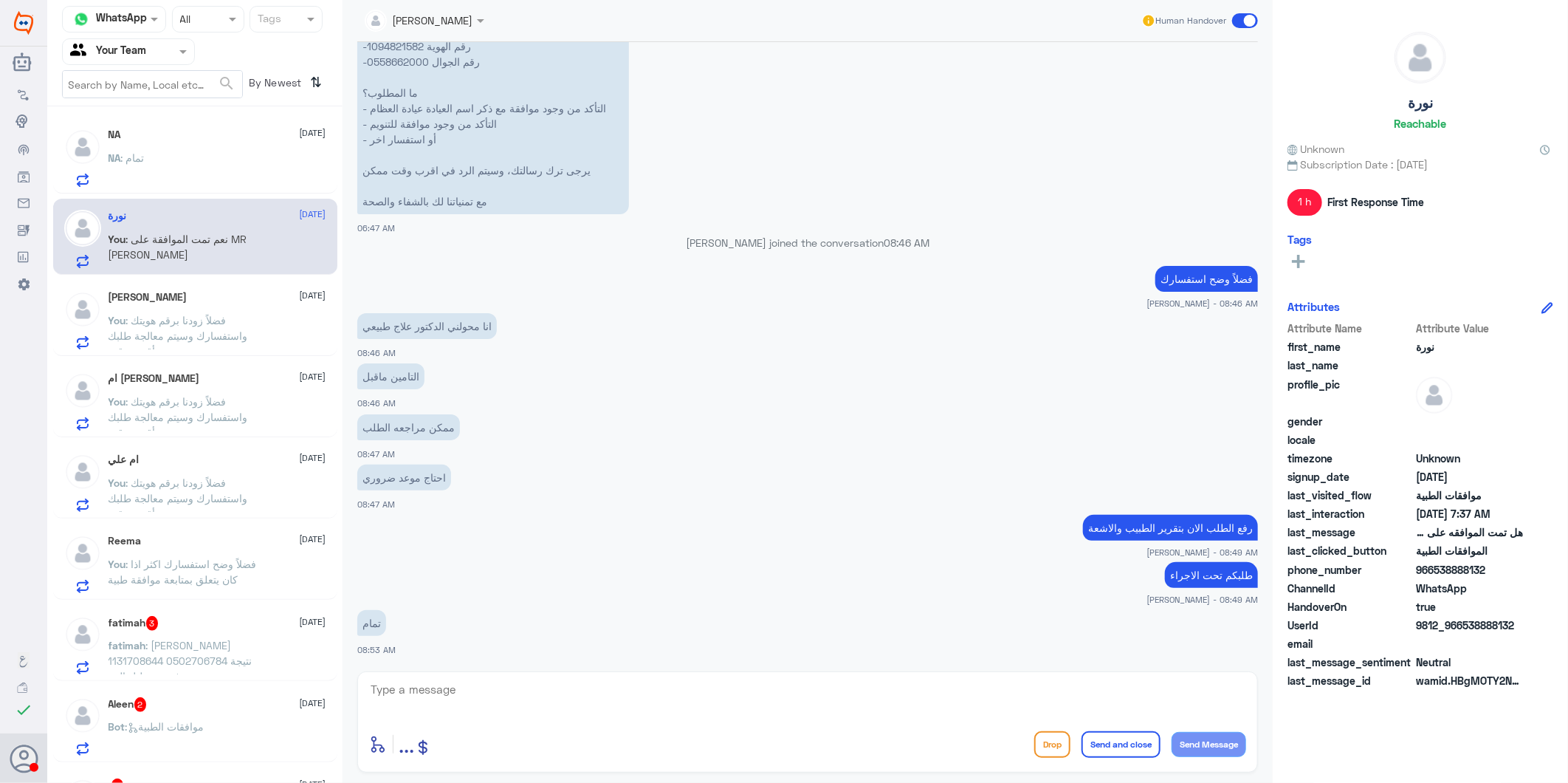
click at [206, 147] on div "NA 28 September NA : تمام" at bounding box center [217, 157] width 218 height 58
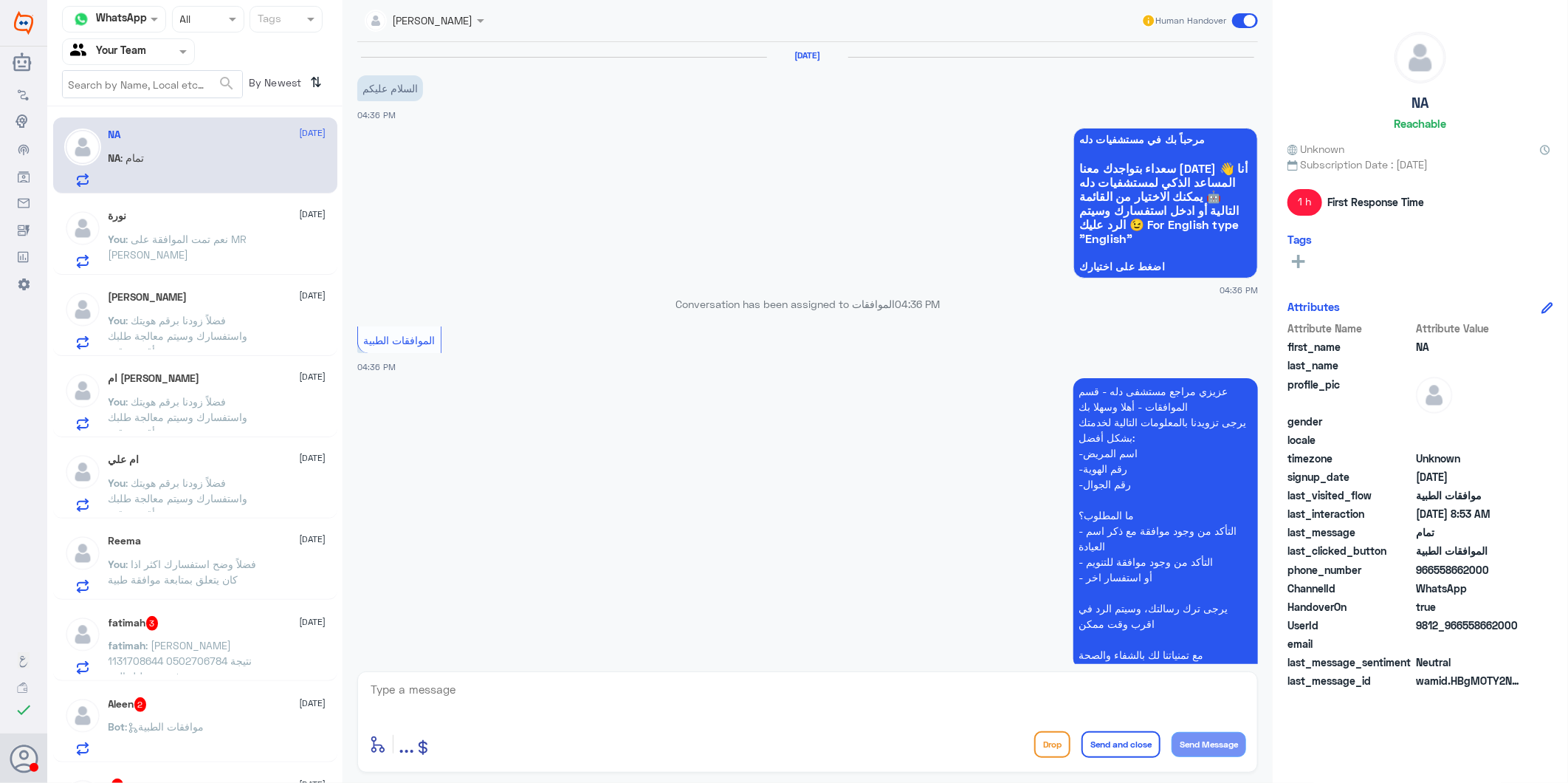
scroll to position [2188, 0]
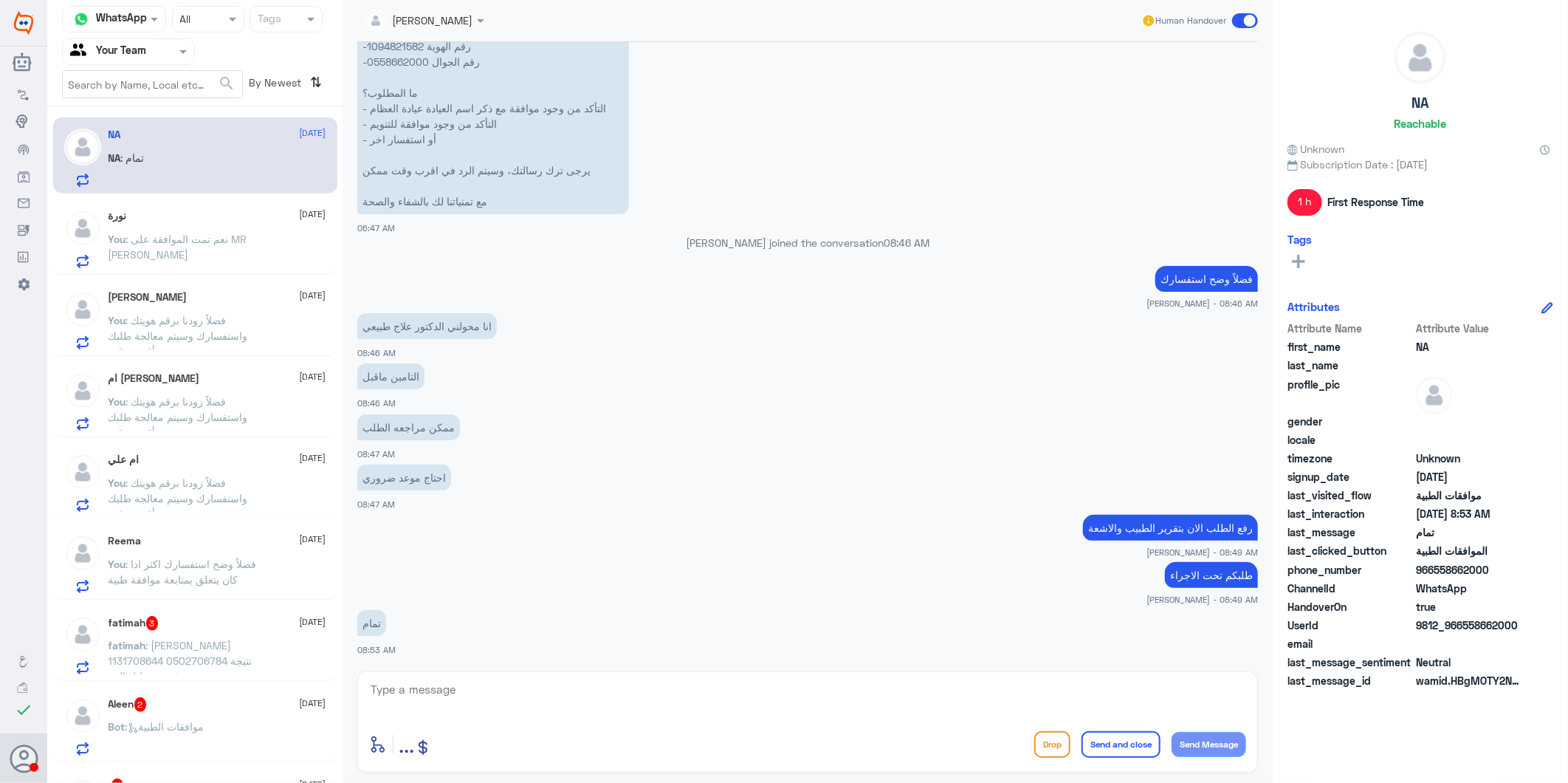
click at [178, 240] on span ": نعم تمت الموافقة على MR [PERSON_NAME]" at bounding box center [177, 246] width 138 height 28
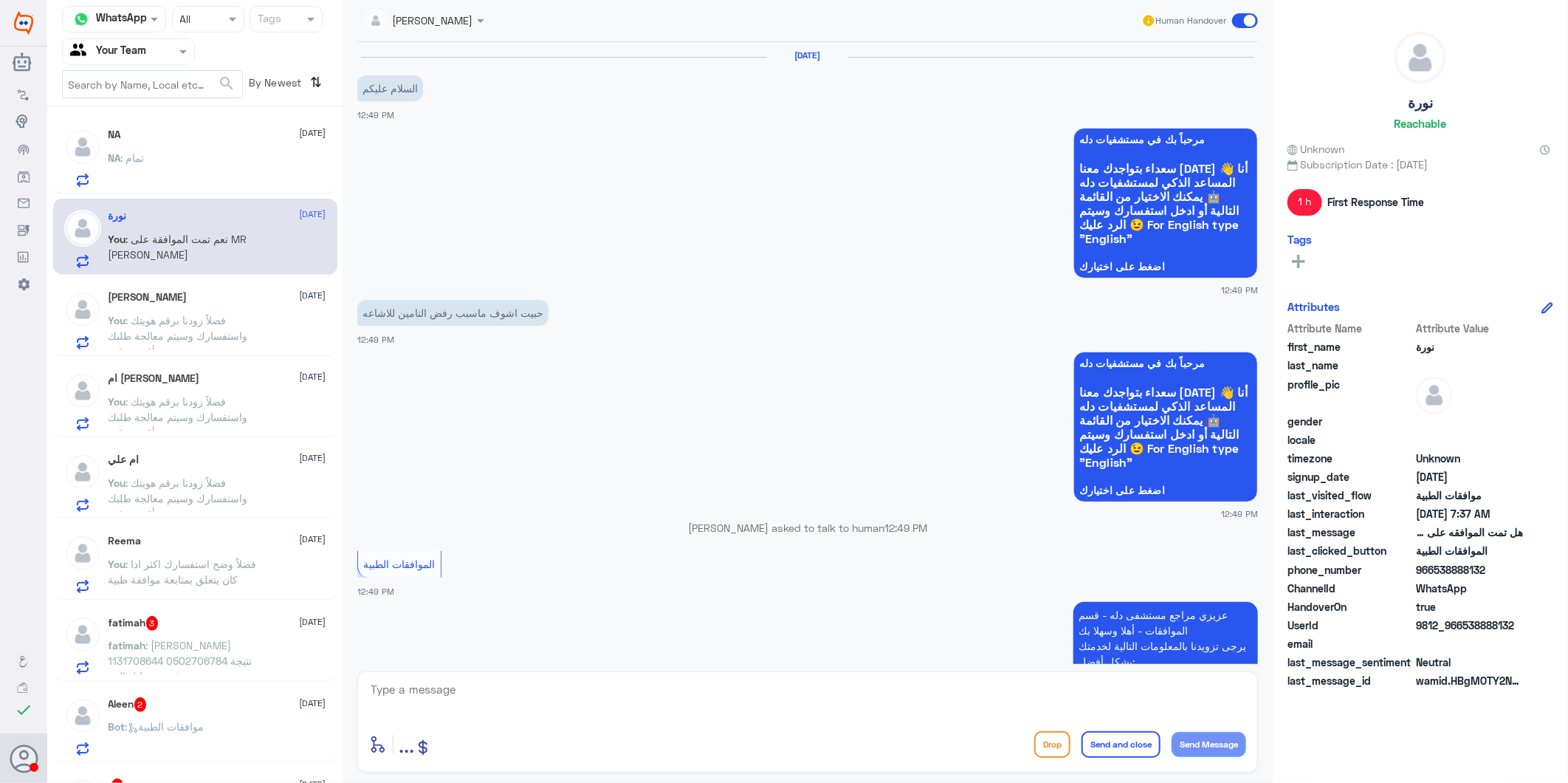
scroll to position [1607, 0]
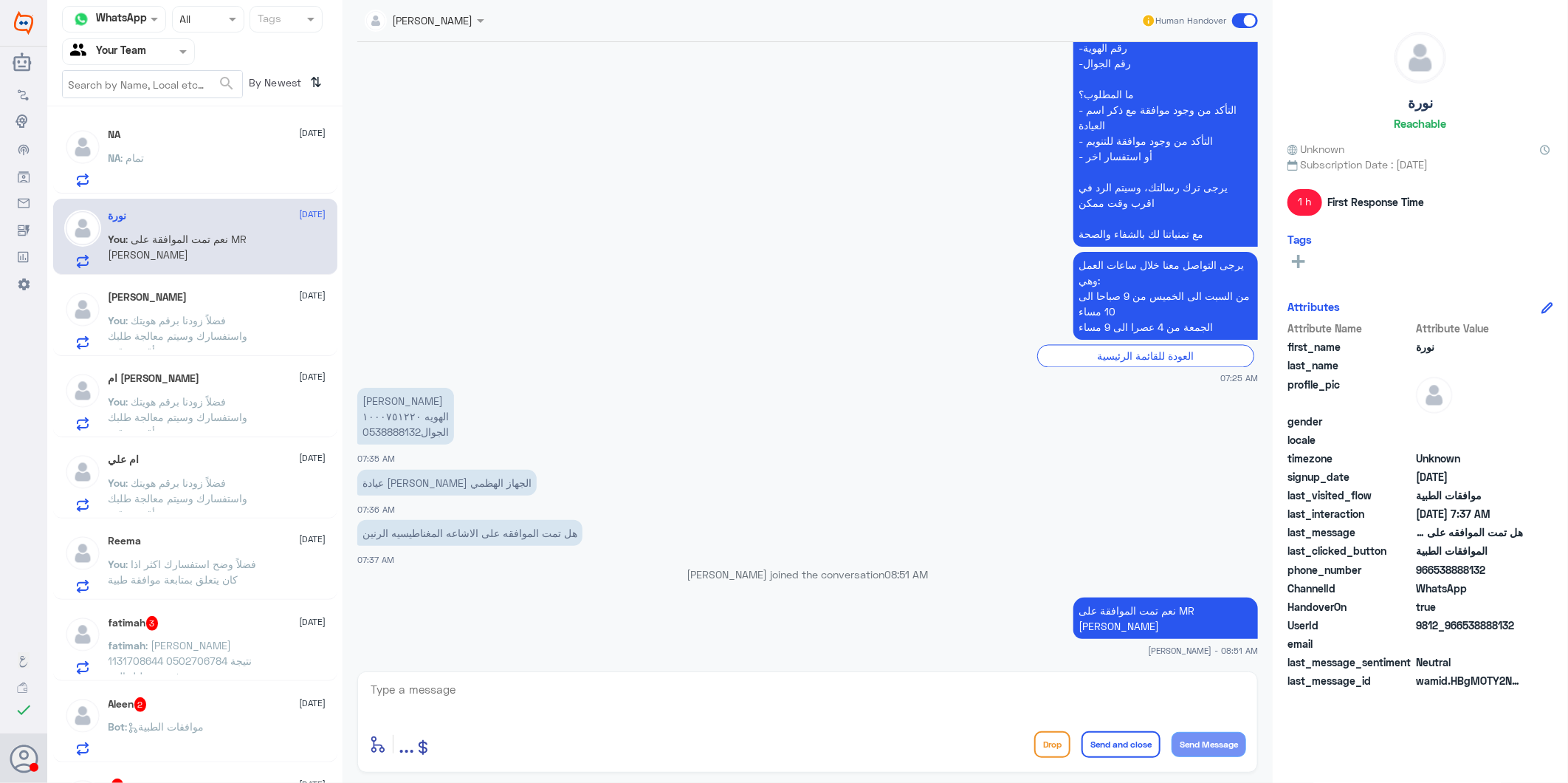
click at [217, 307] on div "عبدالله بن عبدالرحمن 28 September You : فضلاً زودنا برقم هويتك واستفسارك وسيتم …" at bounding box center [217, 320] width 218 height 58
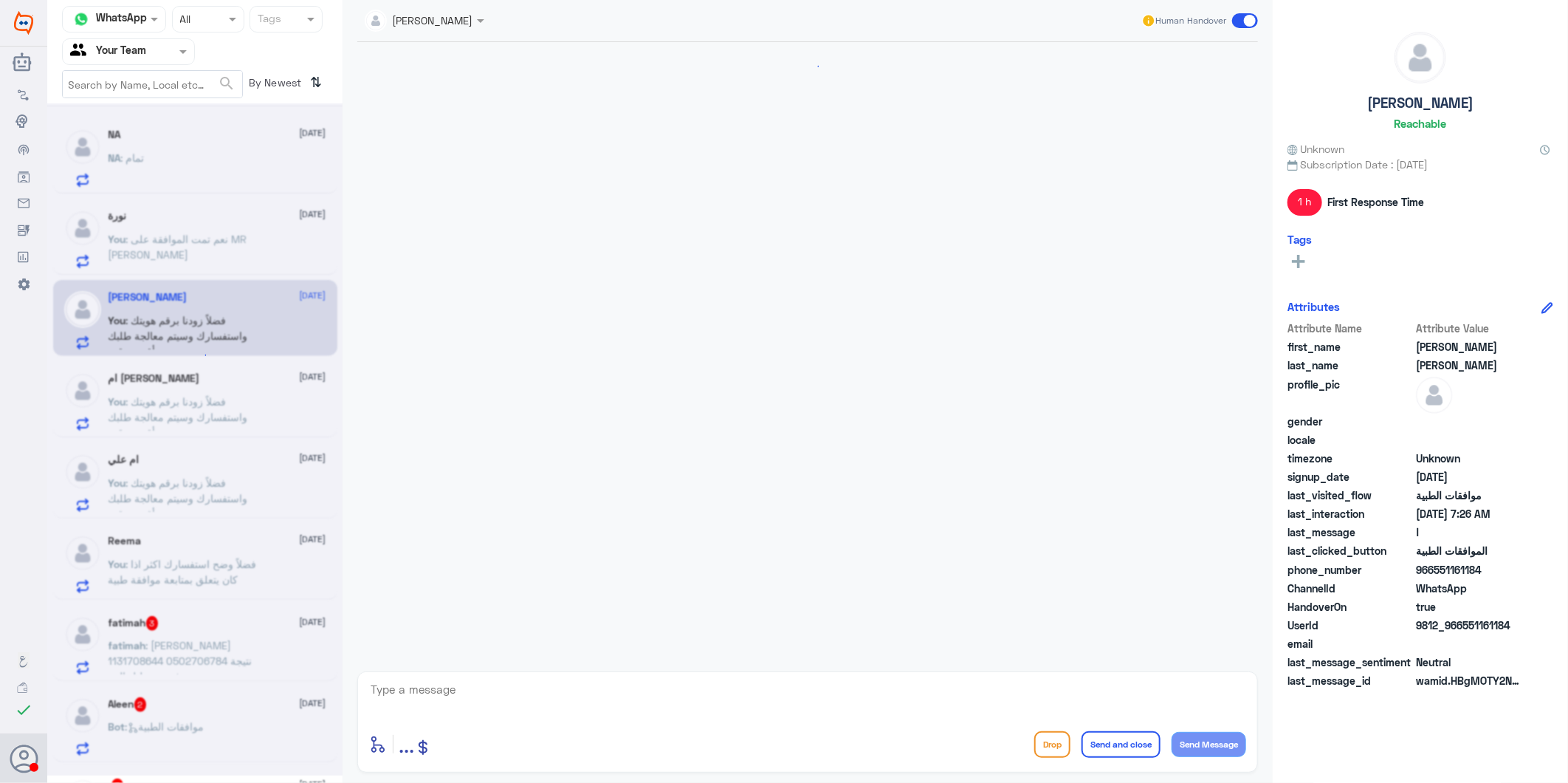
scroll to position [239, 0]
